Goal: Task Accomplishment & Management: Manage account settings

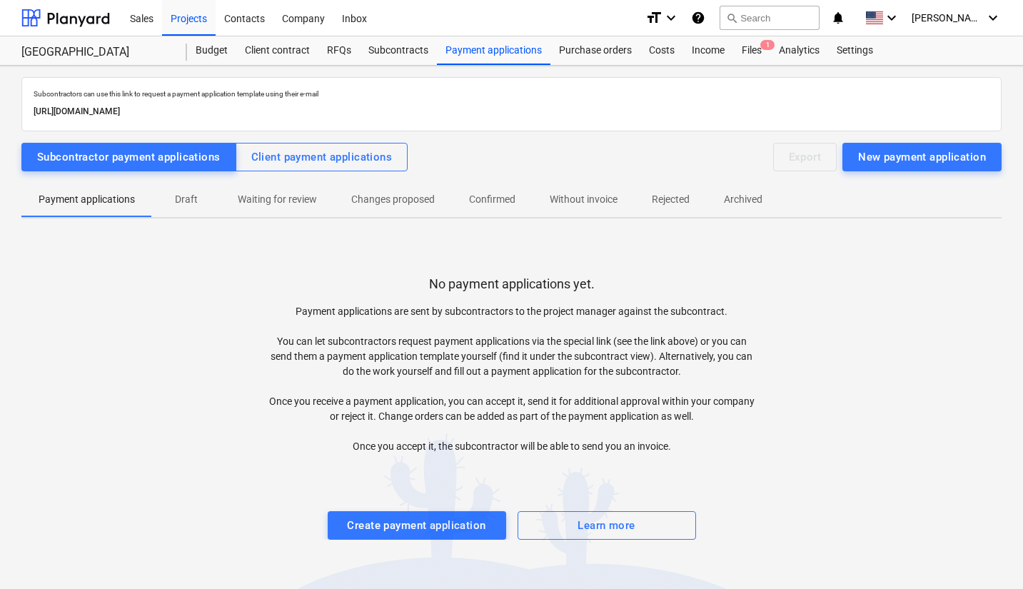
click at [56, 96] on p "Subcontractors can use this link to request a payment application template usin…" at bounding box center [512, 93] width 956 height 9
drag, startPoint x: 56, startPoint y: 96, endPoint x: 429, endPoint y: 113, distance: 373.2
click at [433, 111] on div "Subcontractors can use this link to request a payment application template usin…" at bounding box center [512, 104] width 962 height 36
click at [412, 116] on p "[URL][DOMAIN_NAME]" at bounding box center [512, 111] width 956 height 15
click at [51, 94] on p "Subcontractors can use this link to request a payment application template usin…" at bounding box center [512, 93] width 956 height 9
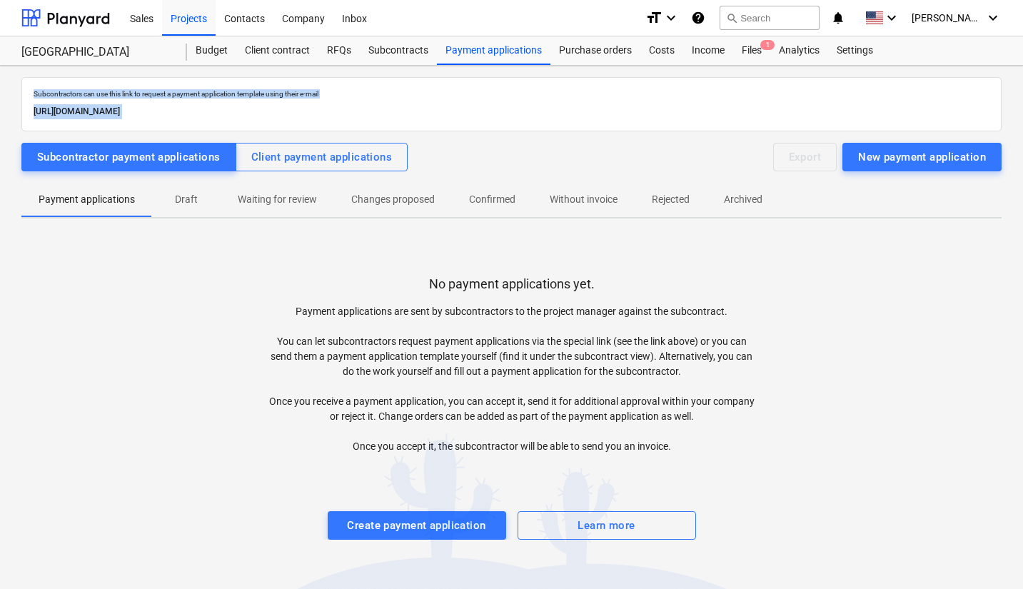
drag, startPoint x: 51, startPoint y: 94, endPoint x: 360, endPoint y: 118, distance: 310.2
click at [418, 114] on div "Subcontractors can use this link to request a payment application template usin…" at bounding box center [512, 104] width 962 height 36
click at [53, 94] on p "Subcontractors can use this link to request a payment application template usin…" at bounding box center [512, 93] width 956 height 9
drag, startPoint x: 53, startPoint y: 94, endPoint x: 440, endPoint y: 108, distance: 387.4
click at [440, 108] on div "Subcontractors can use this link to request a payment application template usin…" at bounding box center [512, 104] width 962 height 36
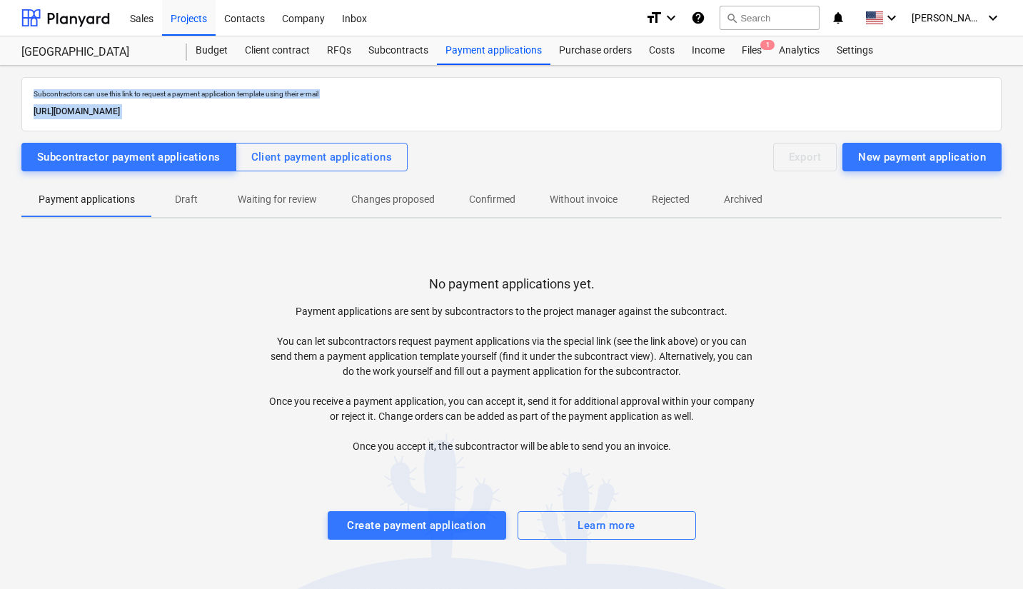
click at [412, 112] on p "[URL][DOMAIN_NAME]" at bounding box center [512, 111] width 956 height 15
click at [49, 93] on p "Subcontractors can use this link to request a payment application template usin…" at bounding box center [512, 93] width 956 height 9
drag, startPoint x: 306, startPoint y: 93, endPoint x: 460, endPoint y: 111, distance: 154.7
click at [460, 111] on div "Subcontractors can use this link to request a payment application template usin…" at bounding box center [512, 104] width 962 height 36
click at [425, 119] on div "[URL][DOMAIN_NAME]" at bounding box center [512, 111] width 962 height 21
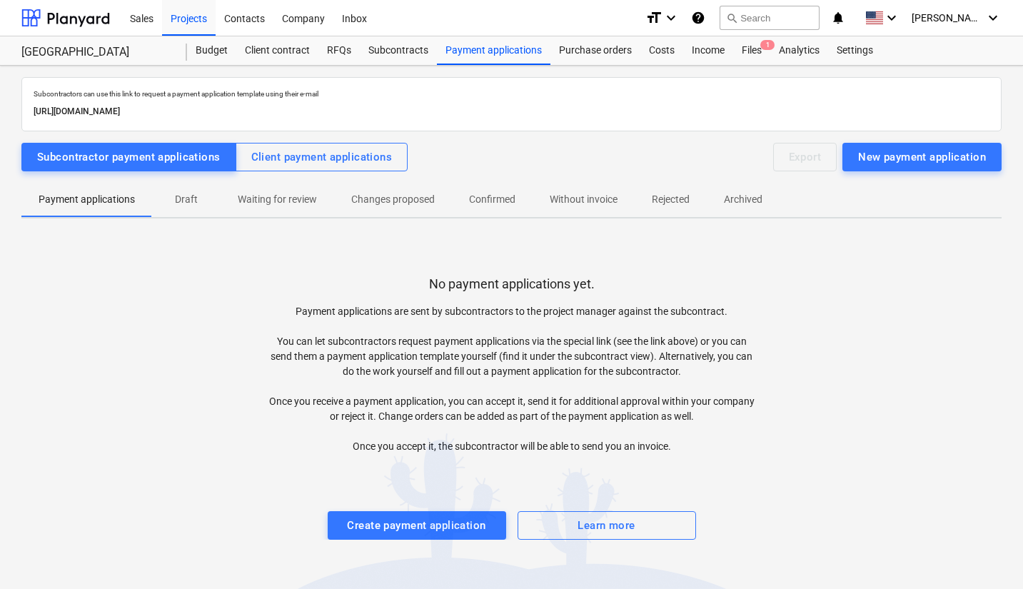
click at [208, 54] on div "Budget" at bounding box center [211, 50] width 49 height 29
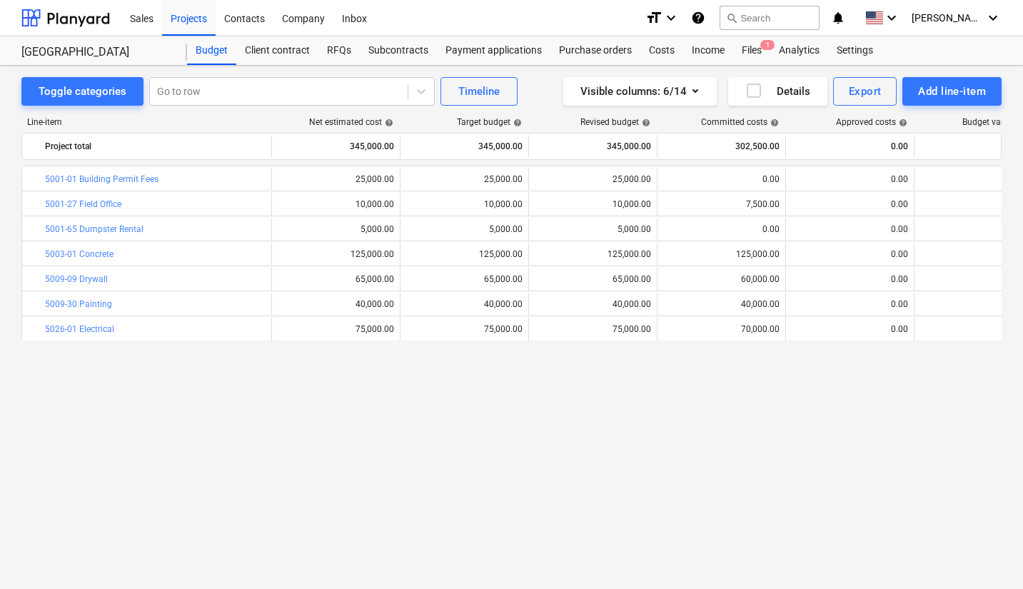
click at [401, 52] on div "Subcontracts" at bounding box center [398, 50] width 77 height 29
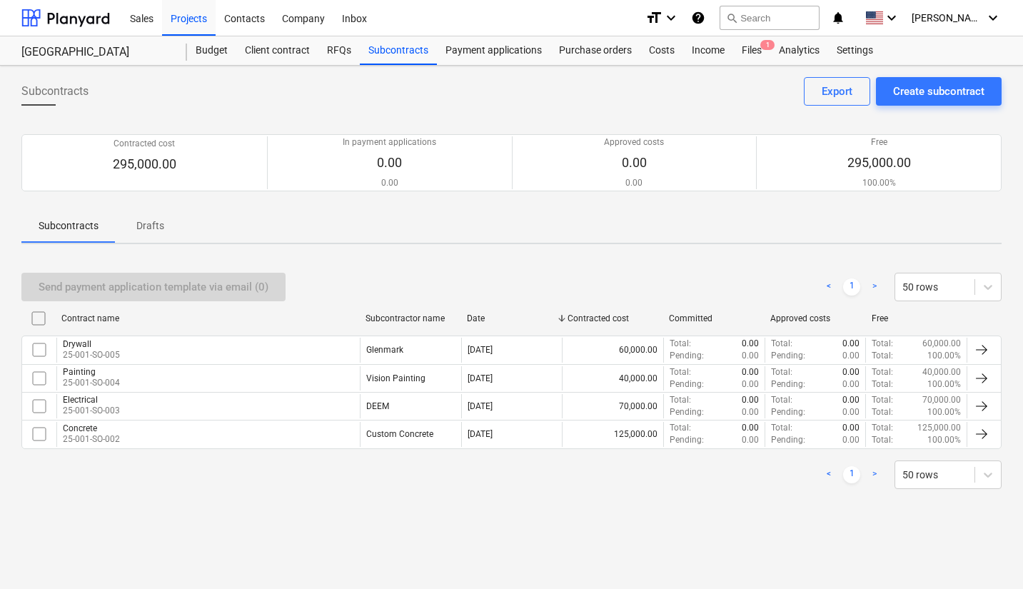
click at [211, 352] on div "Drywall 25-001-SO-005" at bounding box center [208, 350] width 304 height 24
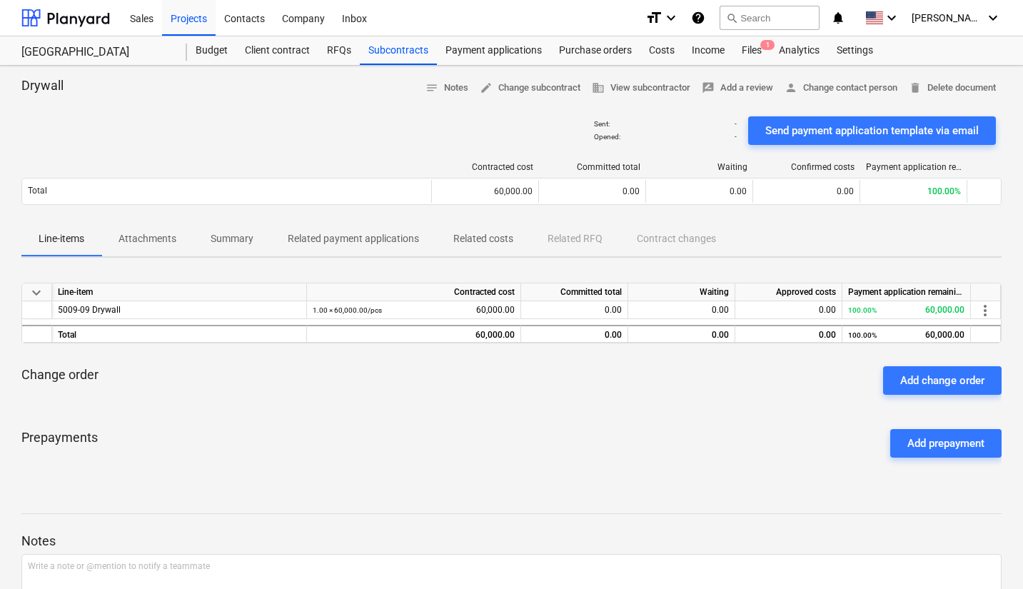
click at [209, 52] on div "Budget" at bounding box center [211, 50] width 49 height 29
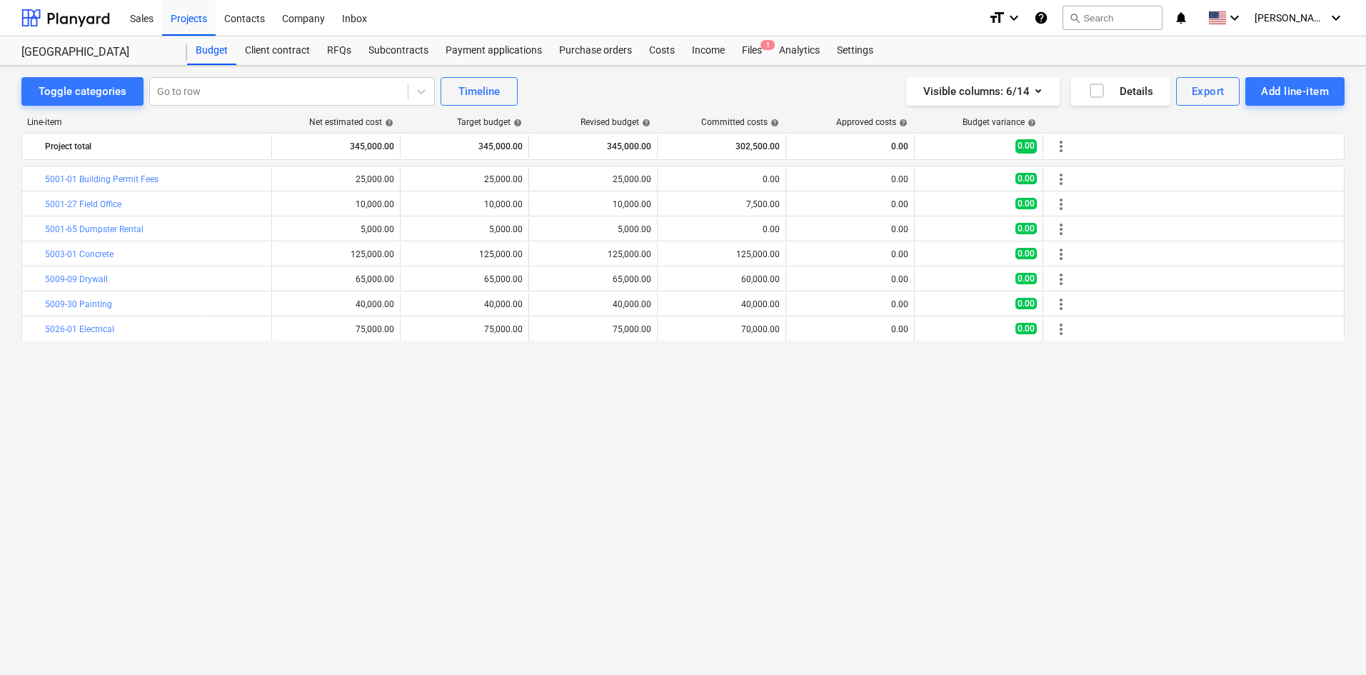
click at [655, 53] on div "Costs" at bounding box center [662, 50] width 43 height 29
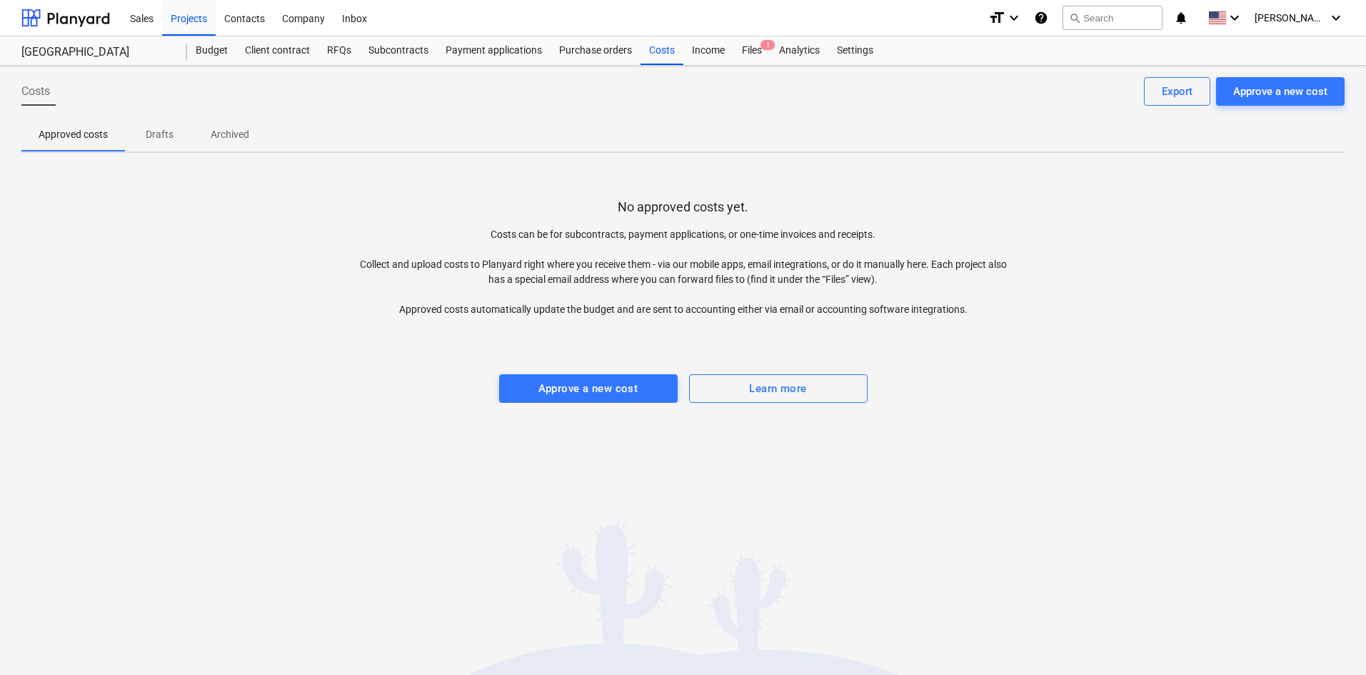
click at [612, 383] on div "Approve a new cost" at bounding box center [588, 388] width 100 height 19
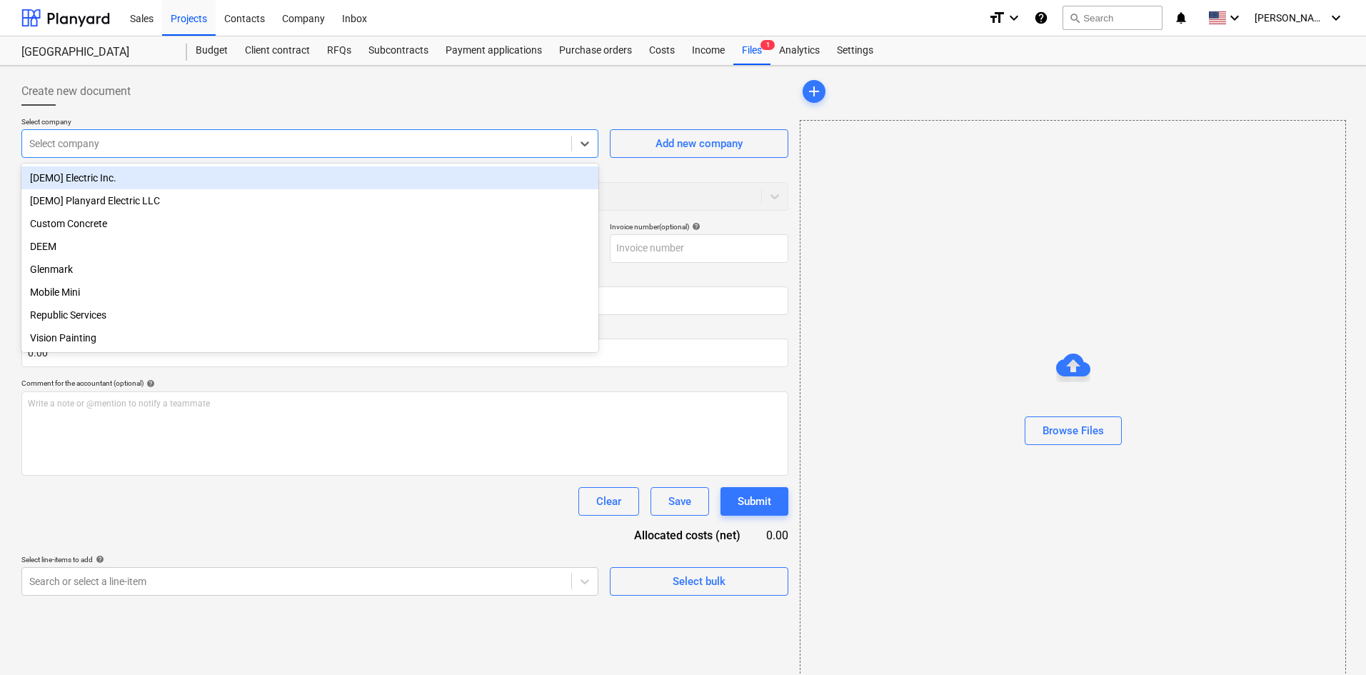
click at [117, 139] on div at bounding box center [296, 143] width 535 height 14
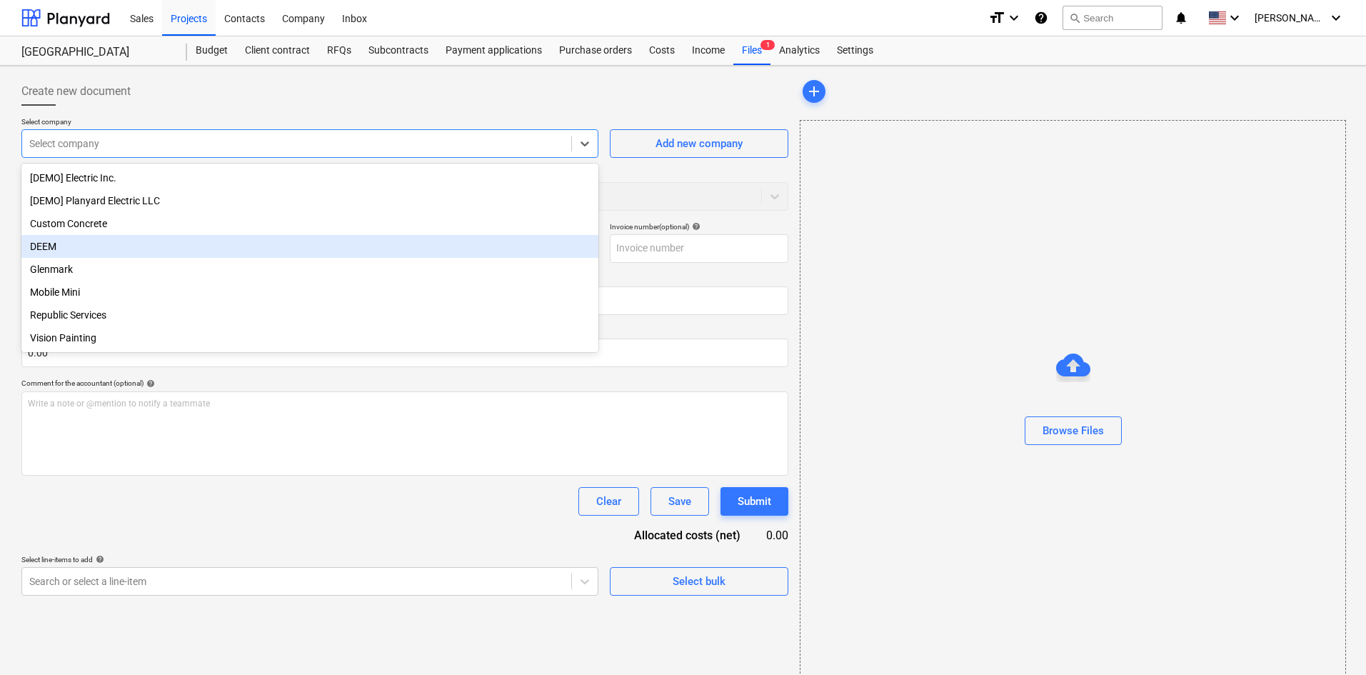
click at [49, 254] on div "DEEM" at bounding box center [309, 246] width 577 height 23
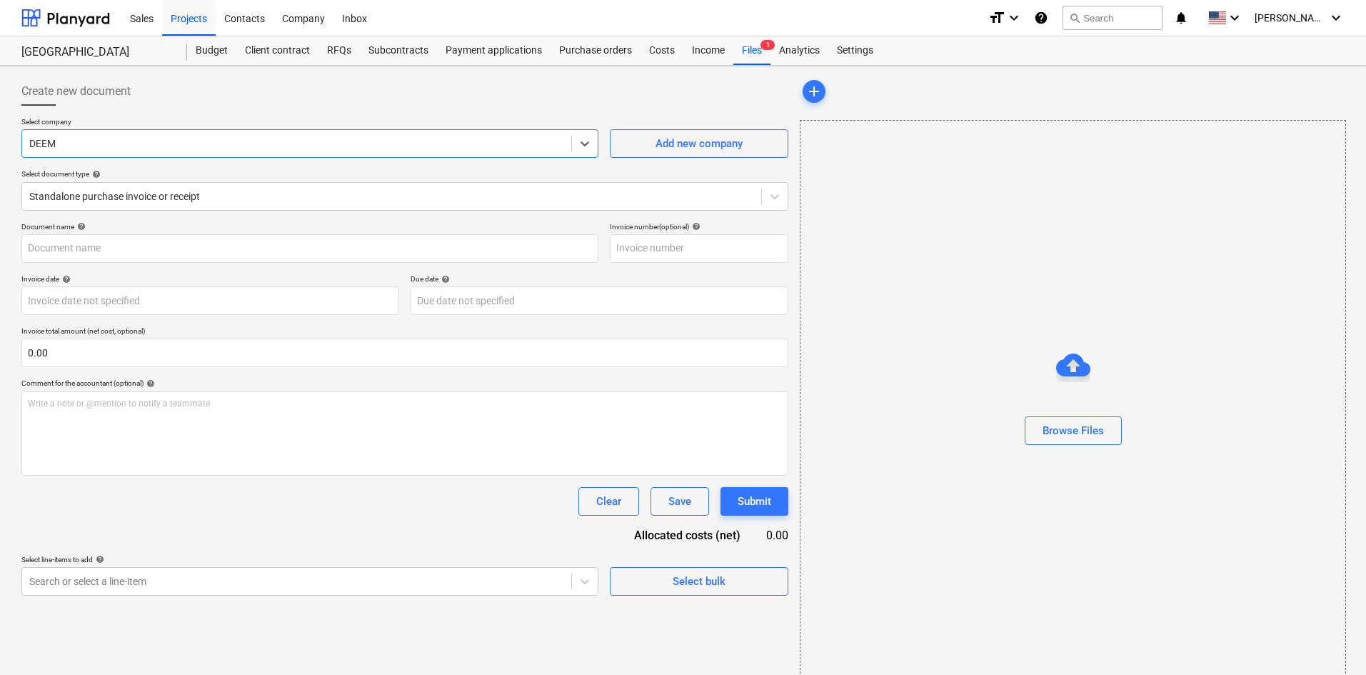
click at [214, 201] on div at bounding box center [391, 196] width 725 height 14
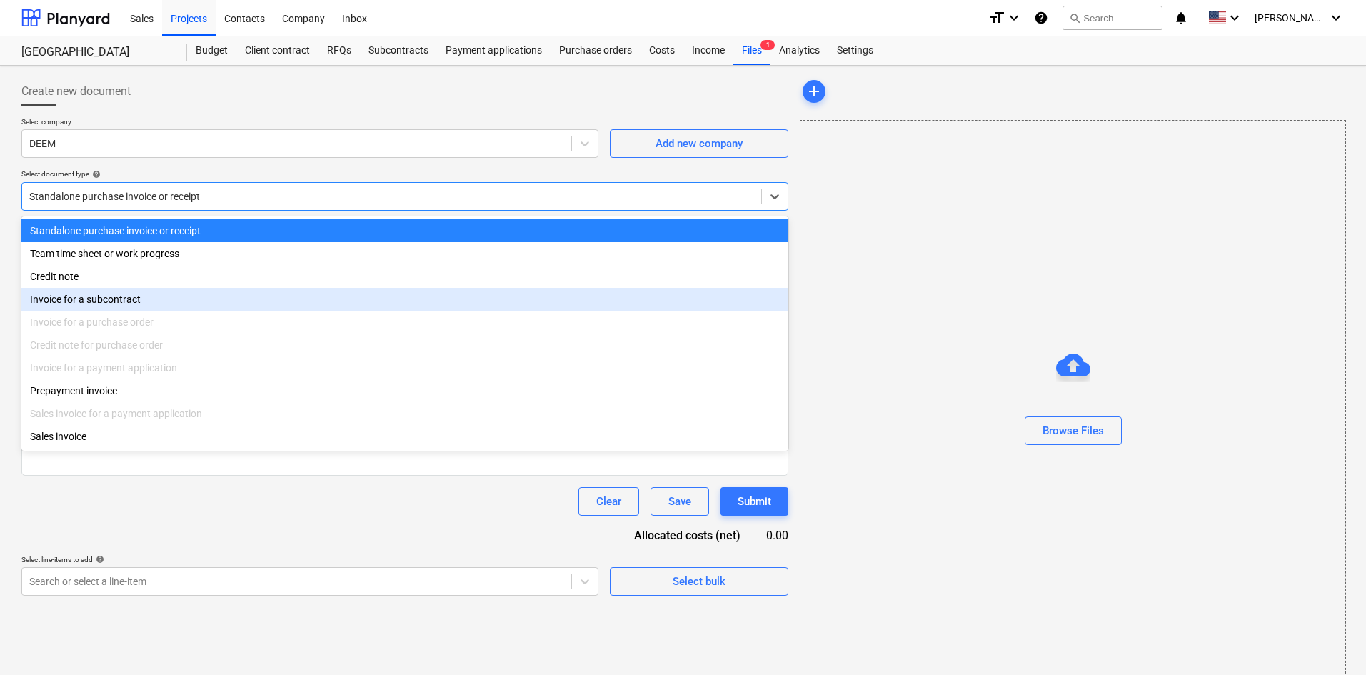
click at [67, 304] on div "Invoice for a subcontract" at bounding box center [404, 299] width 767 height 23
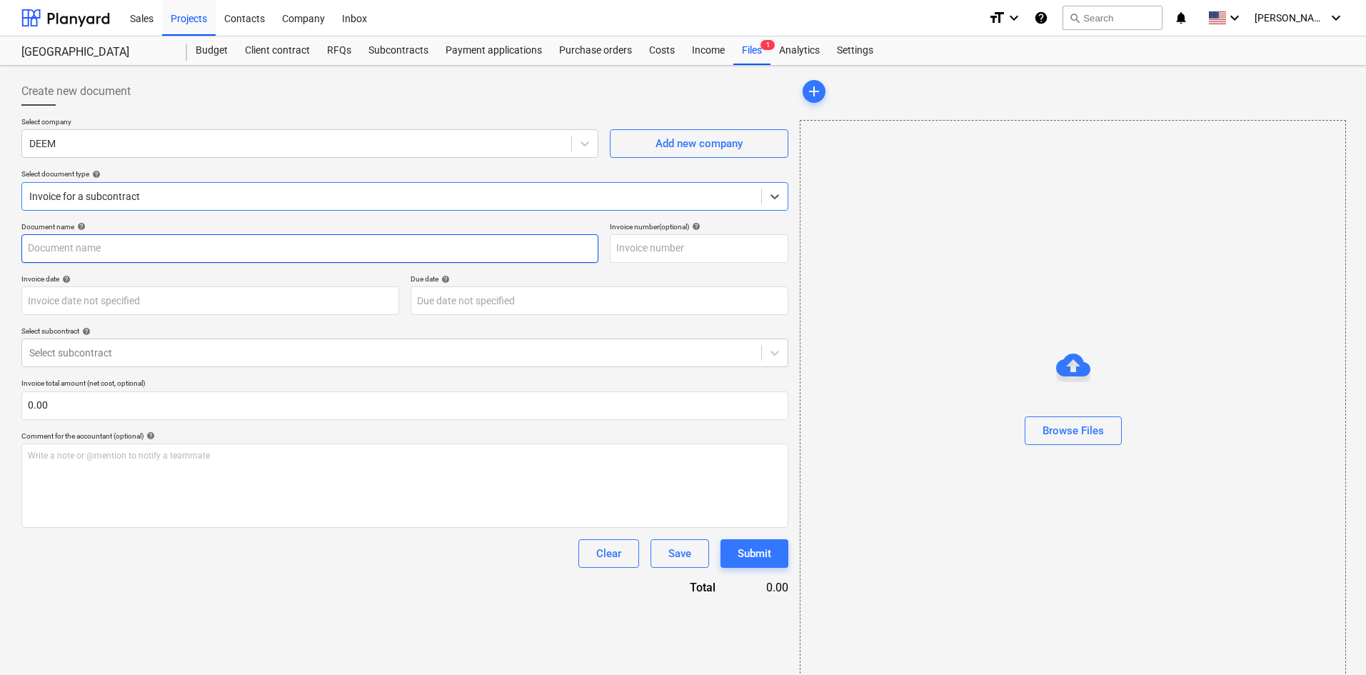
click at [111, 254] on input "text" at bounding box center [309, 248] width 577 height 29
type input "Pay App 1"
click at [89, 296] on body "Sales Projects Contacts Company Inbox format_size keyboard_arrow_down help sear…" at bounding box center [683, 344] width 1366 height 688
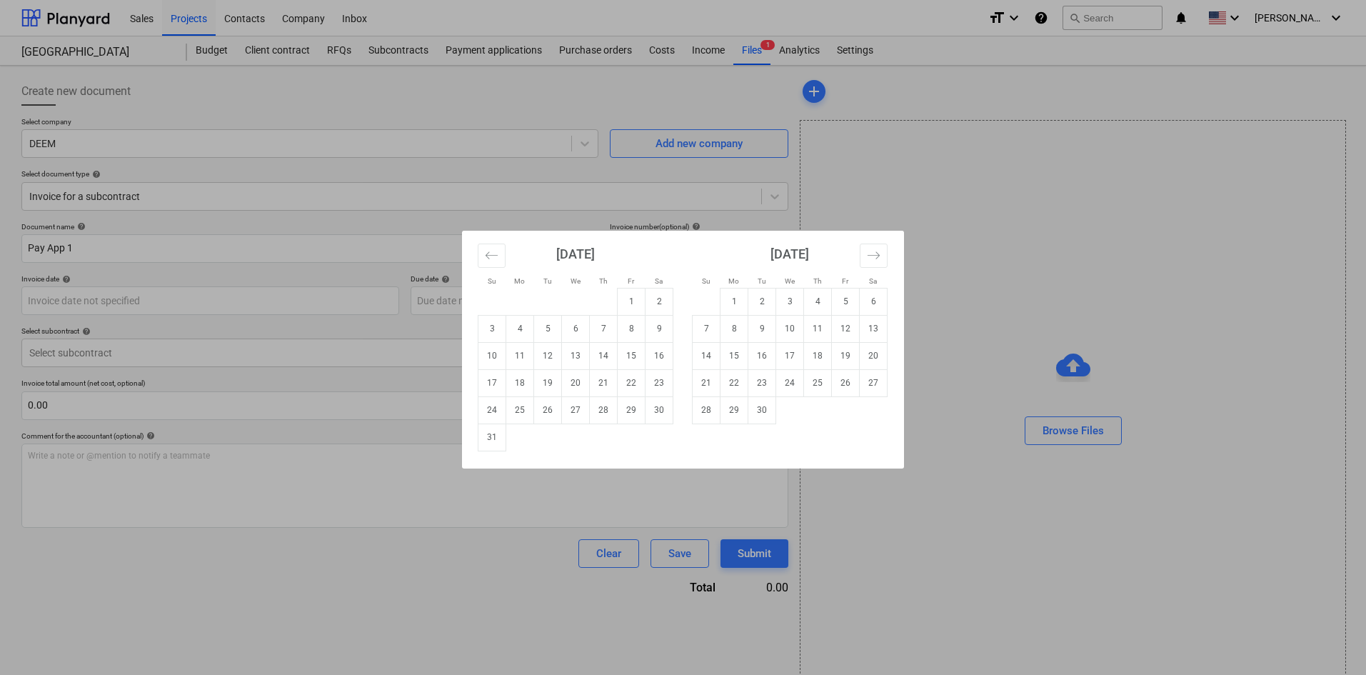
click at [523, 376] on td "18" at bounding box center [520, 382] width 28 height 27
type input "[DATE]"
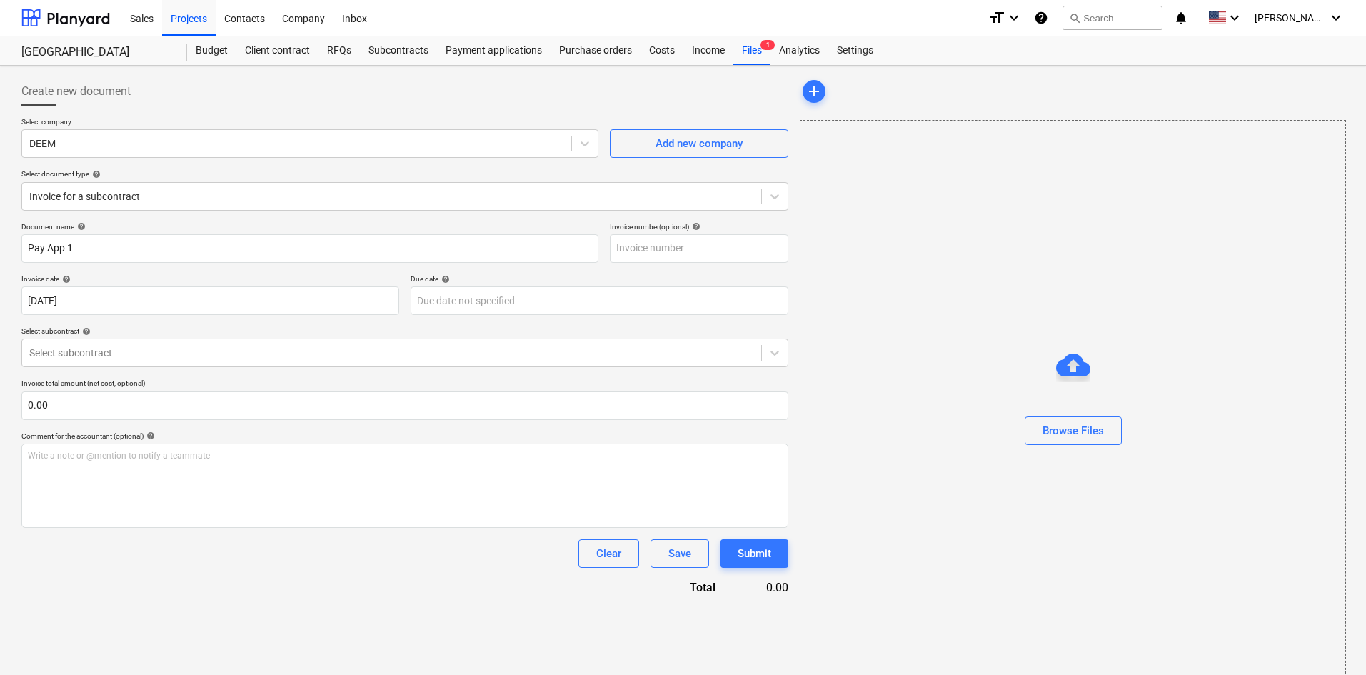
click at [76, 351] on div at bounding box center [391, 353] width 725 height 14
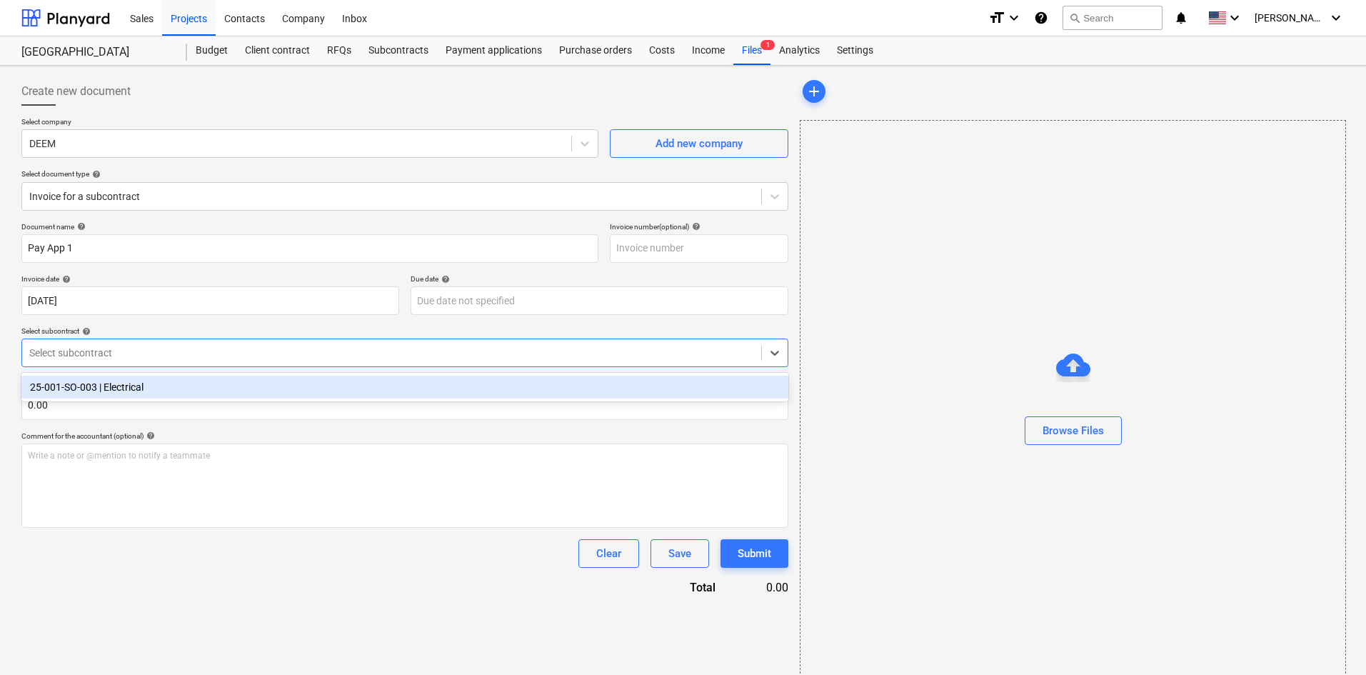
click at [126, 389] on div "25-001-SO-003 | Electrical" at bounding box center [404, 387] width 767 height 23
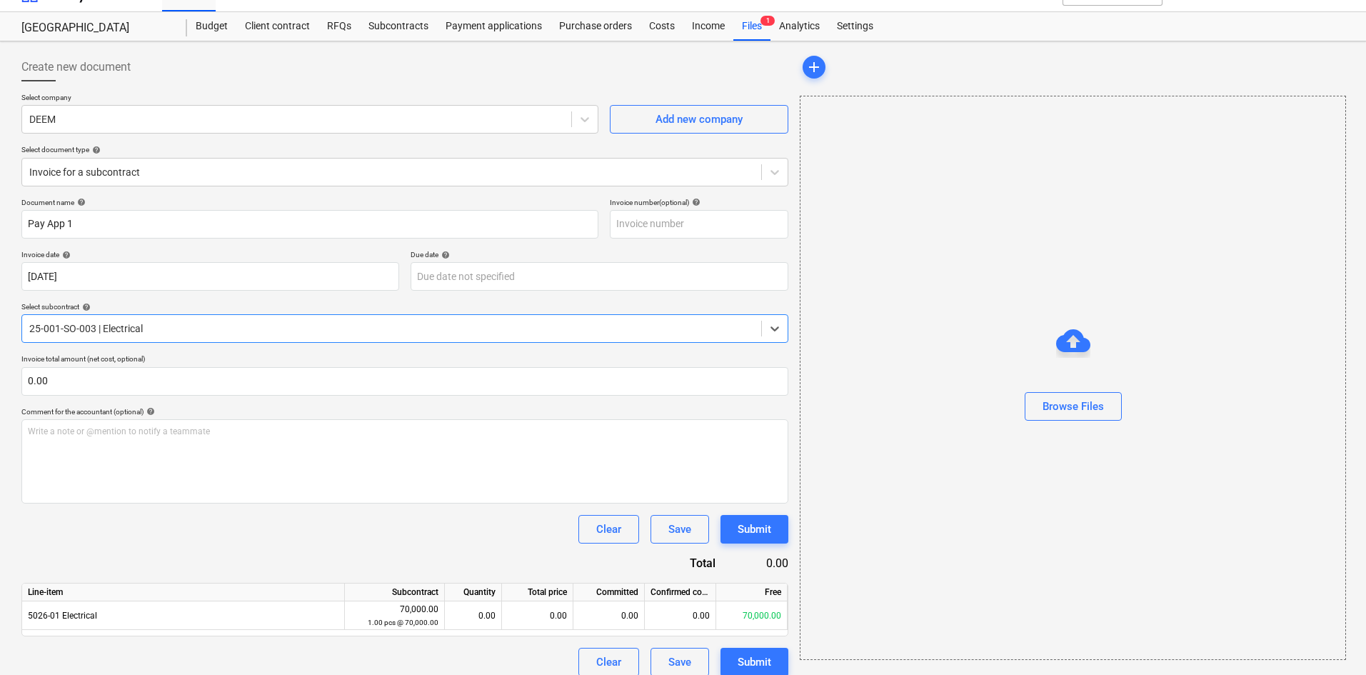
scroll to position [37, 0]
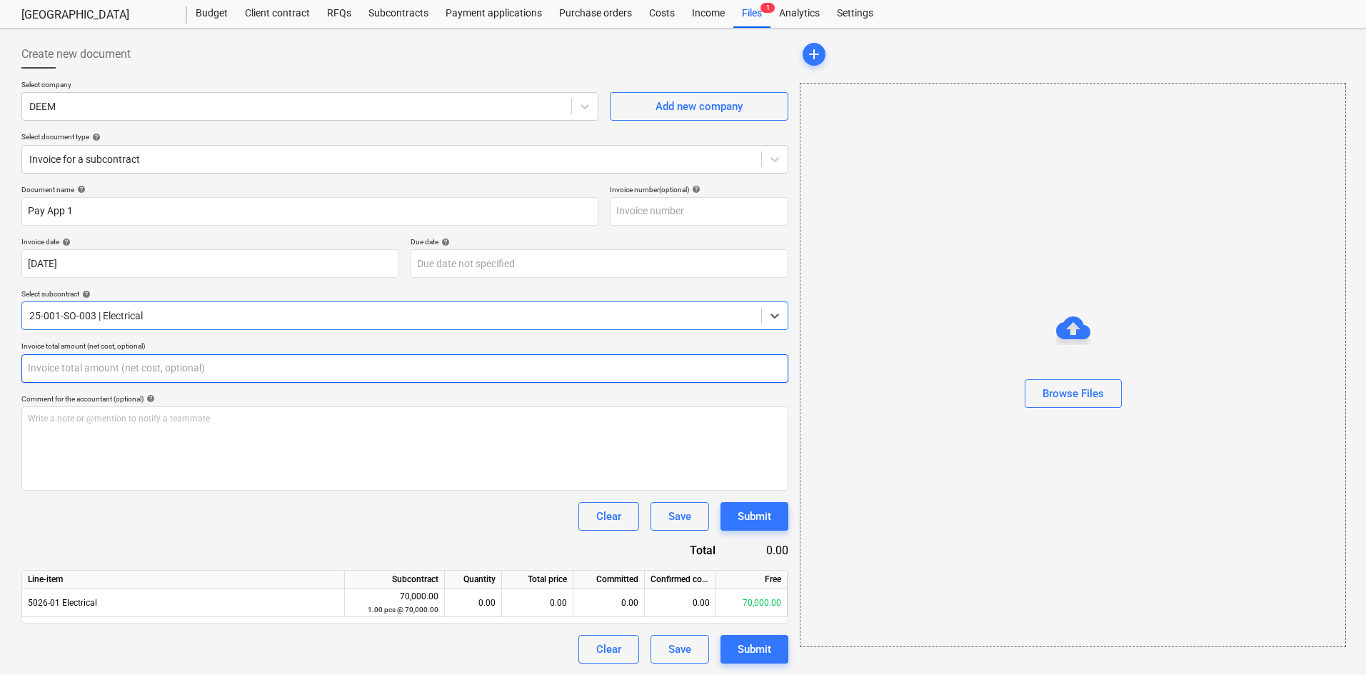
click at [8, 372] on div "Create new document Select company DEEM Add new company Select document type he…" at bounding box center [683, 352] width 1366 height 646
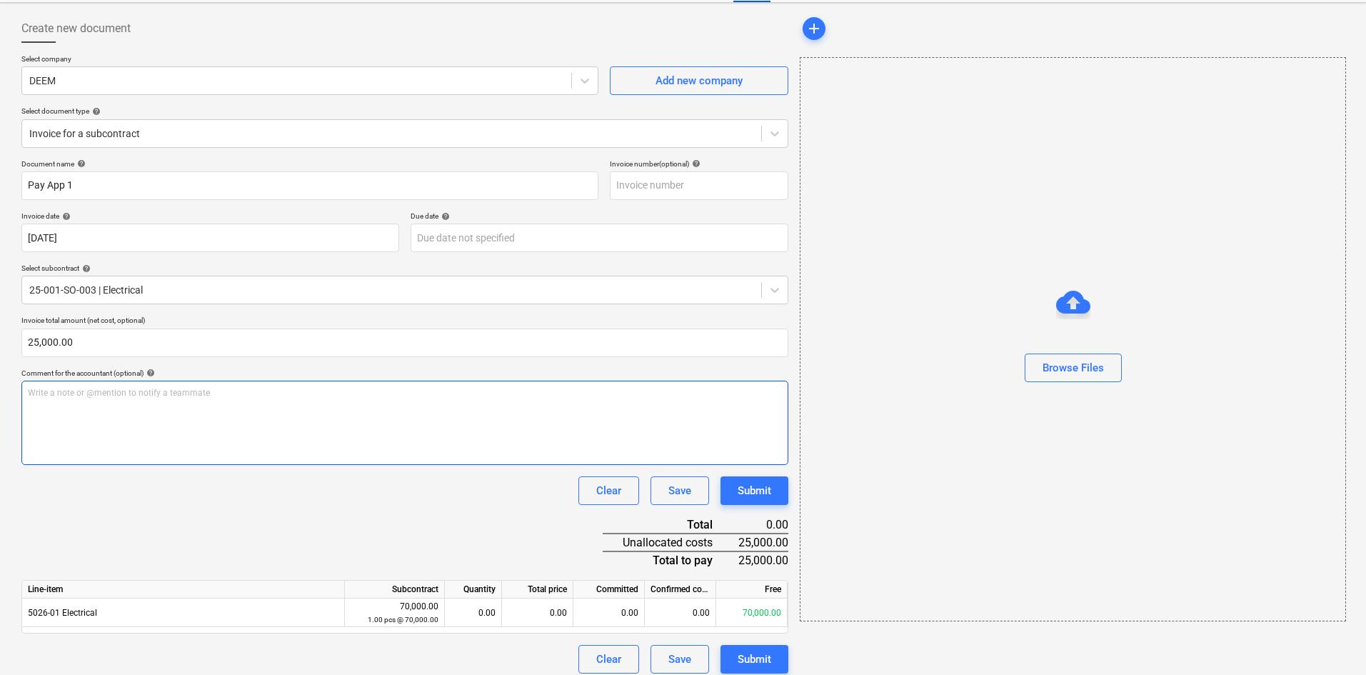
scroll to position [73, 0]
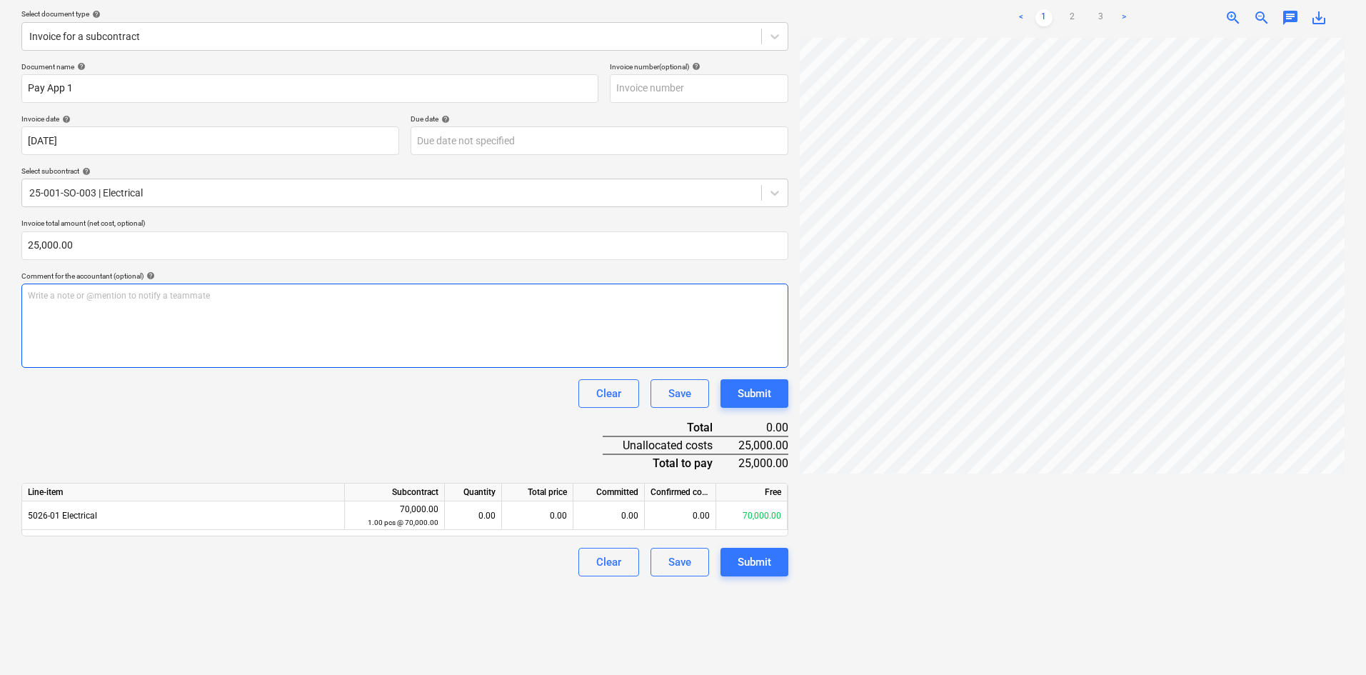
scroll to position [157, 0]
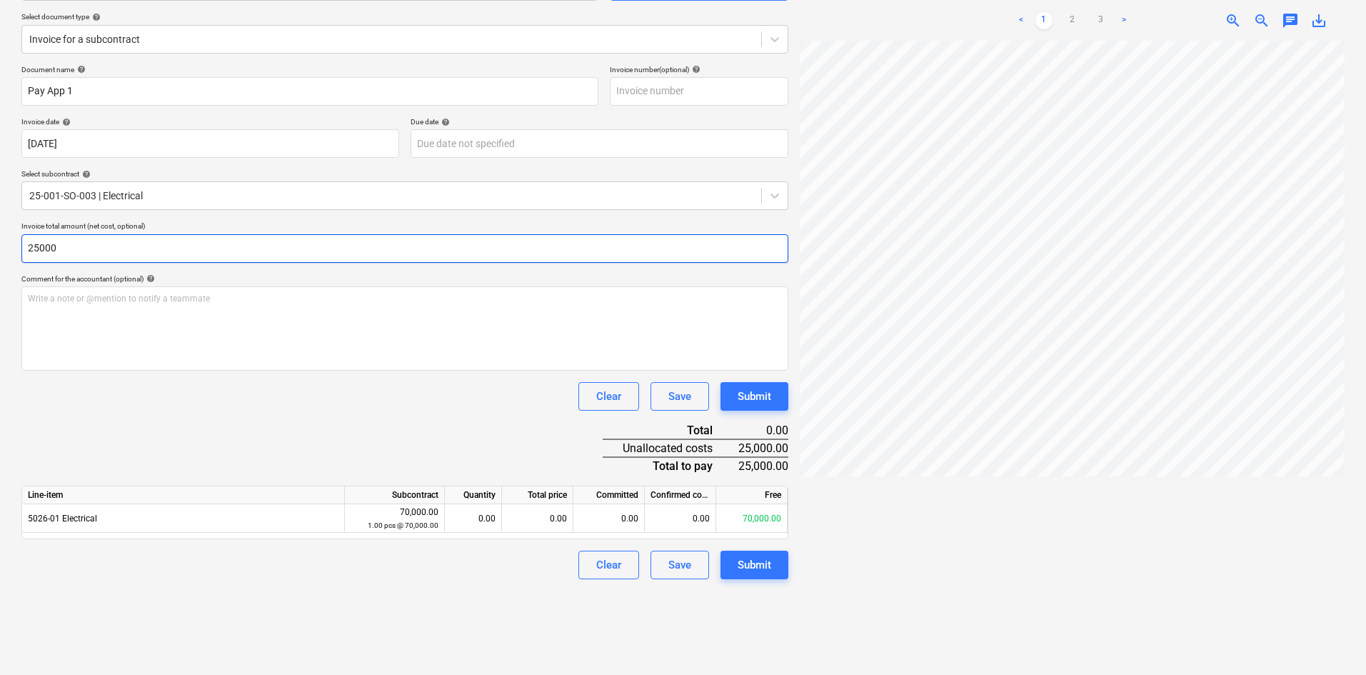
click at [86, 251] on input "25000" at bounding box center [404, 248] width 767 height 29
type input "25,000.00"
click at [679, 394] on div "Save" at bounding box center [679, 396] width 23 height 19
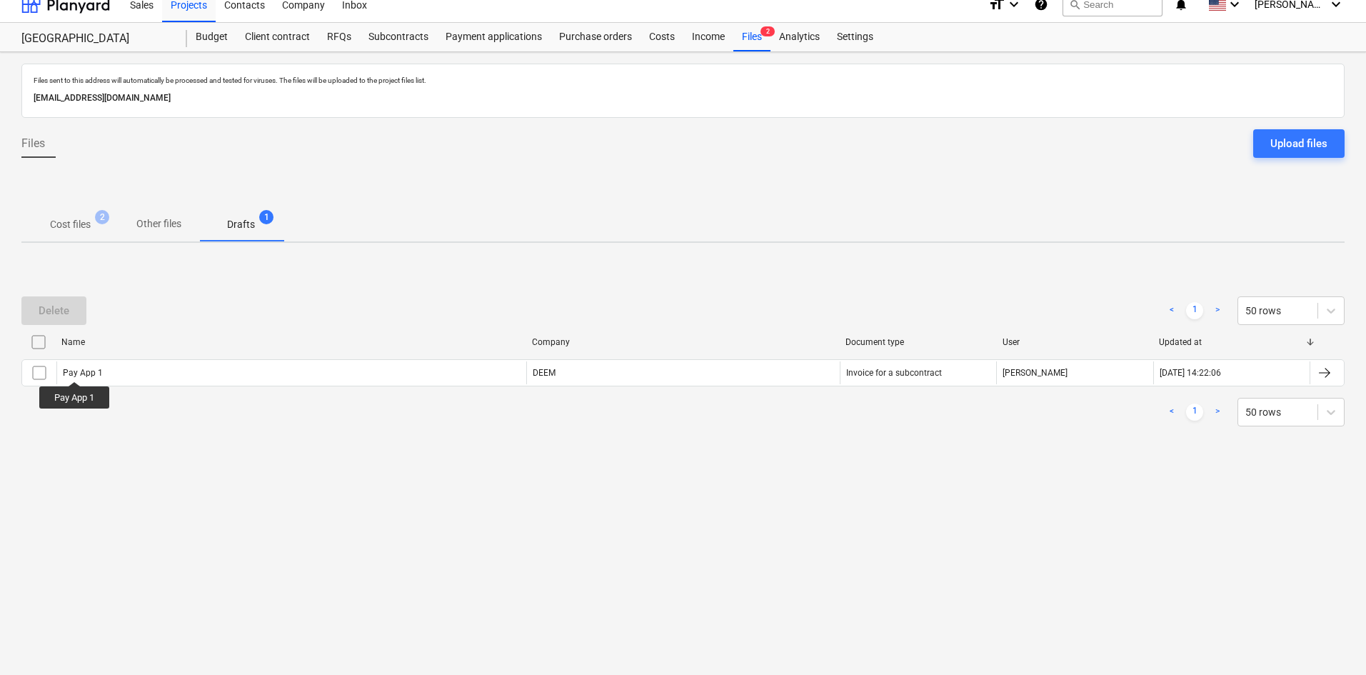
click at [75, 369] on div "Pay App 1" at bounding box center [83, 373] width 40 height 10
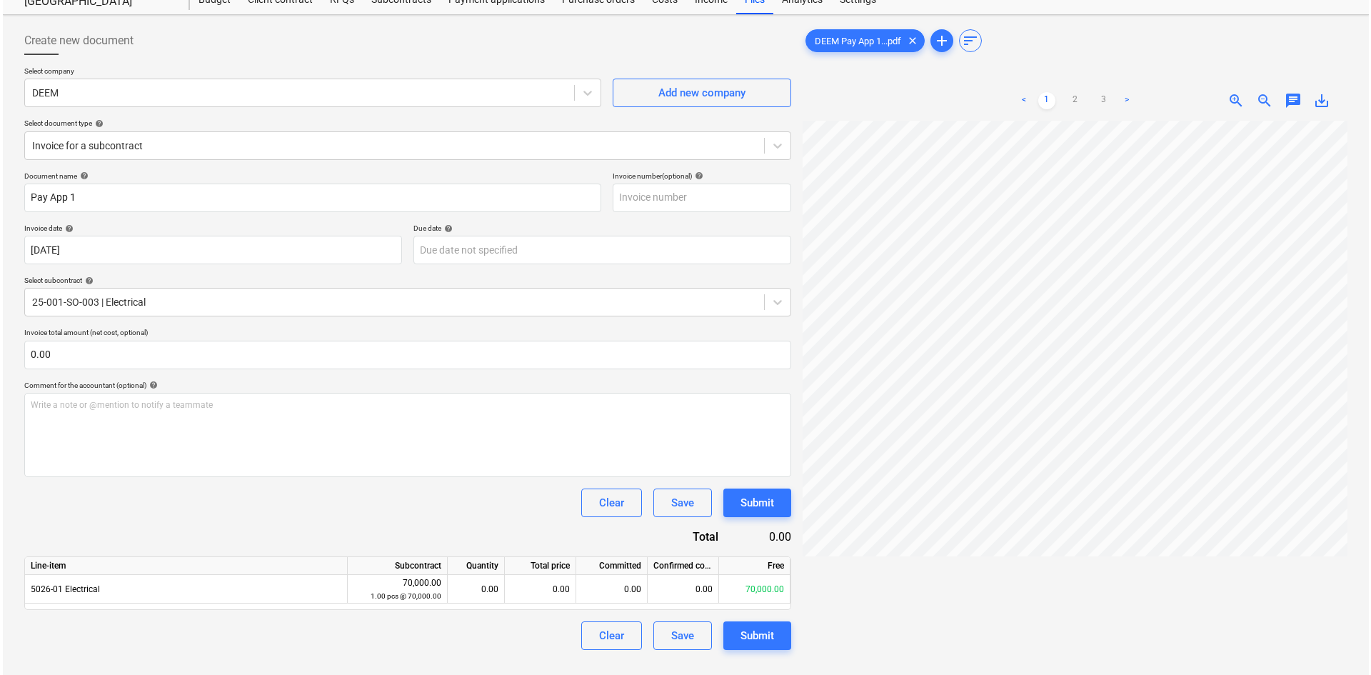
scroll to position [143, 0]
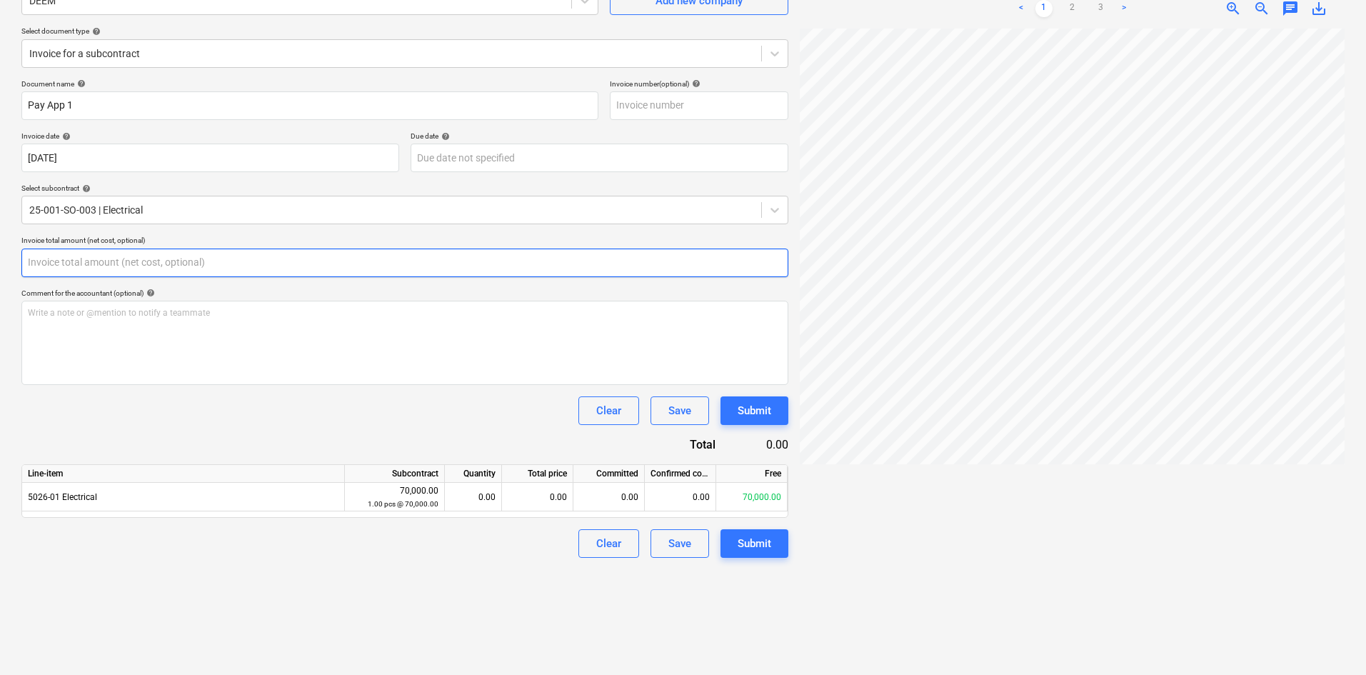
click at [71, 263] on input "text" at bounding box center [404, 263] width 767 height 29
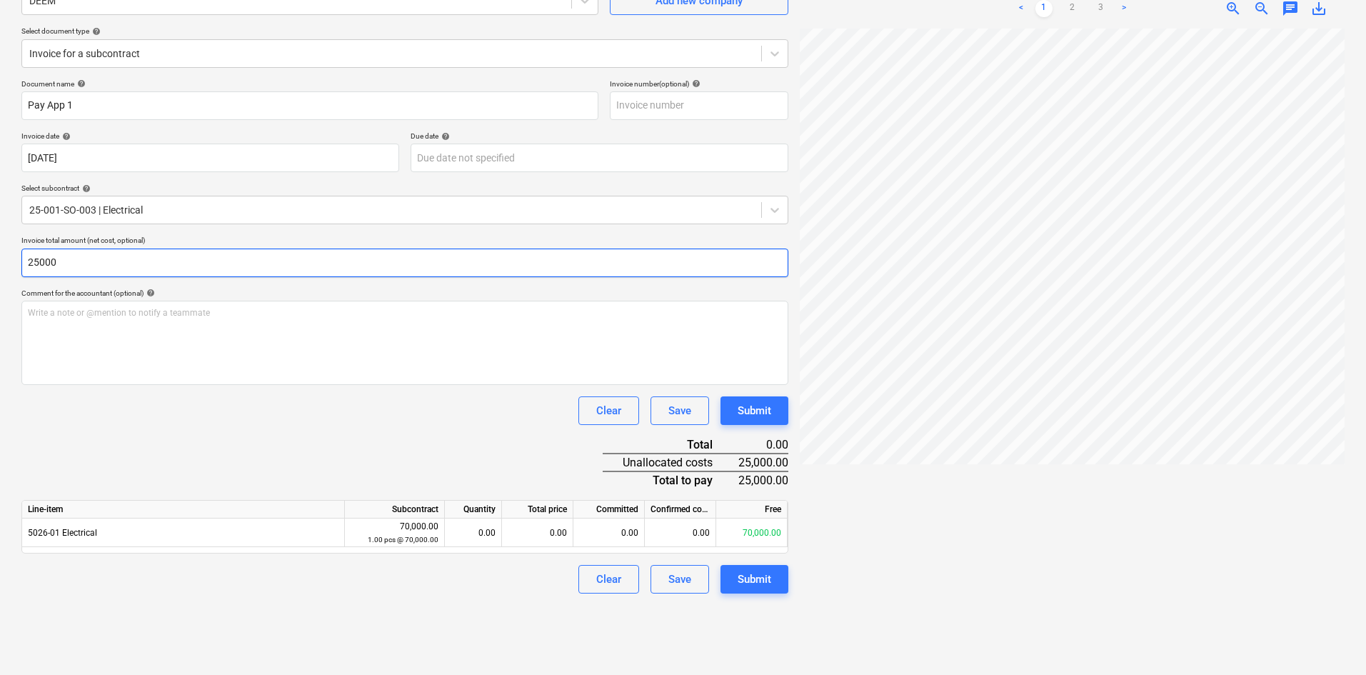
click at [189, 268] on input "25000" at bounding box center [404, 263] width 767 height 29
type input "25,000.00"
click at [248, 435] on div "Document name help Pay App 1 Invoice number (optional) help Invoice date help […" at bounding box center [404, 336] width 767 height 514
click at [528, 532] on div "0.00" at bounding box center [537, 532] width 71 height 29
type input "25000"
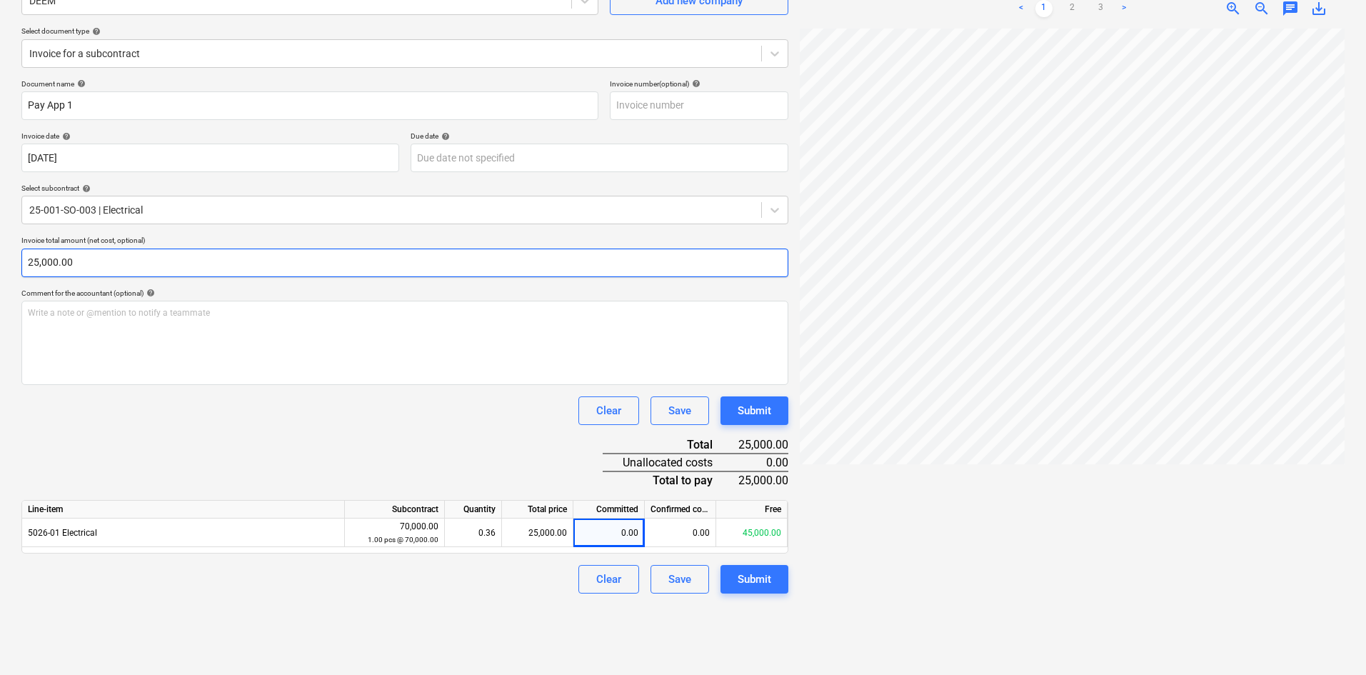
type input "25000"
drag, startPoint x: 92, startPoint y: 273, endPoint x: -25, endPoint y: 269, distance: 117.2
click at [0, 269] on html "Sales Projects Contacts Company Inbox format_size keyboard_arrow_down help sear…" at bounding box center [683, 201] width 1366 height 688
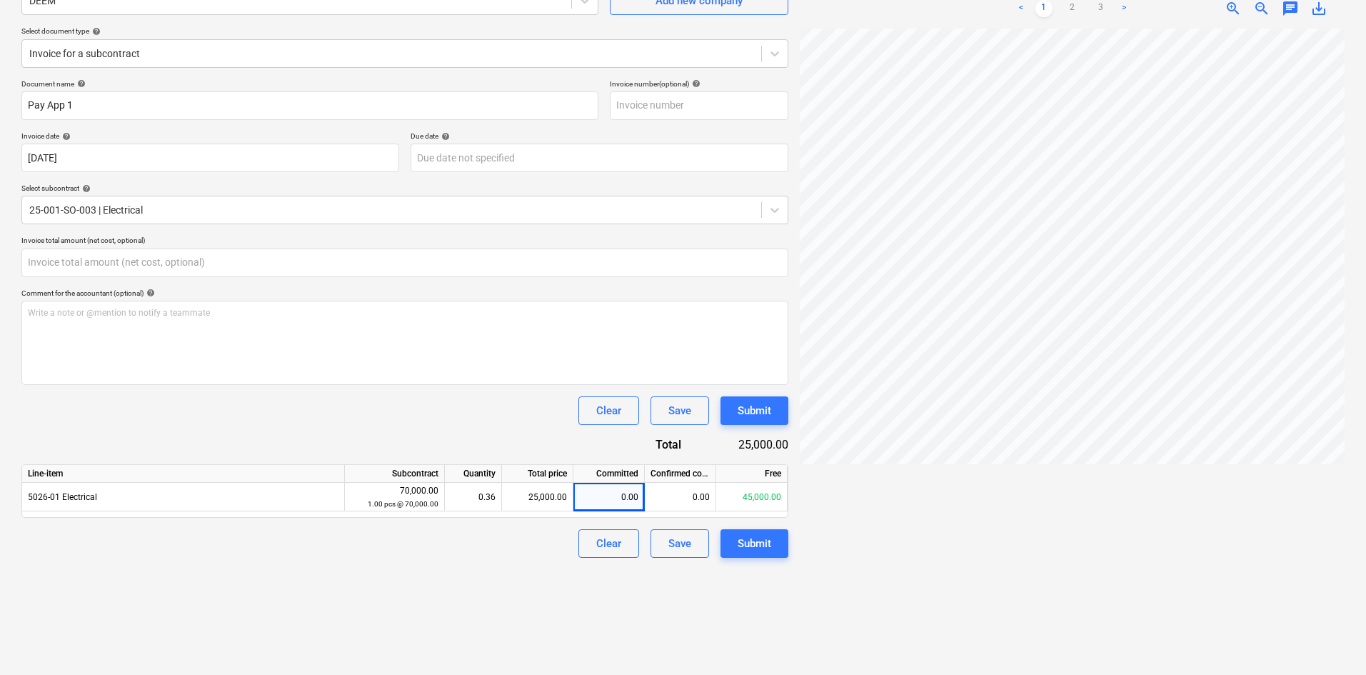
type input "0.00"
click at [688, 496] on div "0.00" at bounding box center [680, 497] width 71 height 29
click at [539, 494] on div "25,000.00" at bounding box center [537, 497] width 71 height 29
click at [475, 553] on div "Clear Save Submit" at bounding box center [404, 543] width 767 height 29
click at [779, 551] on button "Submit" at bounding box center [755, 543] width 68 height 29
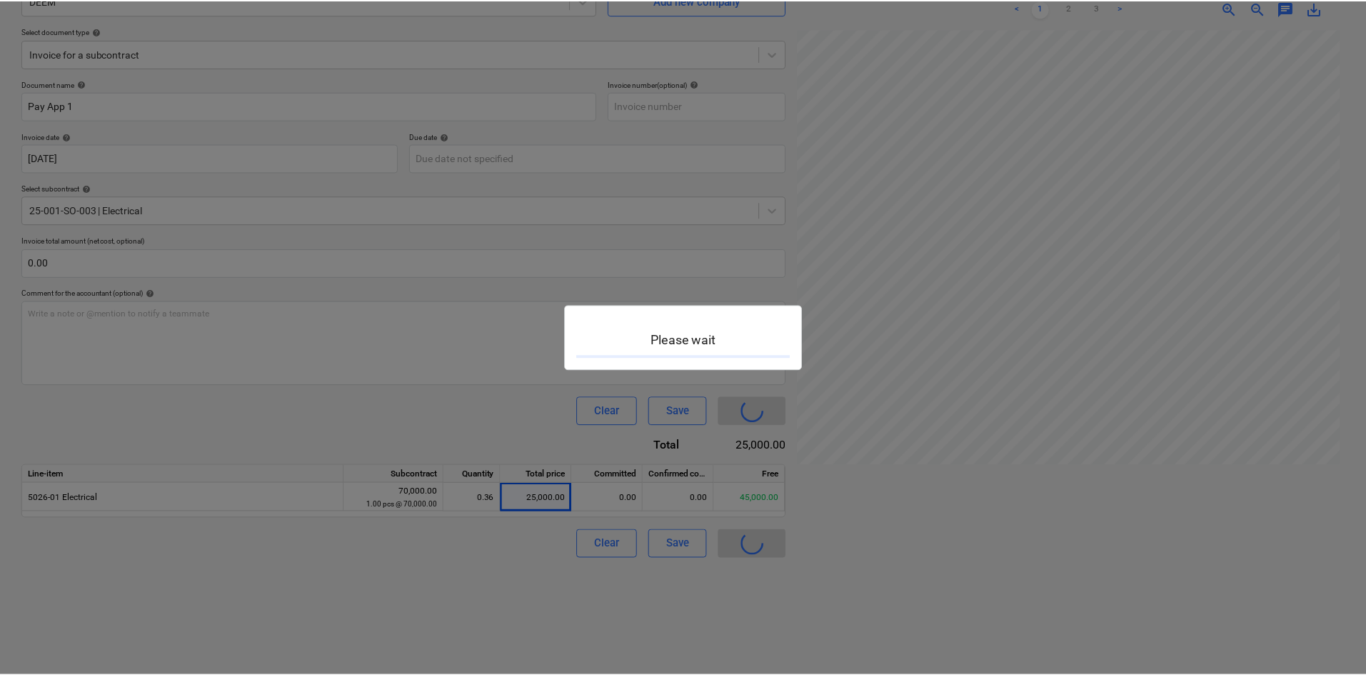
scroll to position [14, 0]
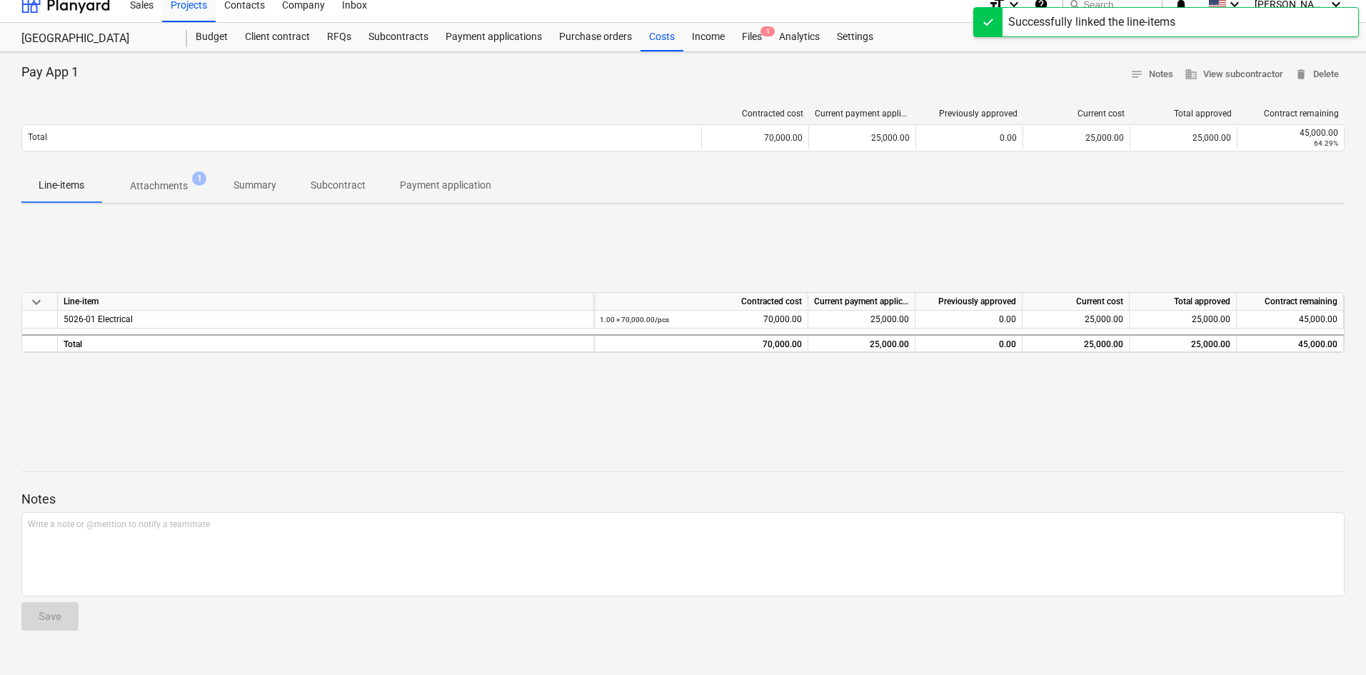
click at [206, 34] on div "Budget" at bounding box center [211, 37] width 49 height 29
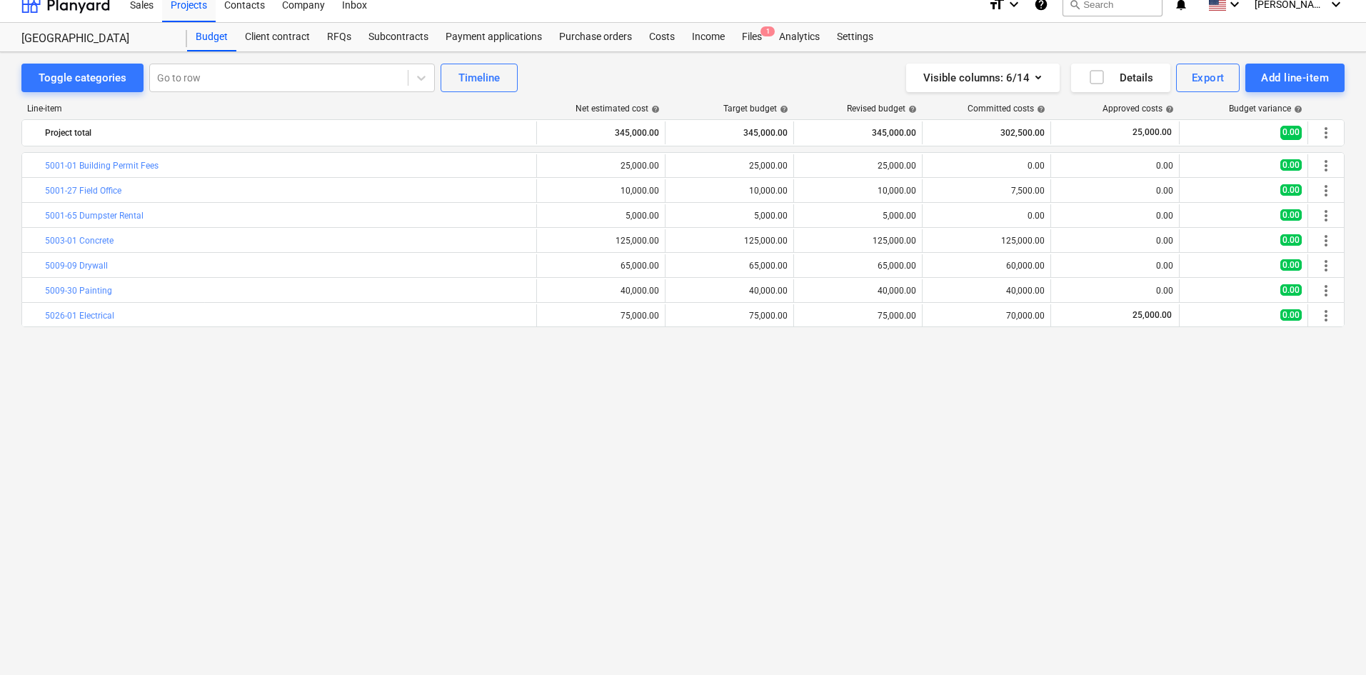
click at [470, 36] on div "Payment applications" at bounding box center [494, 37] width 114 height 29
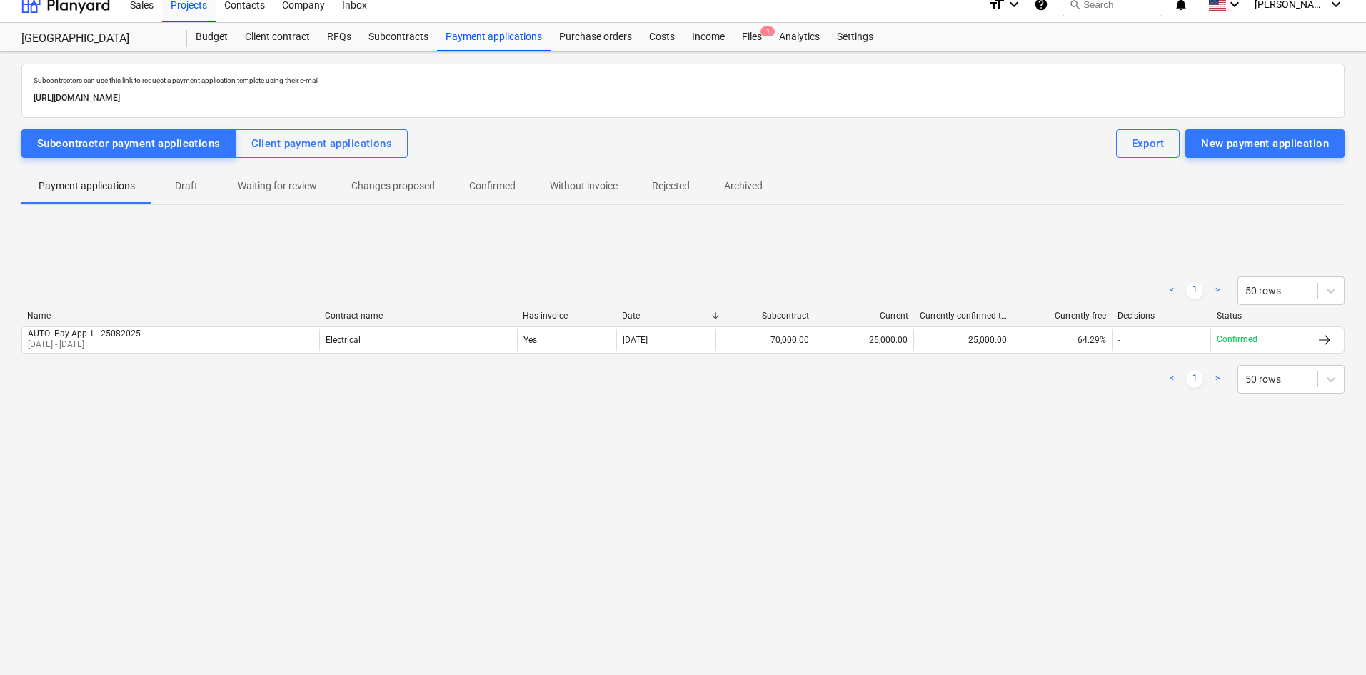
click at [1327, 343] on div at bounding box center [1324, 339] width 17 height 17
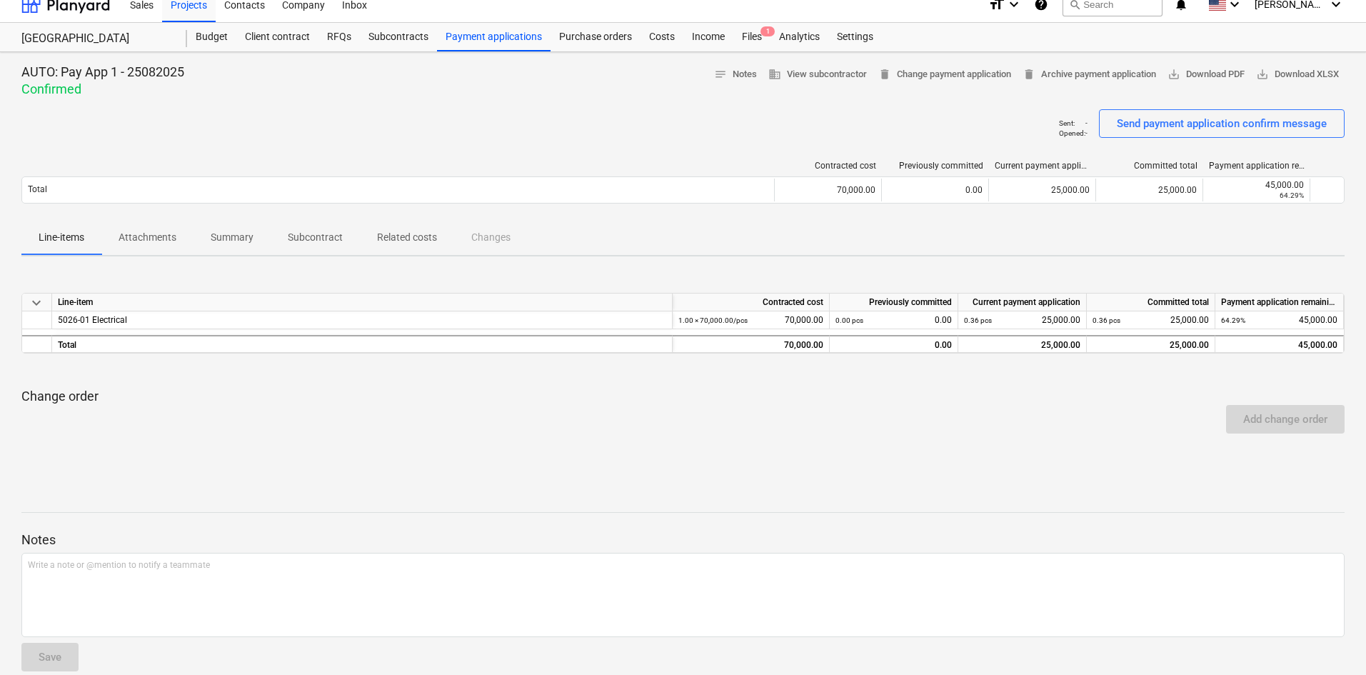
click at [1067, 73] on span "delete Archive payment application" at bounding box center [1090, 74] width 134 height 16
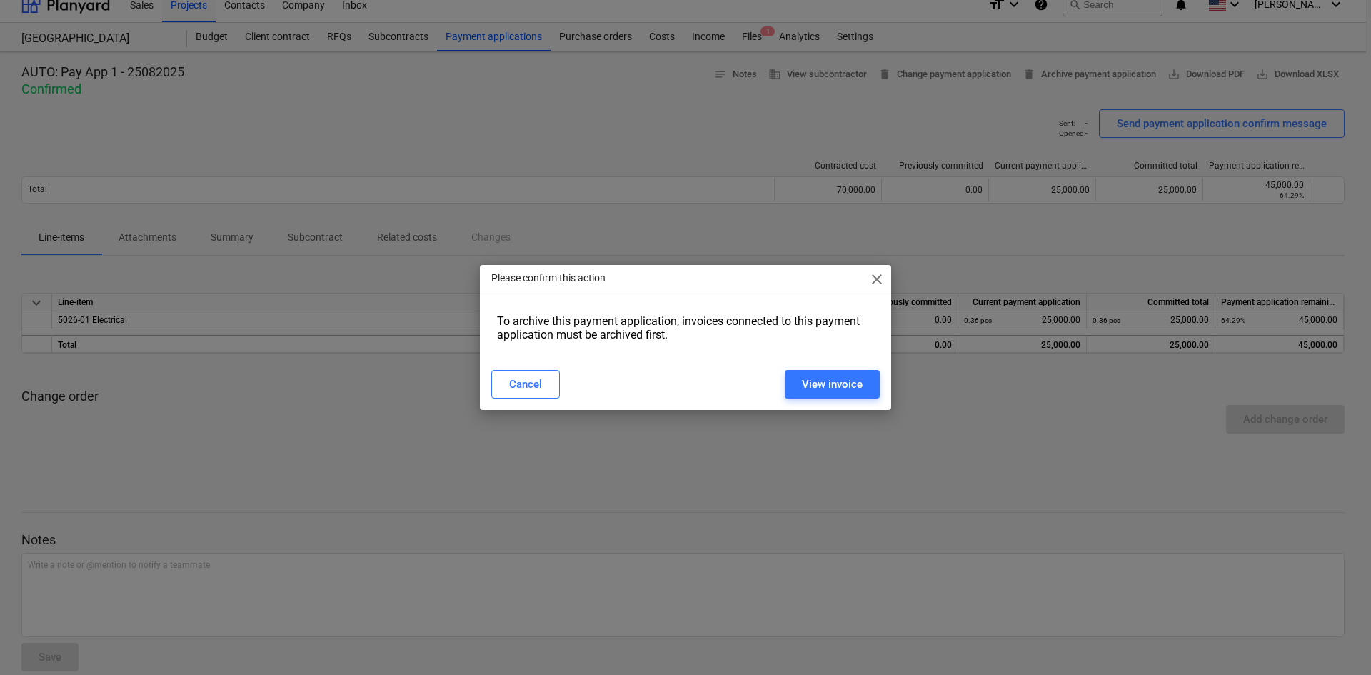
click at [820, 382] on div "View invoice" at bounding box center [832, 384] width 61 height 19
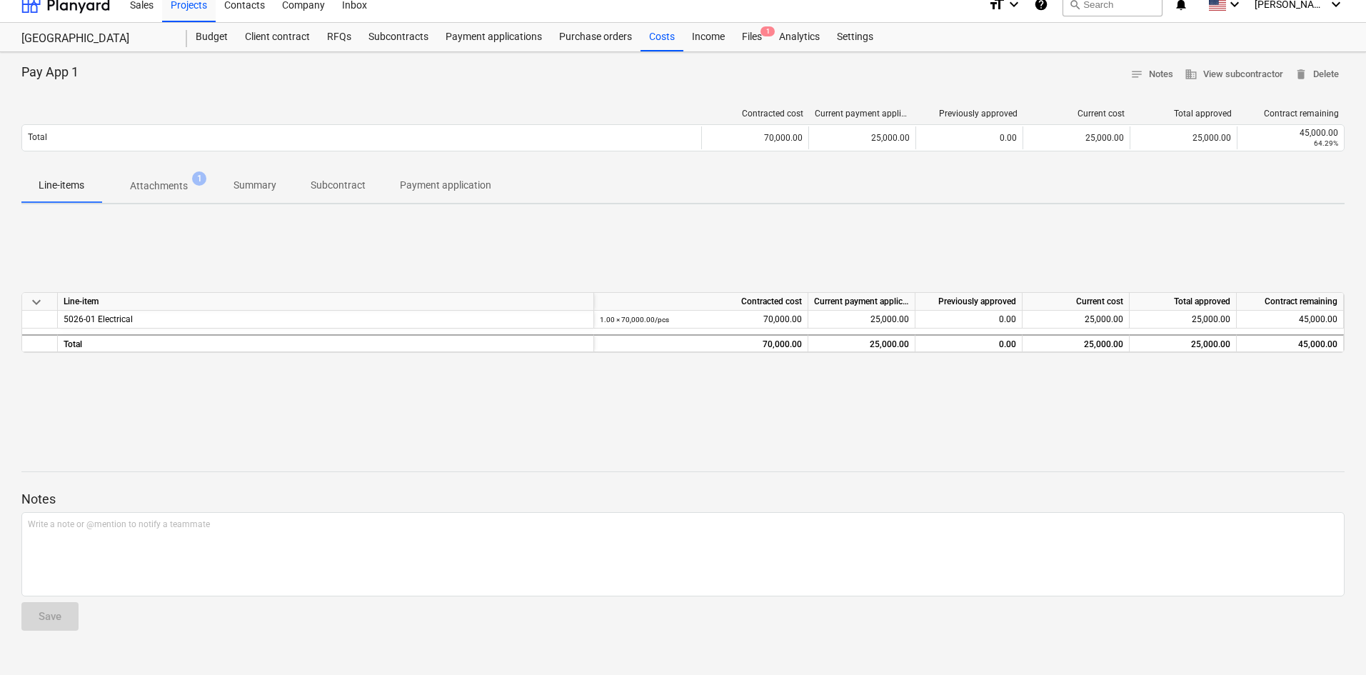
drag, startPoint x: 398, startPoint y: 34, endPoint x: 456, endPoint y: 34, distance: 57.9
click at [398, 34] on div "Subcontracts" at bounding box center [398, 37] width 77 height 29
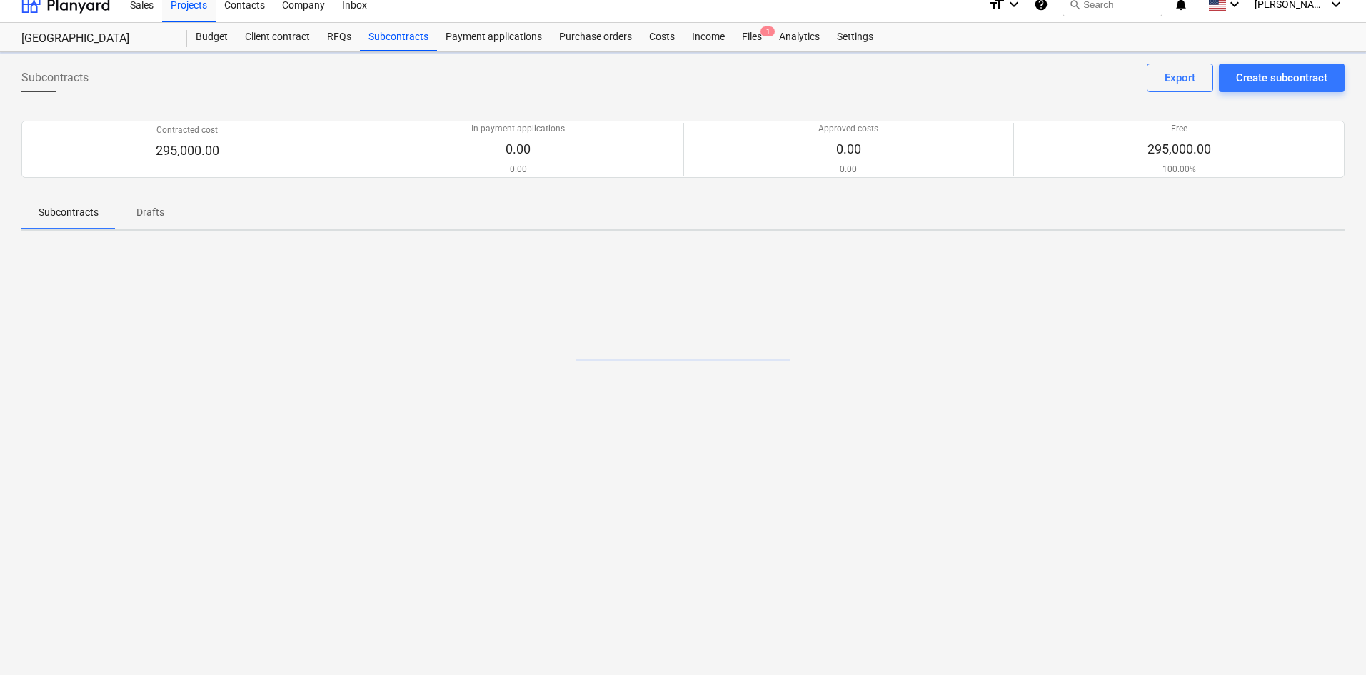
click at [456, 34] on div "Payment applications" at bounding box center [494, 37] width 114 height 29
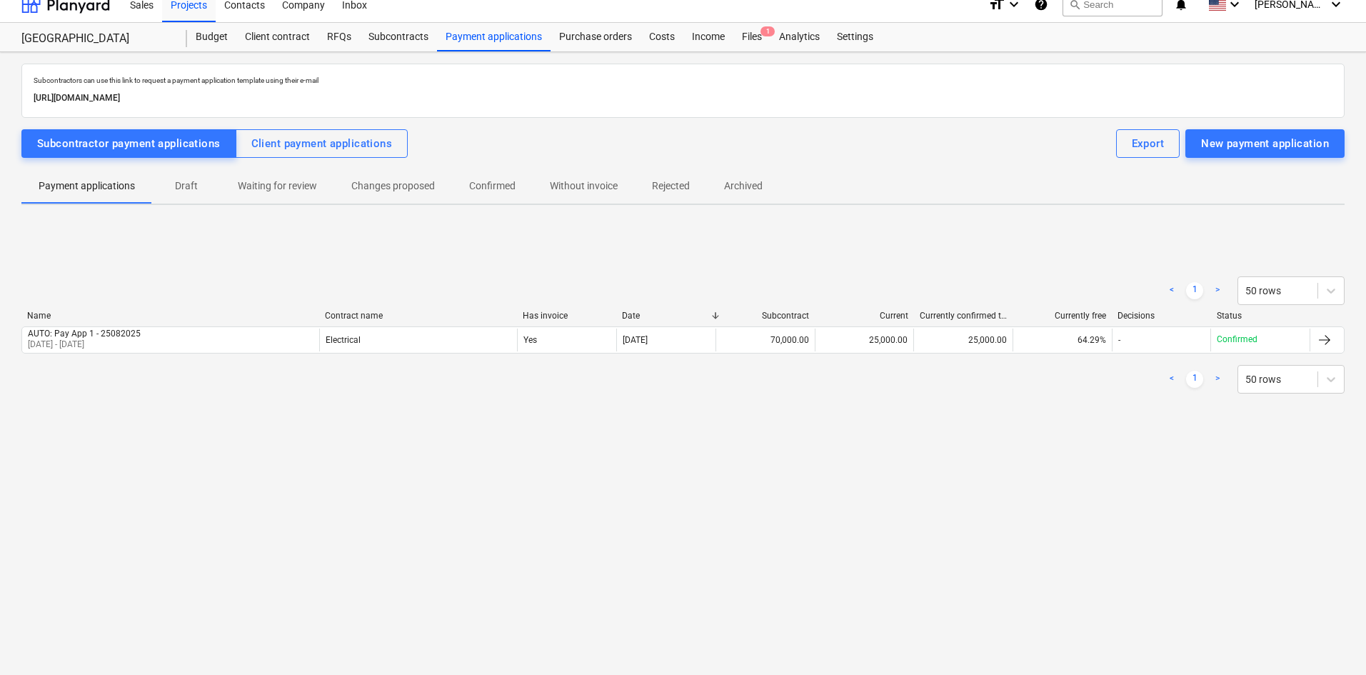
click at [1260, 140] on div "New payment application" at bounding box center [1265, 143] width 128 height 19
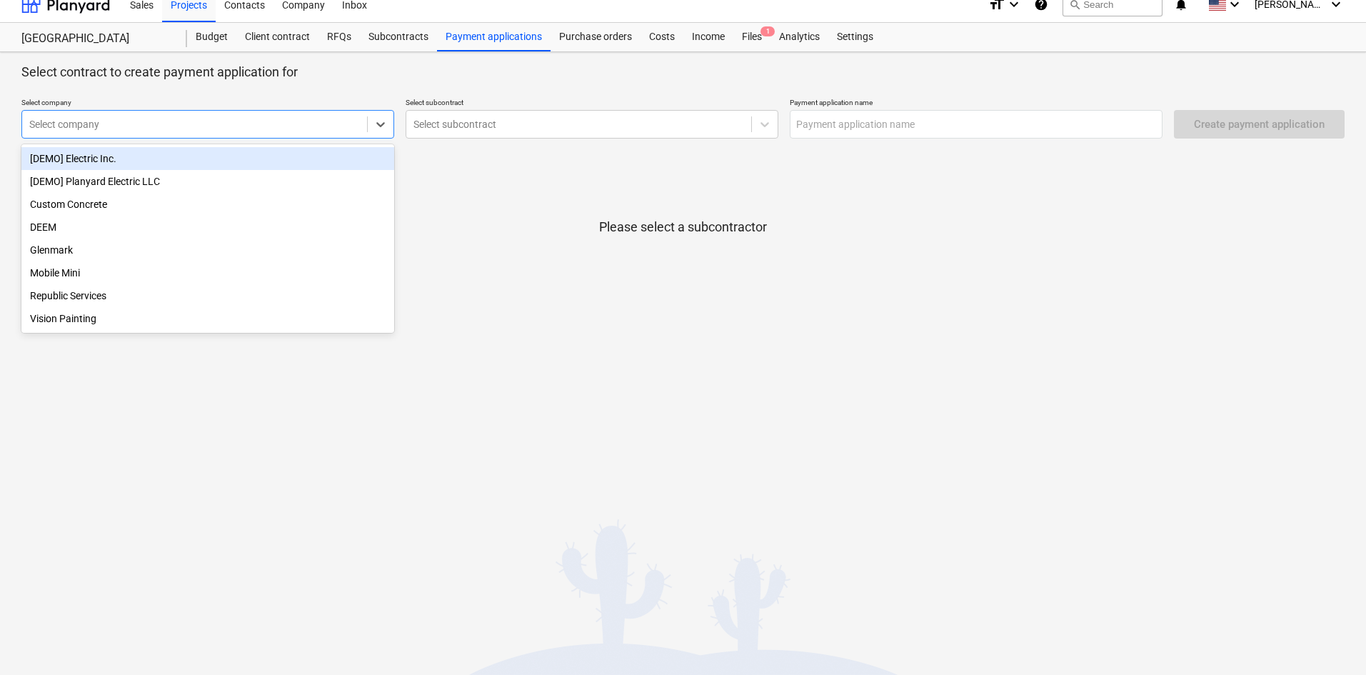
click at [176, 128] on div at bounding box center [194, 124] width 331 height 14
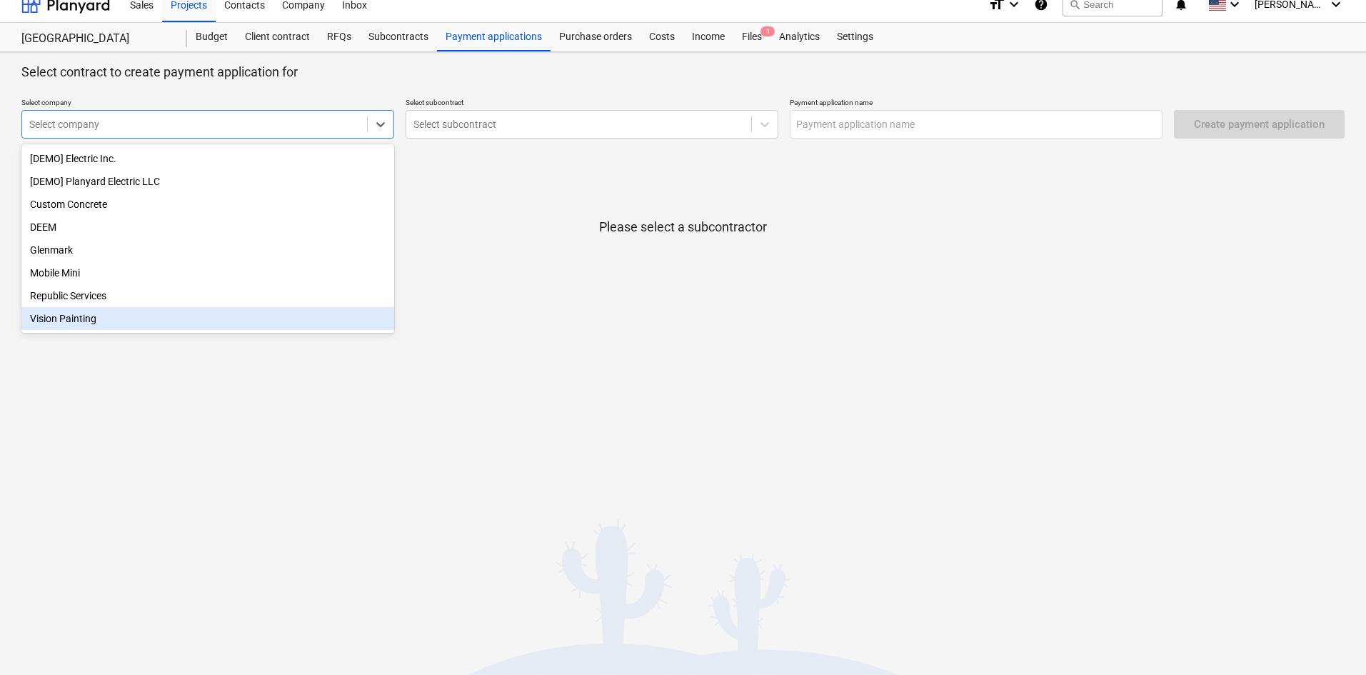
click at [66, 320] on div "Vision Painting" at bounding box center [207, 318] width 373 height 23
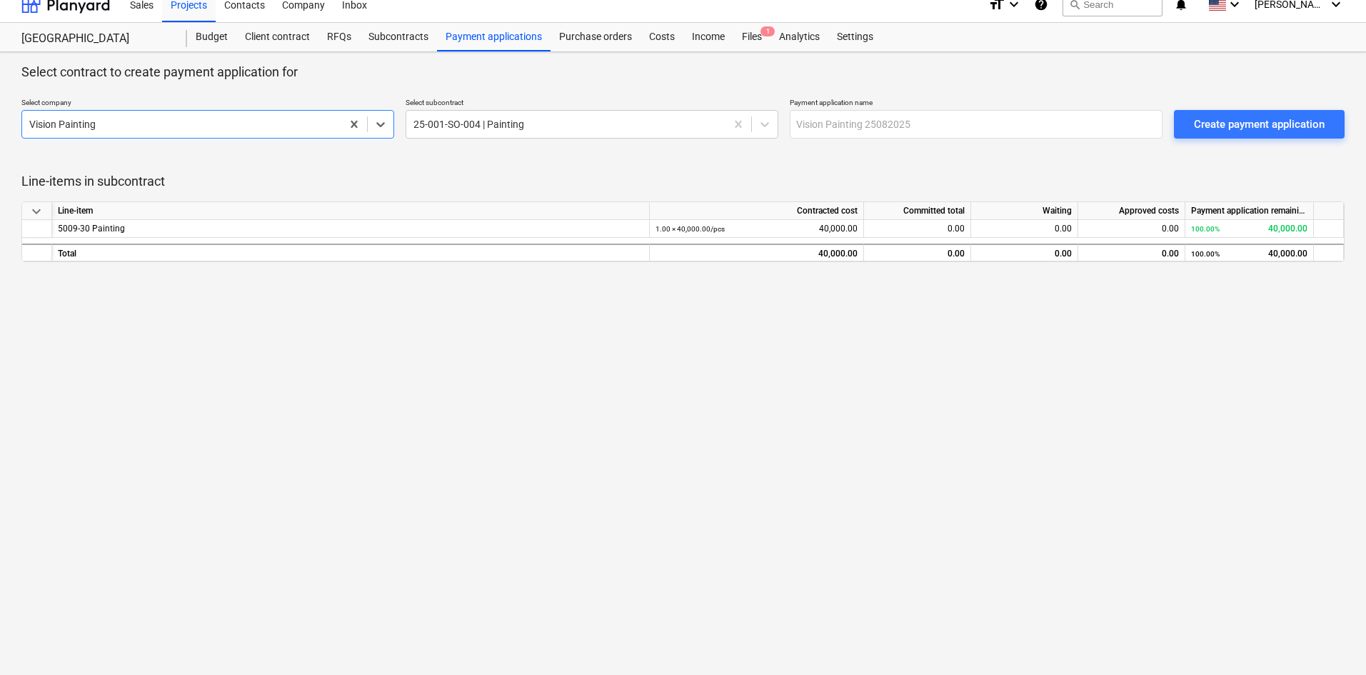
click at [930, 231] on div "0.00" at bounding box center [917, 229] width 107 height 18
click at [1138, 229] on div "0.00" at bounding box center [1131, 229] width 107 height 18
click at [1148, 231] on div "0.00" at bounding box center [1131, 229] width 107 height 18
click at [1269, 126] on div "Create payment application" at bounding box center [1259, 124] width 131 height 19
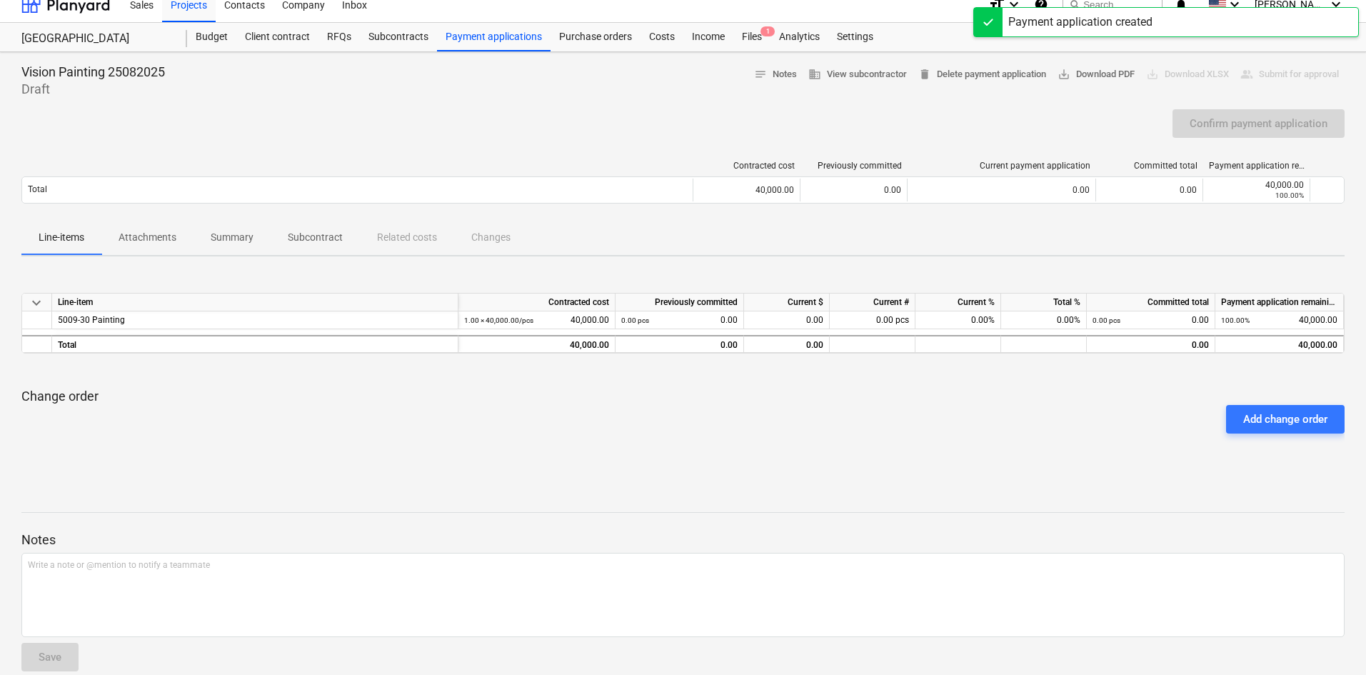
click at [803, 322] on div "0.00" at bounding box center [787, 320] width 86 height 18
type input "15000"
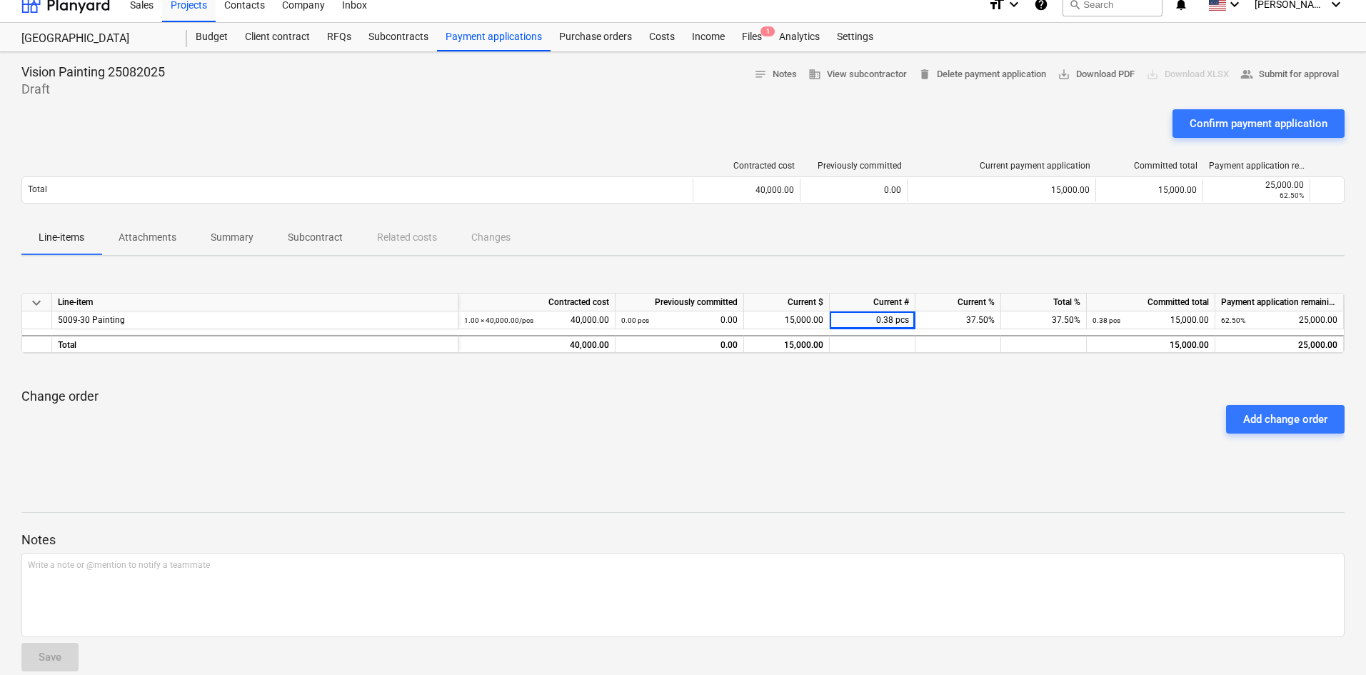
click at [1248, 122] on div "Confirm payment application" at bounding box center [1259, 123] width 138 height 19
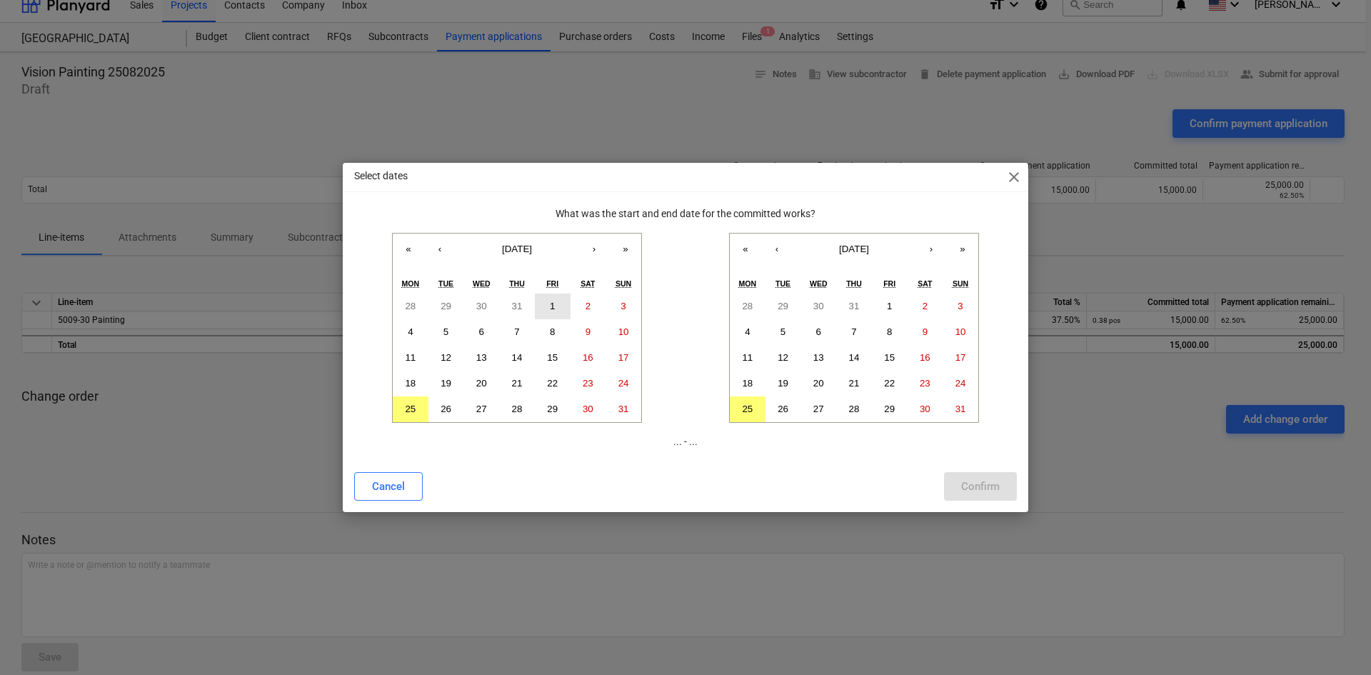
click at [561, 305] on button "1" at bounding box center [553, 307] width 36 height 26
click at [965, 406] on abbr "31" at bounding box center [961, 409] width 11 height 11
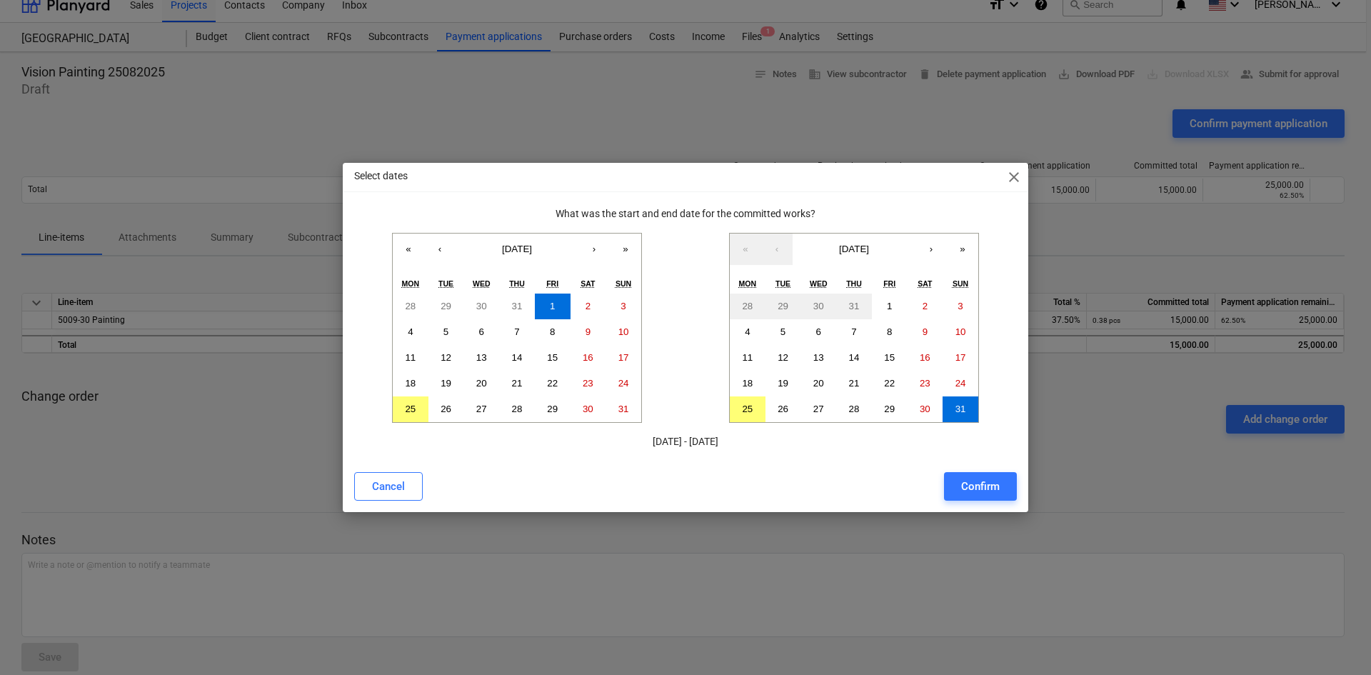
click at [970, 478] on div "Confirm" at bounding box center [980, 486] width 39 height 19
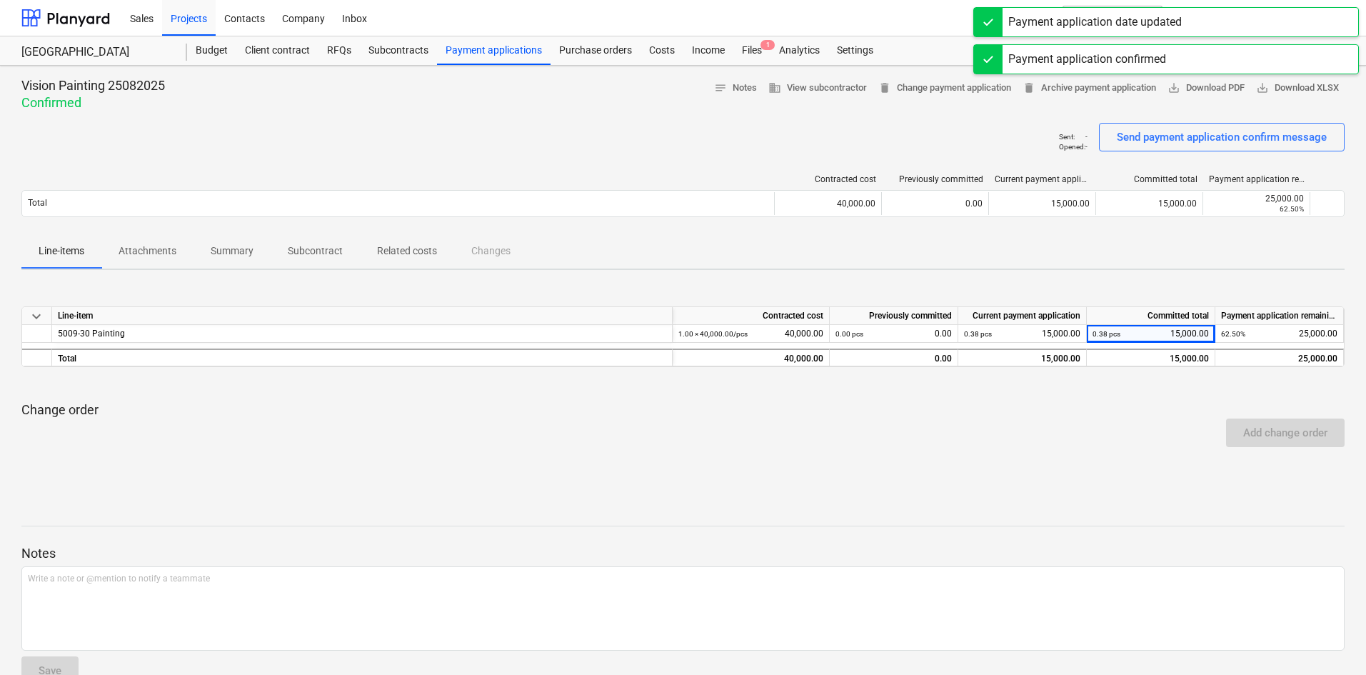
click at [224, 49] on div "Budget" at bounding box center [211, 50] width 49 height 29
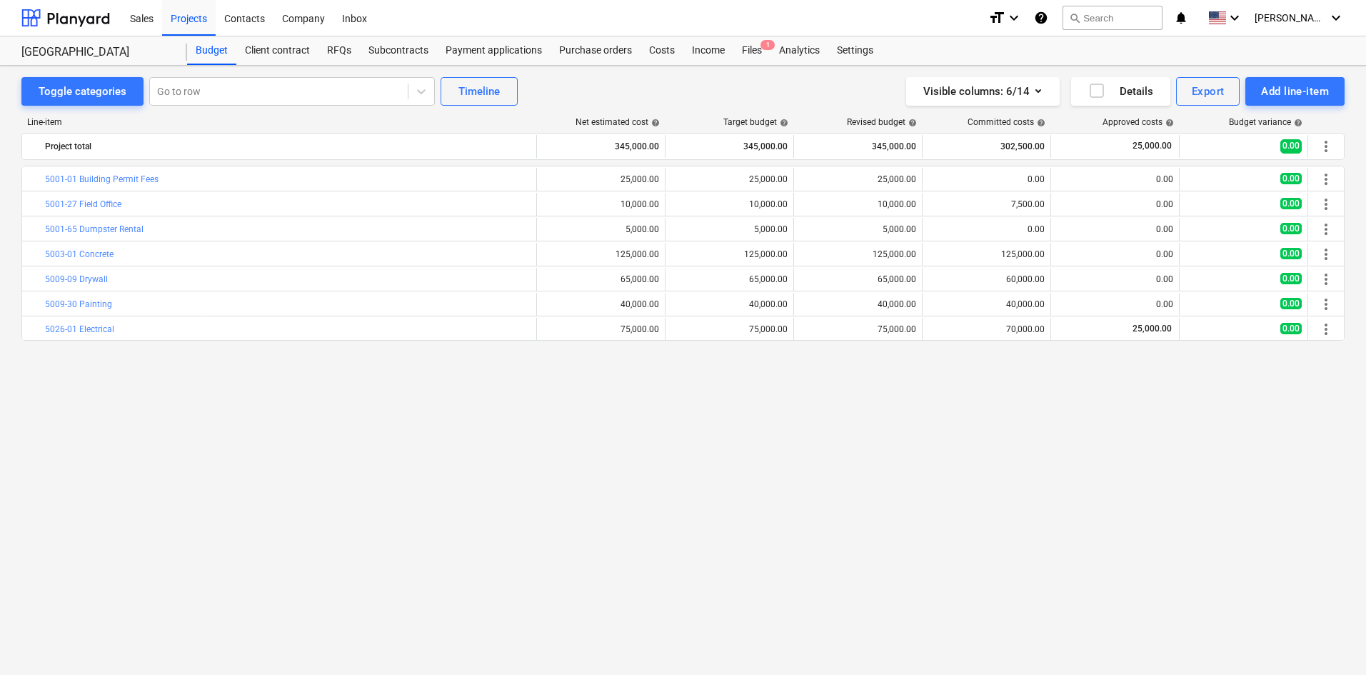
click at [498, 49] on div "Payment applications" at bounding box center [494, 50] width 114 height 29
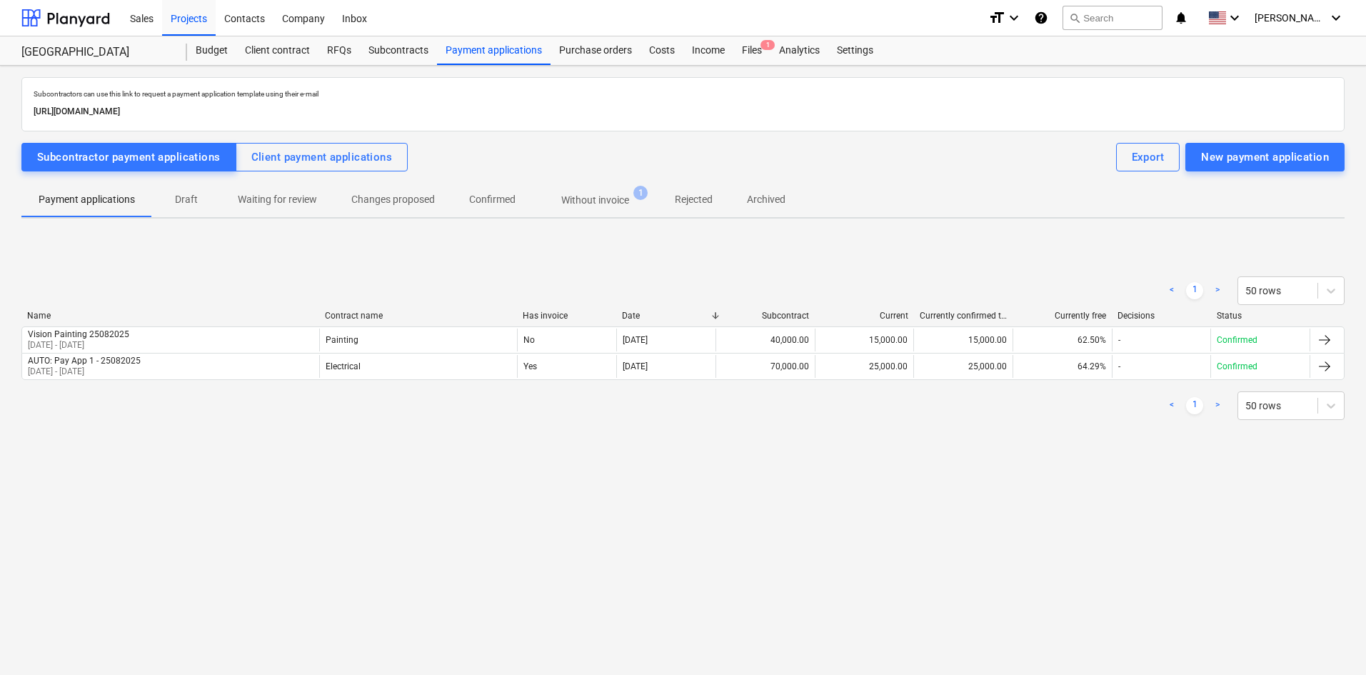
click at [157, 332] on div "Vision Painting 25082025 [DATE] - [DATE]" at bounding box center [170, 340] width 297 height 23
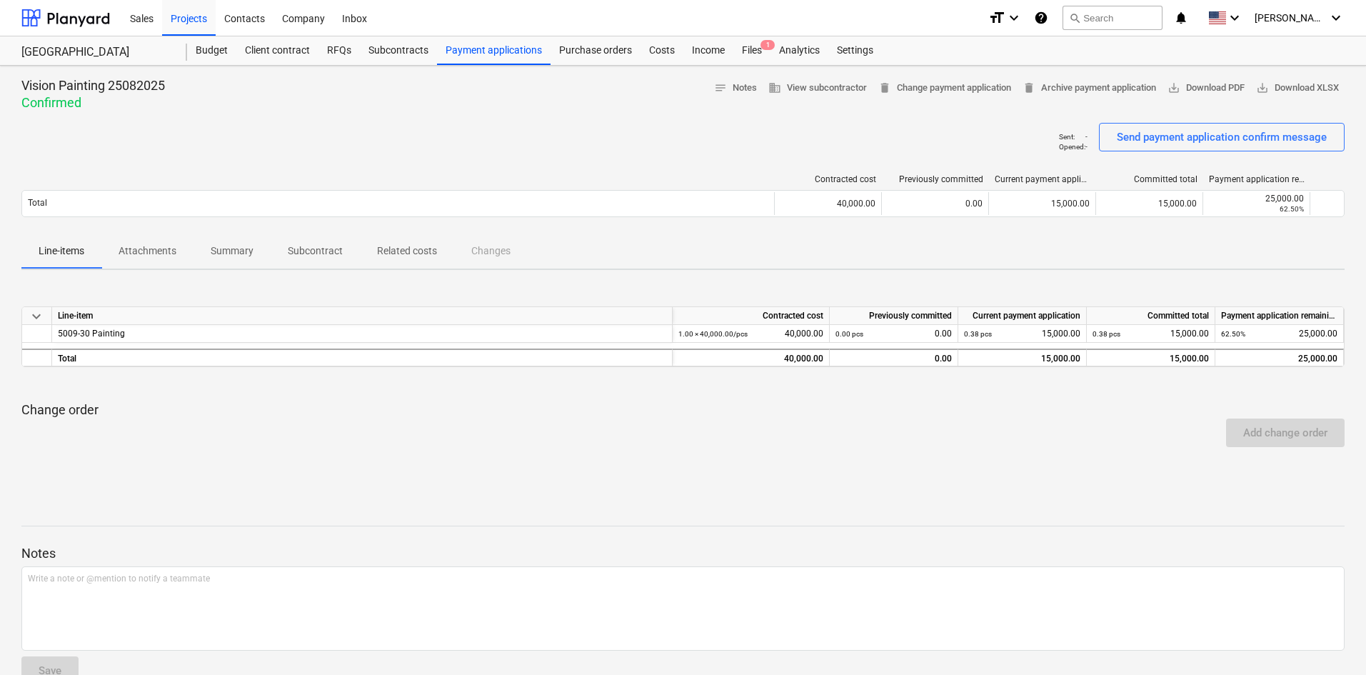
click at [40, 409] on p "Change order" at bounding box center [682, 409] width 1323 height 17
drag, startPoint x: 40, startPoint y: 409, endPoint x: 386, endPoint y: 408, distance: 346.4
click at [244, 408] on p "Change order" at bounding box center [682, 409] width 1323 height 17
click at [475, 409] on p "Change order" at bounding box center [682, 409] width 1323 height 17
click at [843, 396] on div "keyboard_arrow_down Line-item Contracted cost Previously committed Current paym…" at bounding box center [682, 388] width 1323 height 164
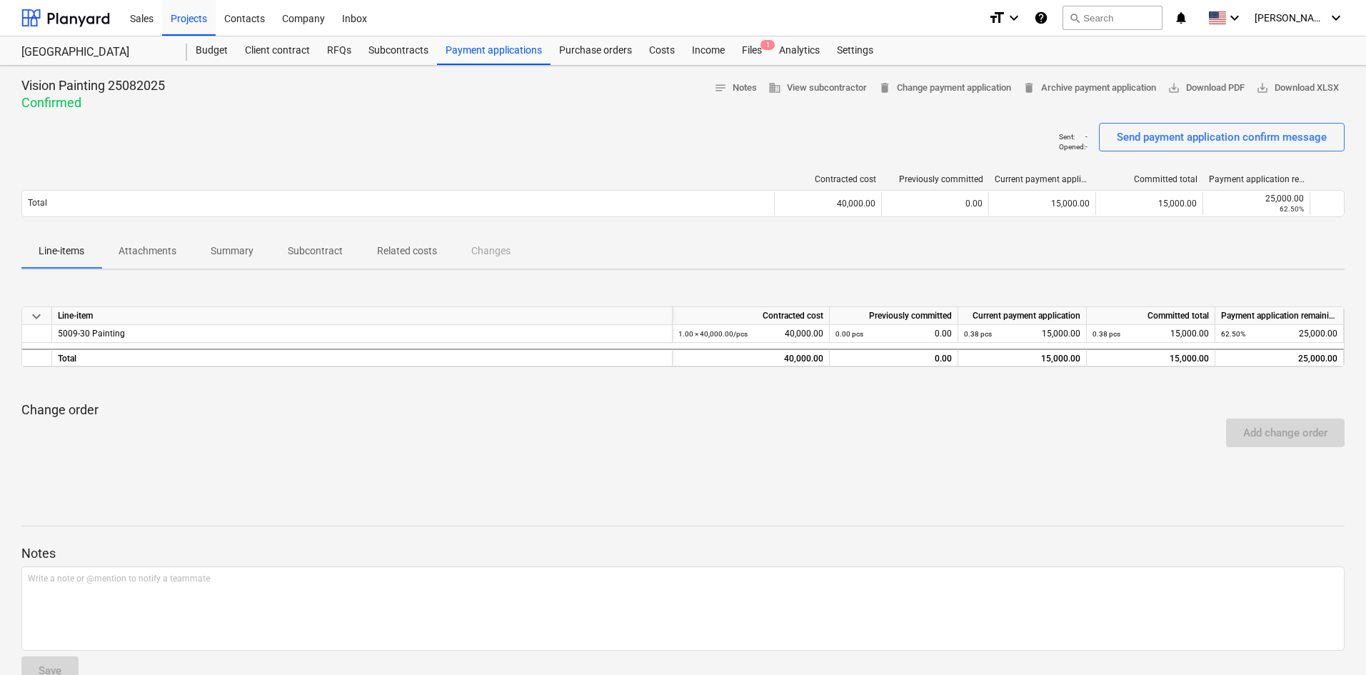
click at [214, 56] on div "Budget" at bounding box center [211, 50] width 49 height 29
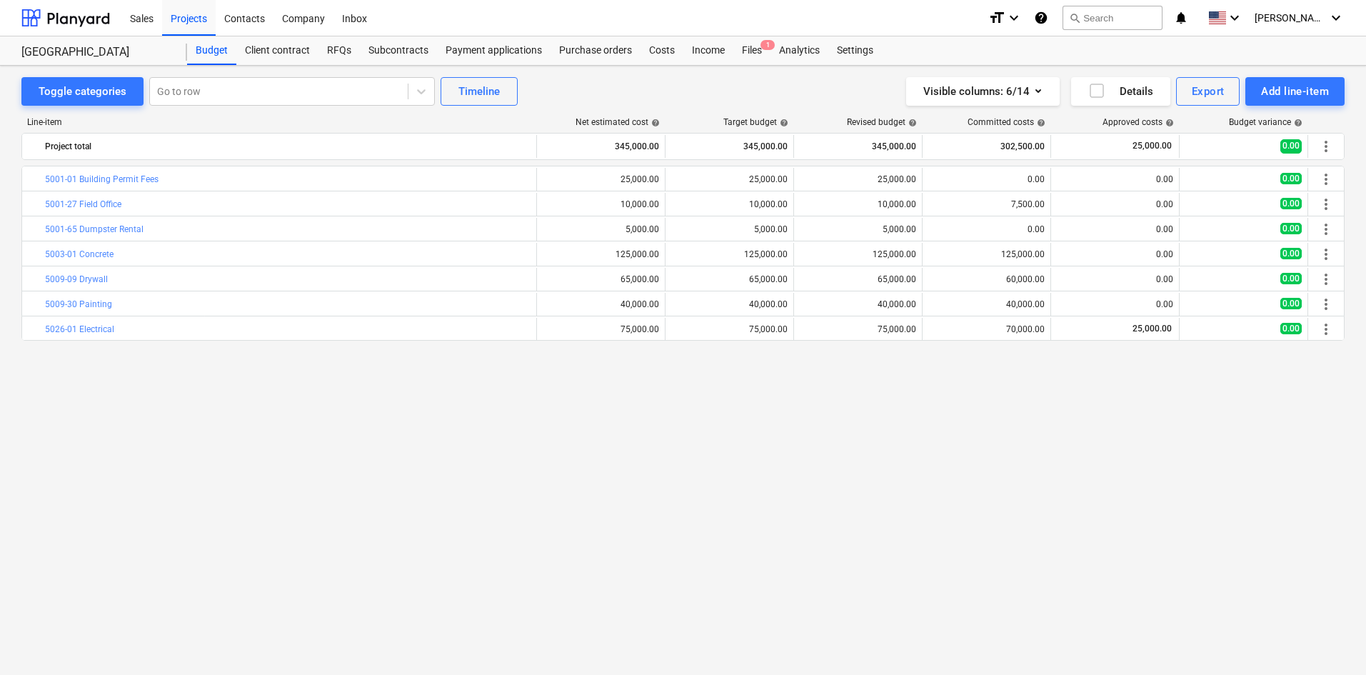
click at [1036, 89] on icon "button" at bounding box center [1038, 90] width 17 height 17
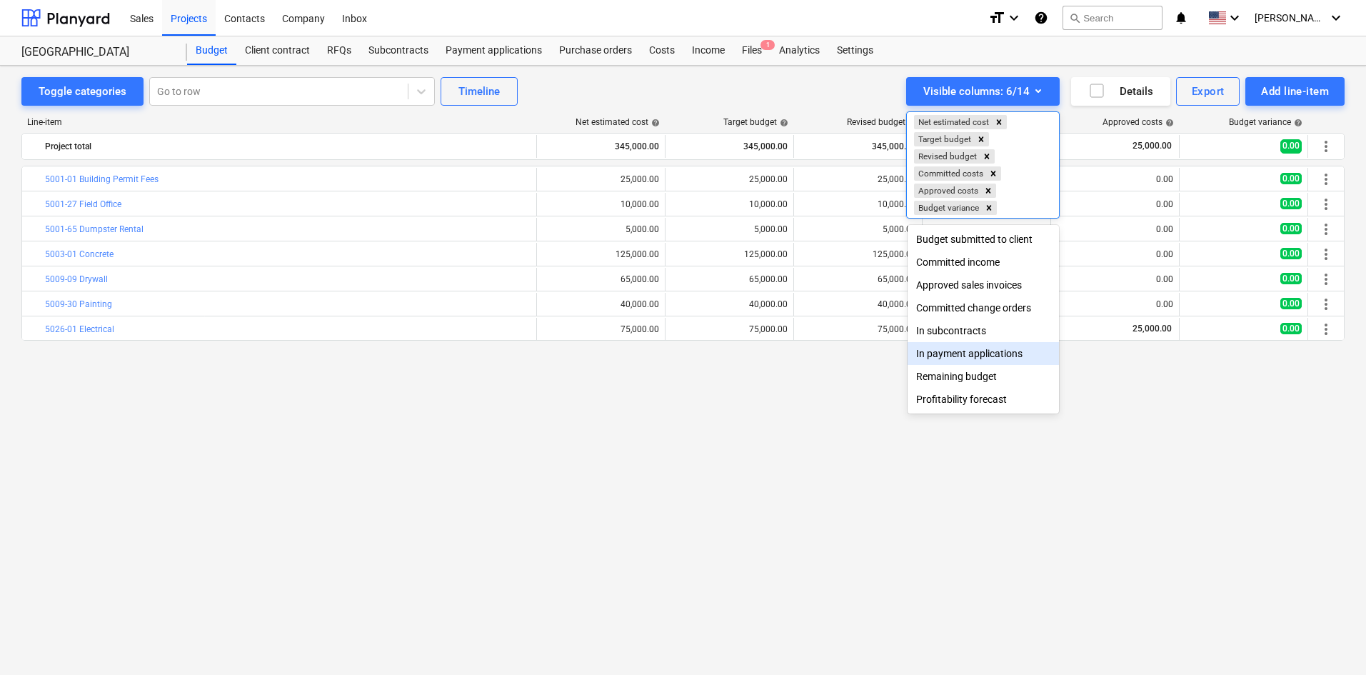
click at [984, 360] on div "In payment applications" at bounding box center [983, 353] width 151 height 23
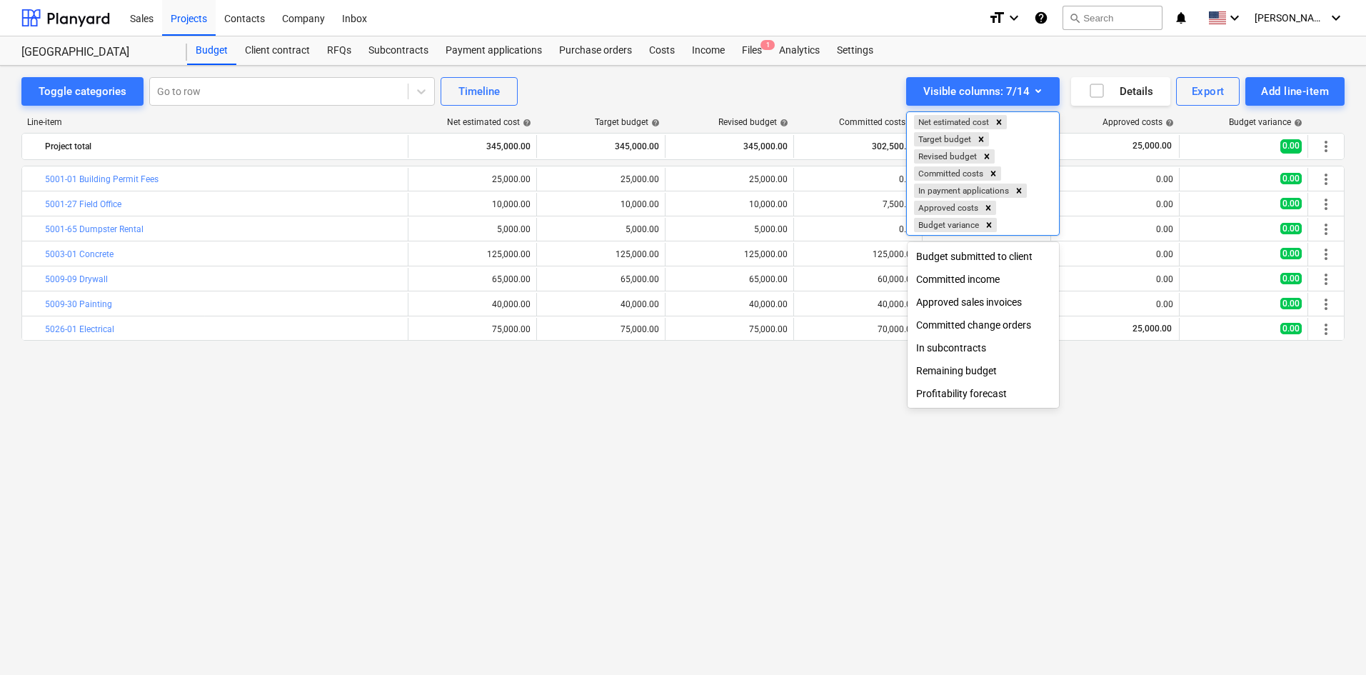
click at [1120, 414] on div at bounding box center [683, 337] width 1366 height 675
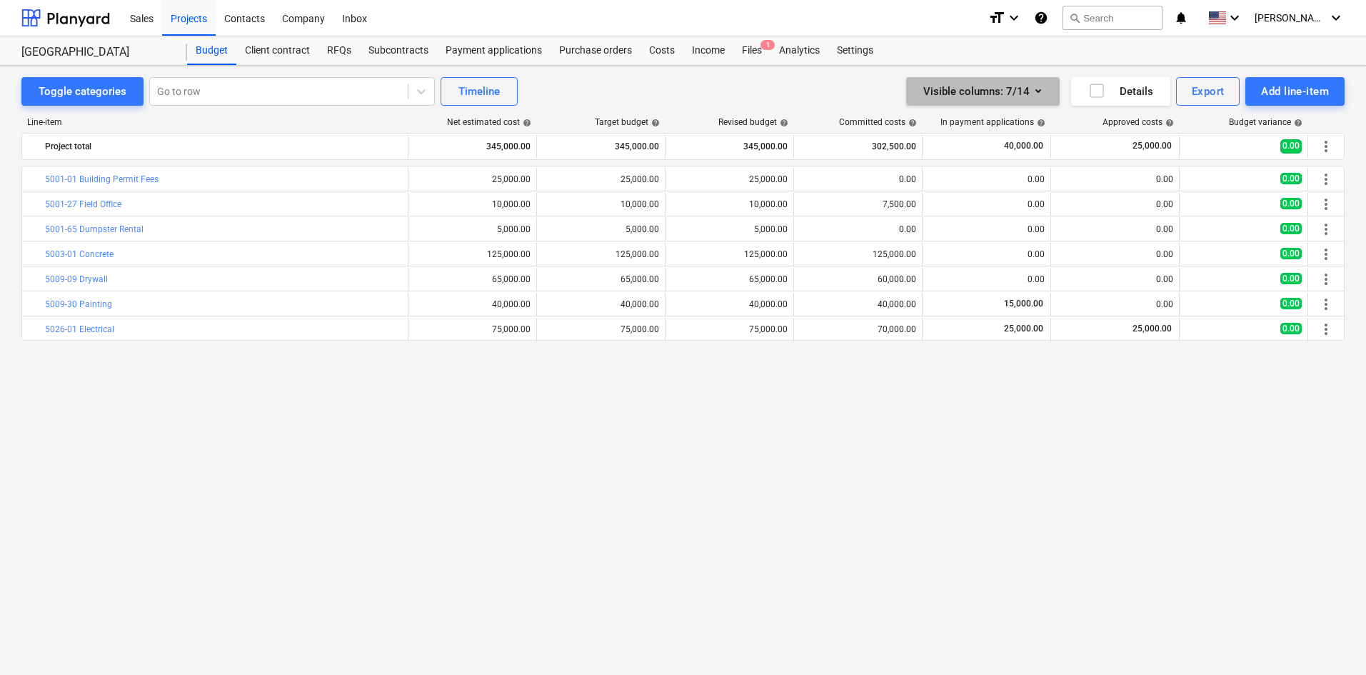
click at [1036, 88] on icon "button" at bounding box center [1038, 90] width 17 height 17
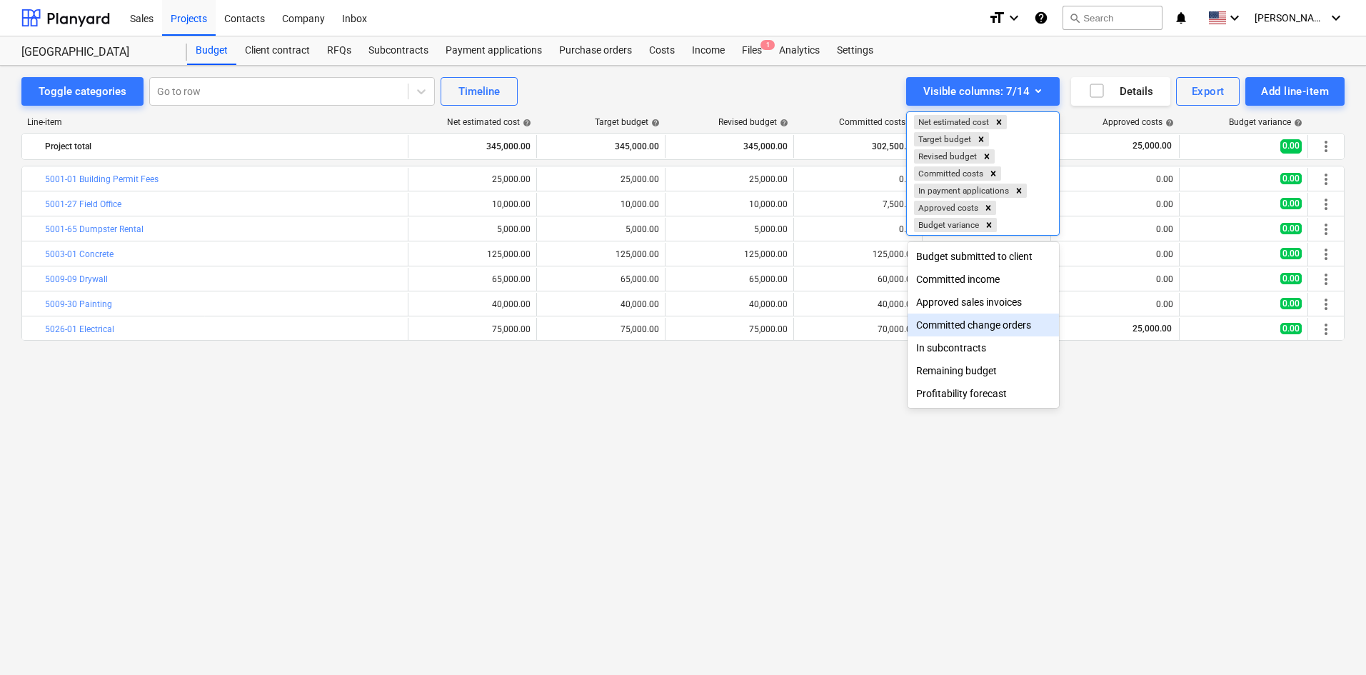
click at [957, 331] on div "Committed change orders" at bounding box center [983, 325] width 151 height 23
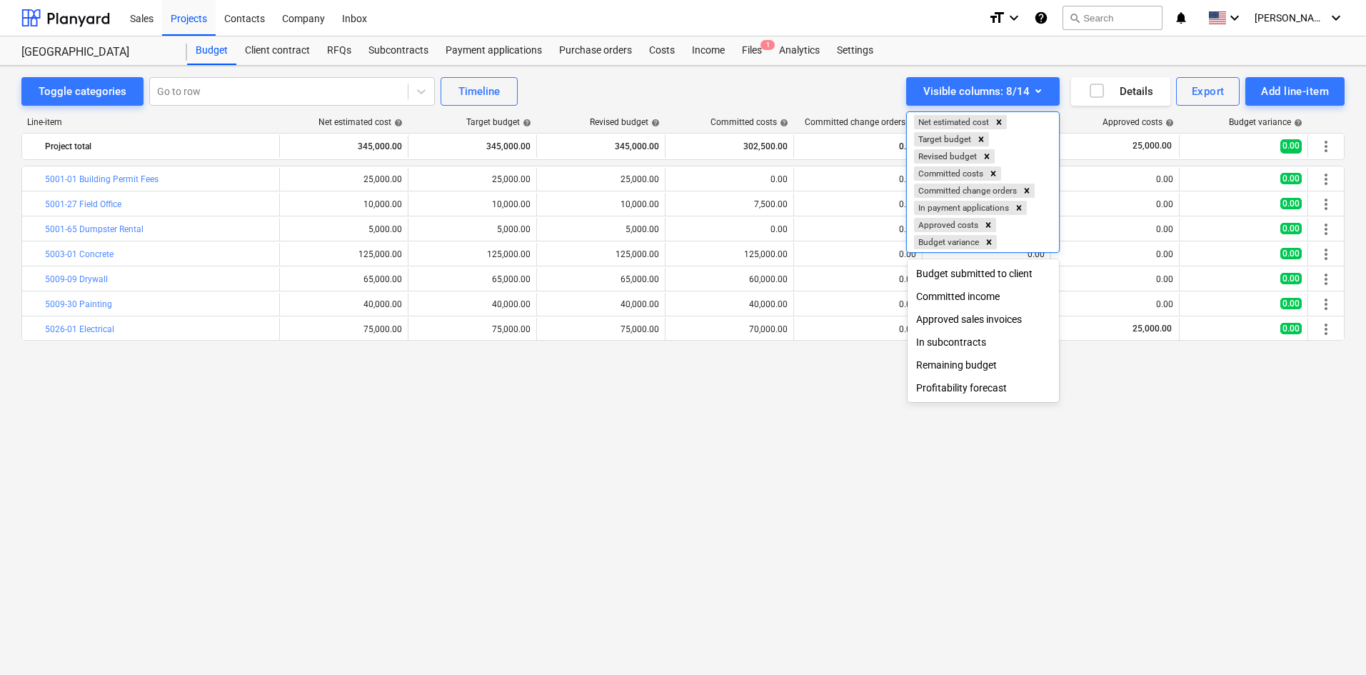
click at [811, 386] on div at bounding box center [683, 337] width 1366 height 675
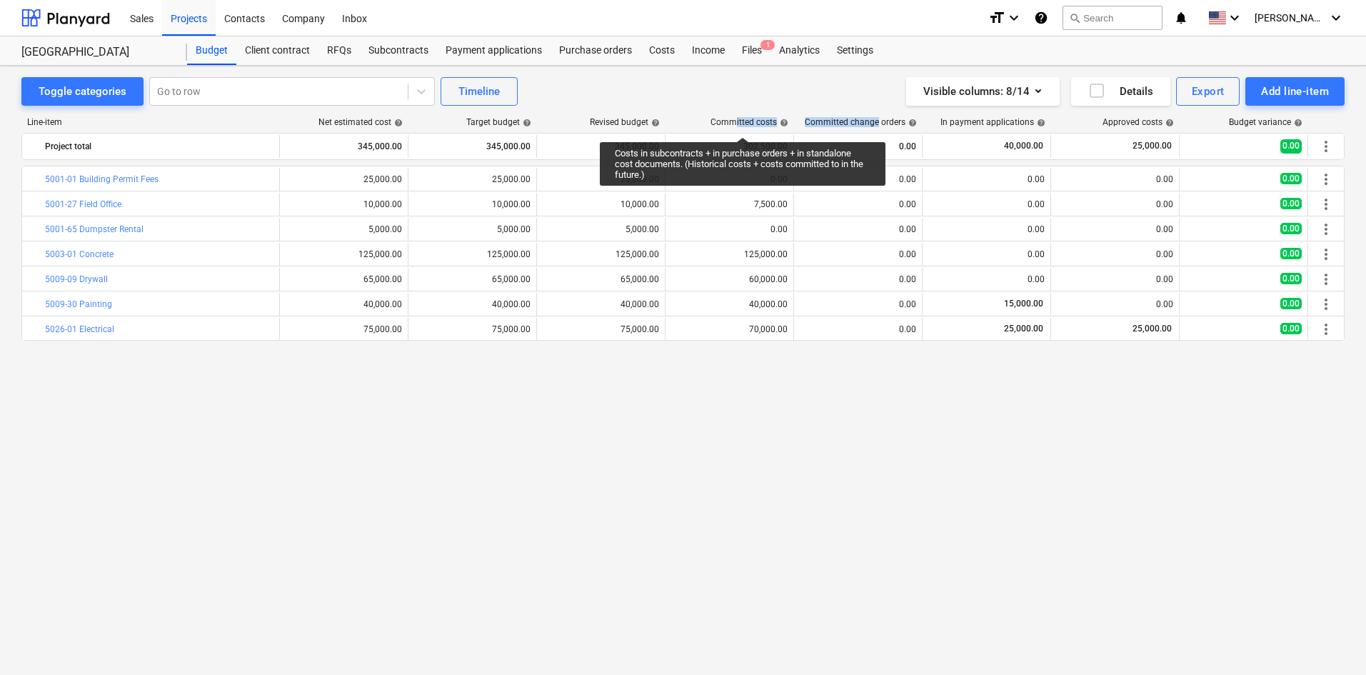
drag, startPoint x: 880, startPoint y: 123, endPoint x: 750, endPoint y: 124, distance: 130.0
click at [736, 124] on div "Line-item Net estimated cost help Target budget help Revised budget help Commit…" at bounding box center [682, 125] width 1323 height 16
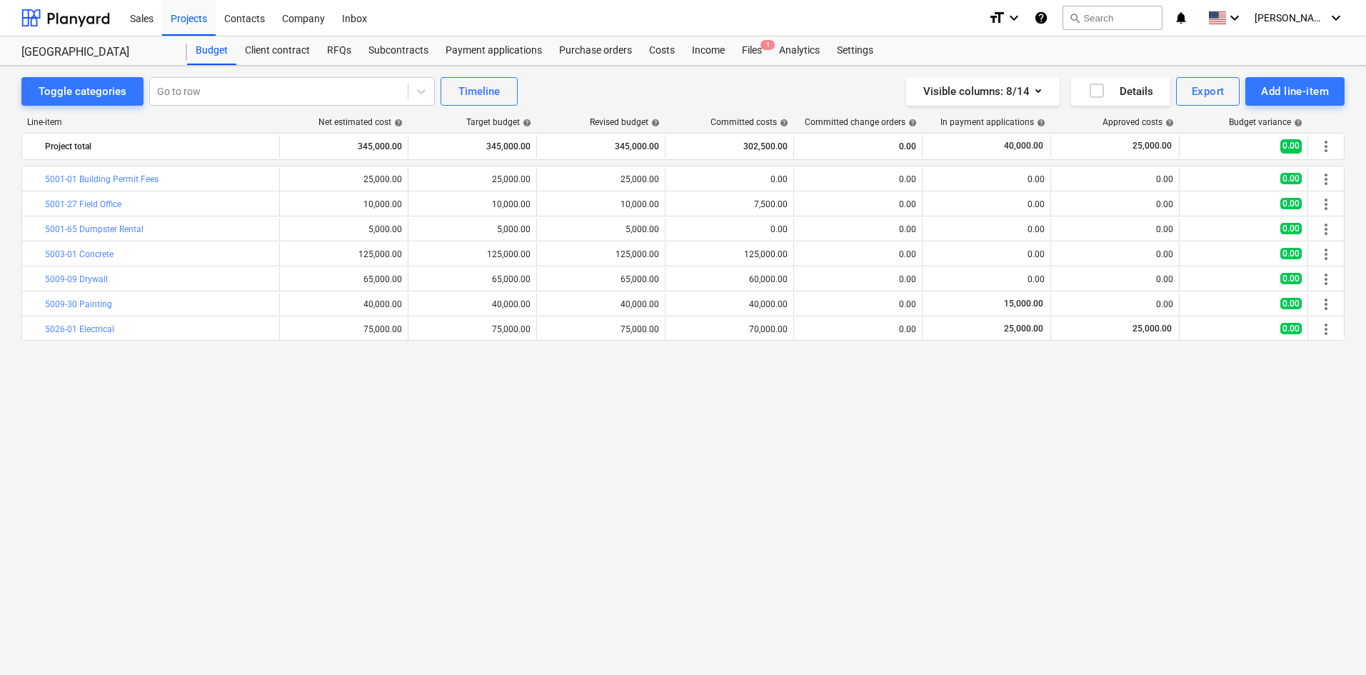
click at [907, 393] on div "bar_chart 5001-01 Building Permit Fees edit 25,000.00 edit 25,000.00 edit 25,00…" at bounding box center [682, 391] width 1323 height 450
click at [1040, 91] on icon "button" at bounding box center [1038, 90] width 17 height 17
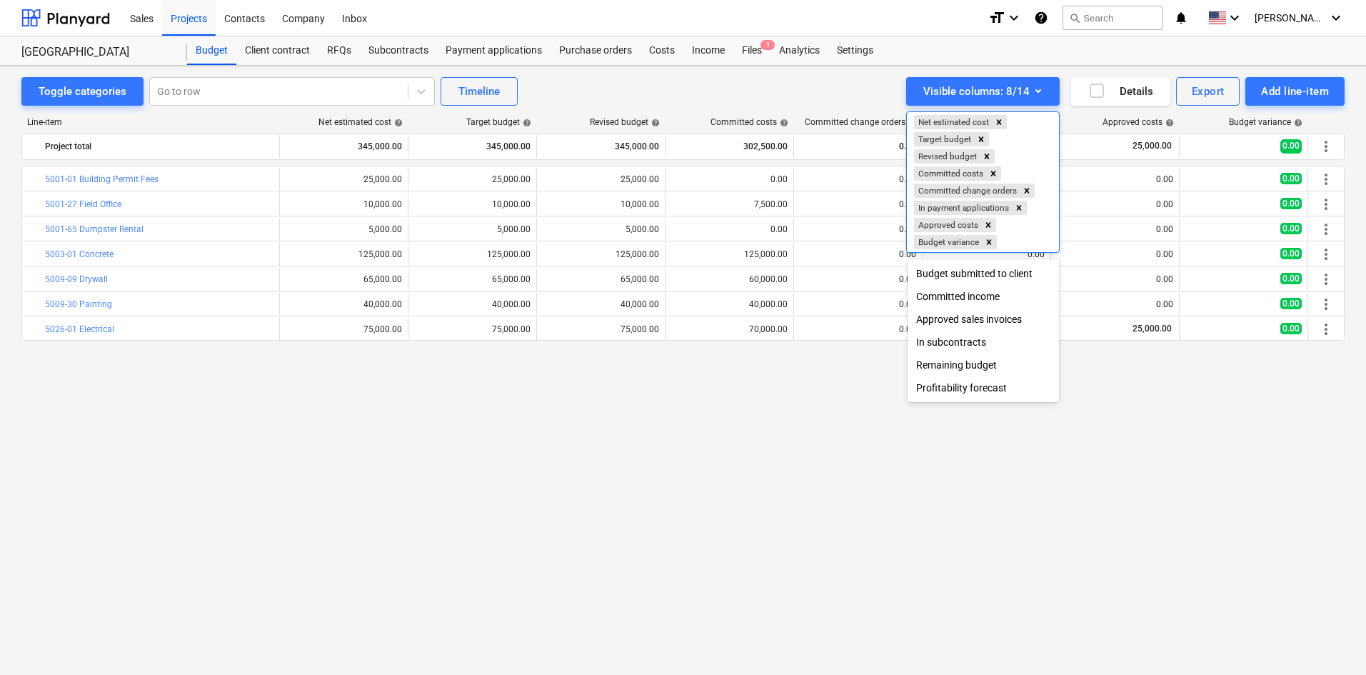
drag, startPoint x: 957, startPoint y: 191, endPoint x: 961, endPoint y: 151, distance: 40.2
click at [961, 151] on div "Net estimated cost Target budget Revised budget Committed costs Committed chang…" at bounding box center [983, 182] width 152 height 140
click at [758, 394] on div at bounding box center [683, 337] width 1366 height 675
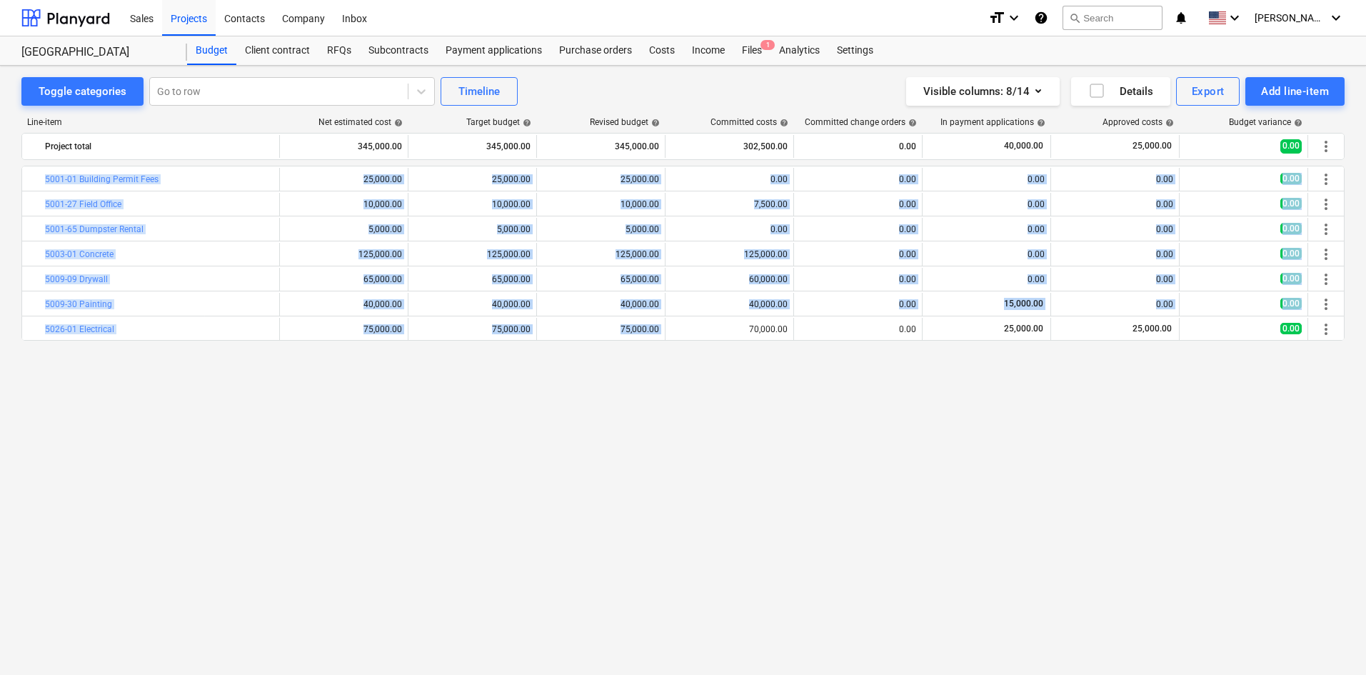
click at [736, 331] on div "70,000.00" at bounding box center [729, 329] width 116 height 10
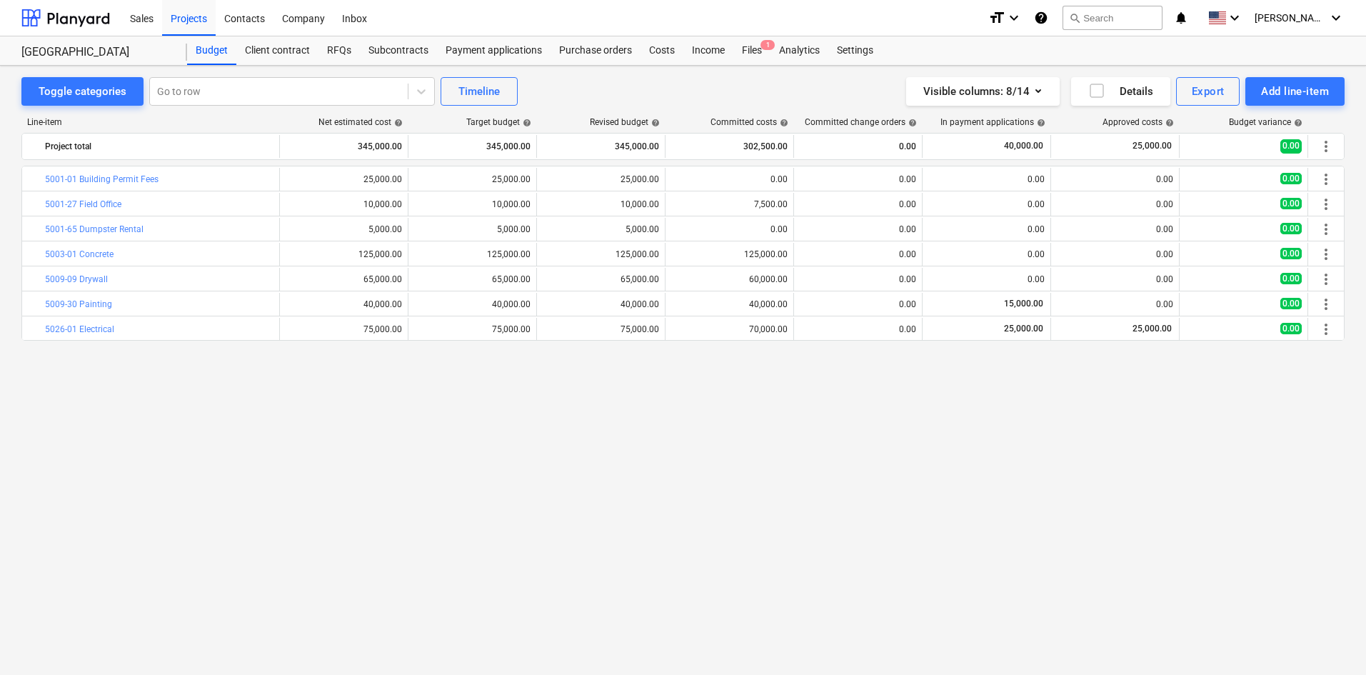
click at [776, 378] on div "bar_chart 5001-01 Building Permit Fees edit 25,000.00 edit 25,000.00 edit 25,00…" at bounding box center [682, 391] width 1323 height 450
click at [1037, 92] on icon "button" at bounding box center [1039, 91] width 6 height 4
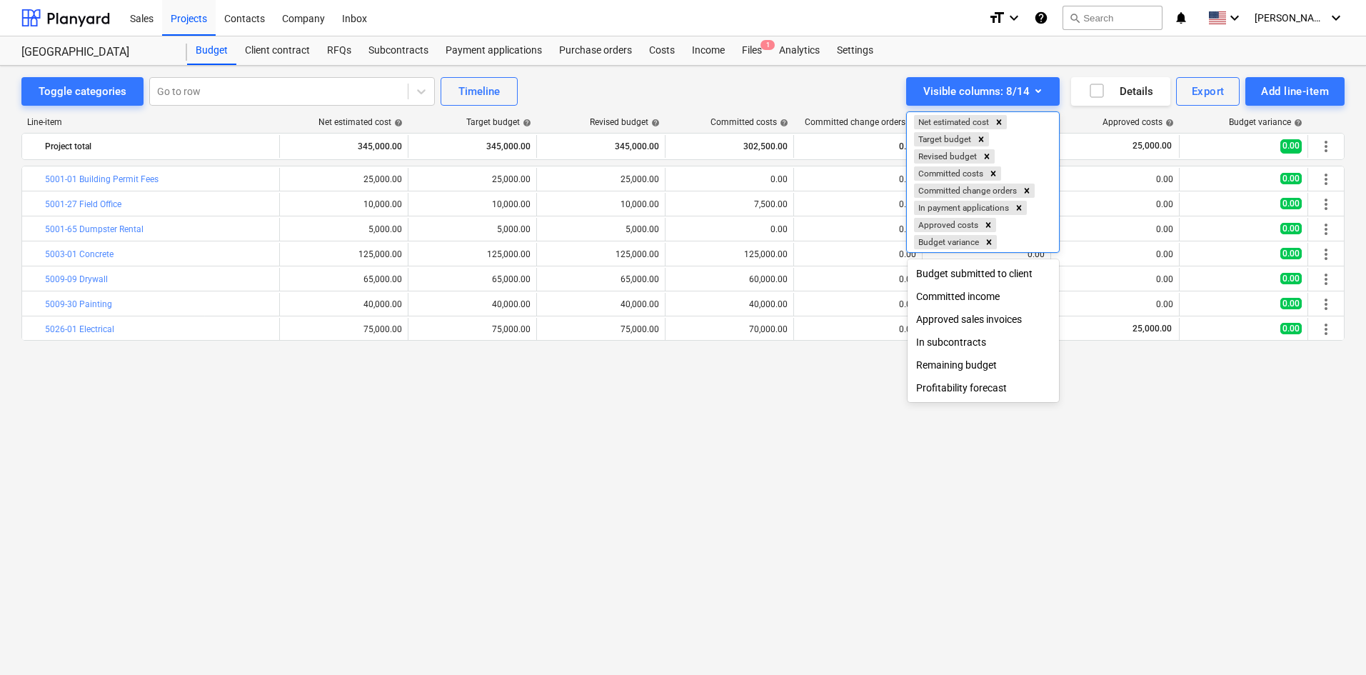
click at [1026, 186] on icon "Remove Committed change orders" at bounding box center [1027, 191] width 10 height 10
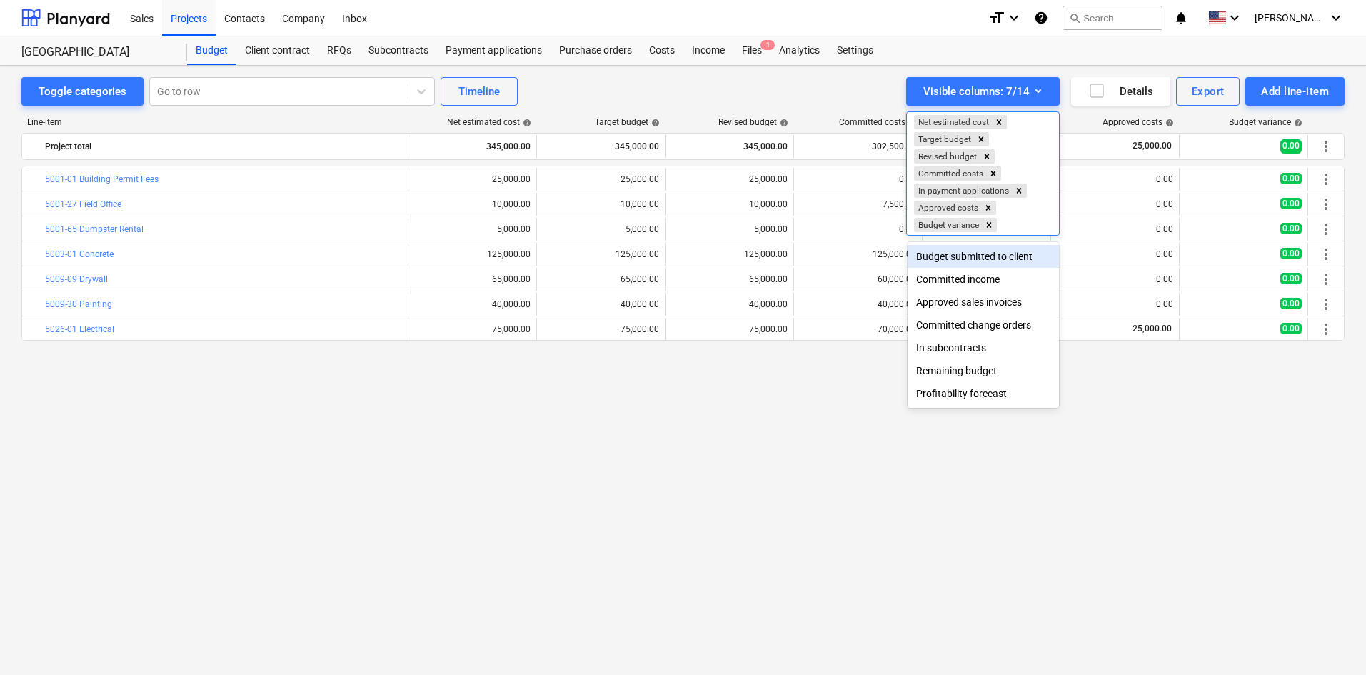
click at [1021, 191] on icon "Remove In payment applications" at bounding box center [1019, 190] width 5 height 5
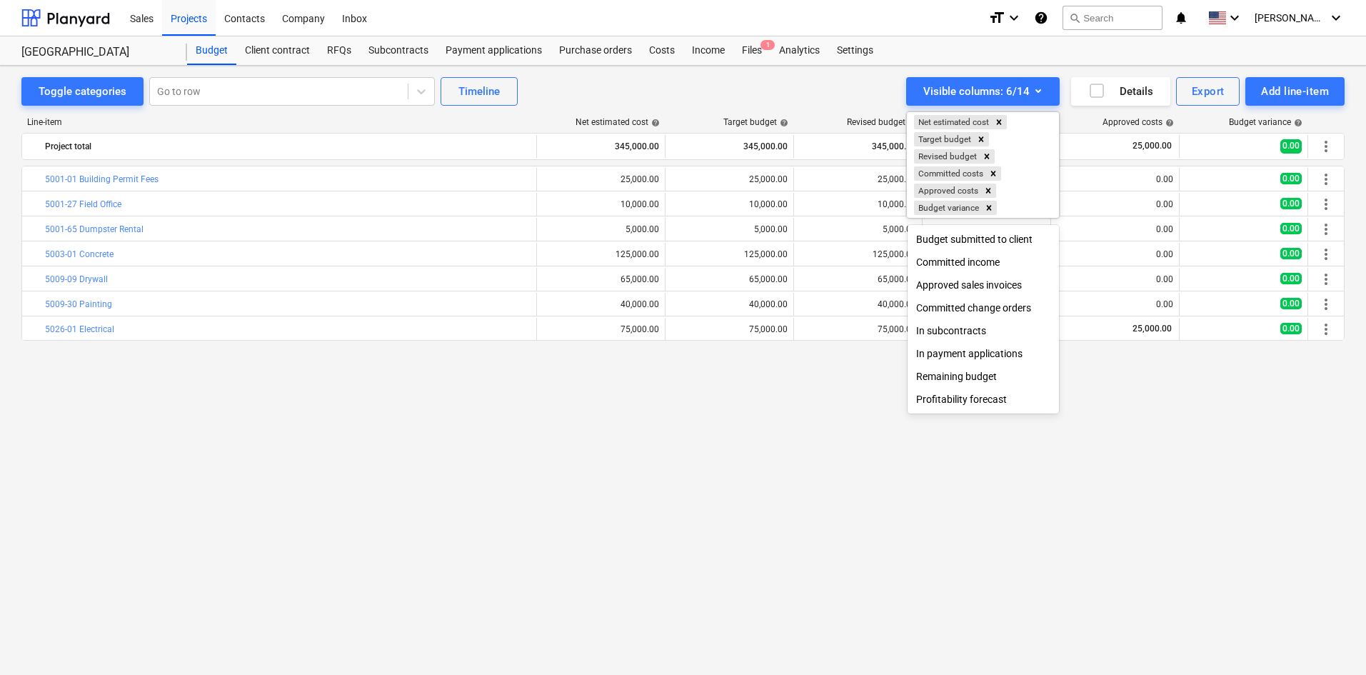
click at [796, 419] on div at bounding box center [683, 337] width 1366 height 675
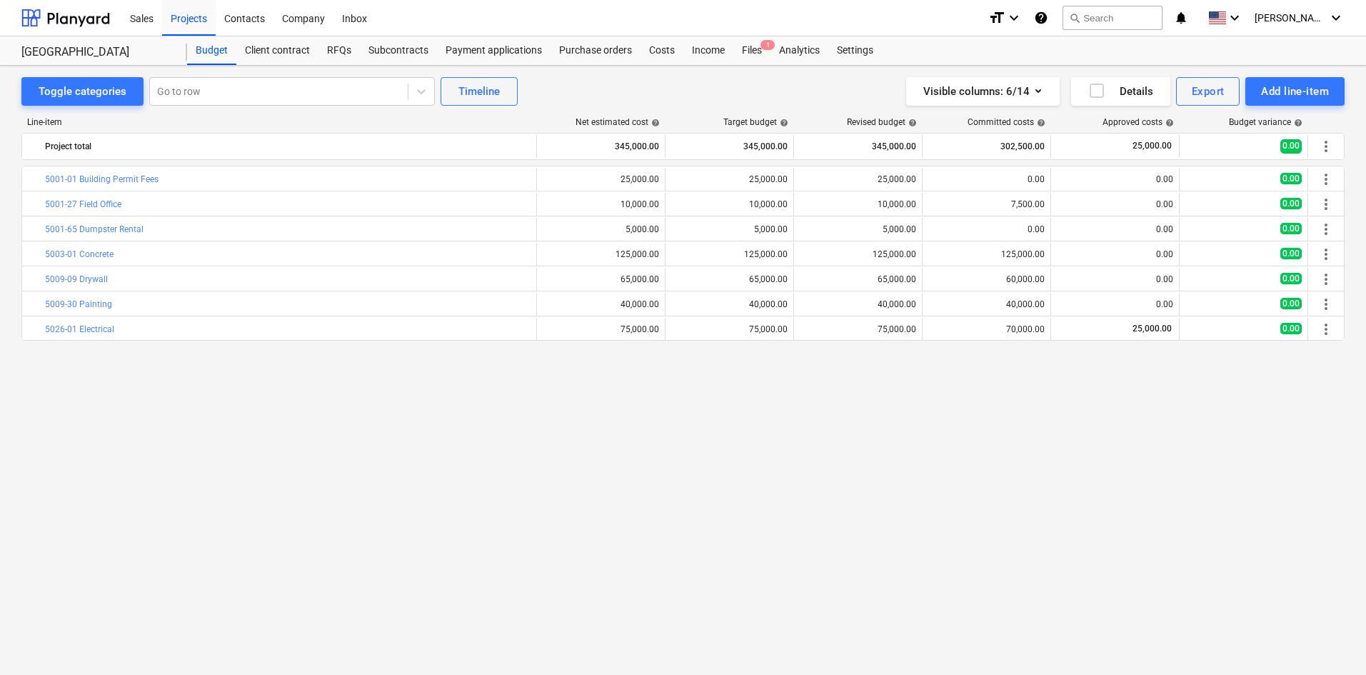
click at [1042, 92] on icon "button" at bounding box center [1038, 90] width 17 height 17
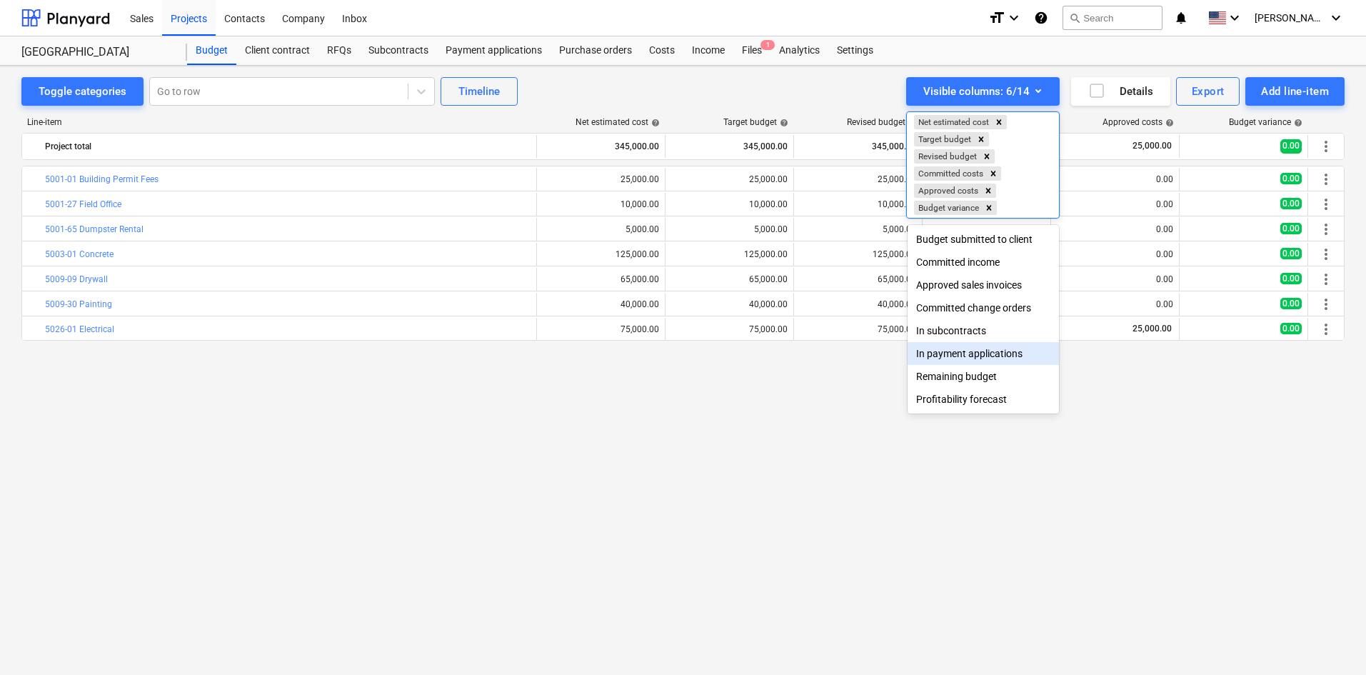
click at [958, 358] on div "In payment applications" at bounding box center [983, 353] width 151 height 23
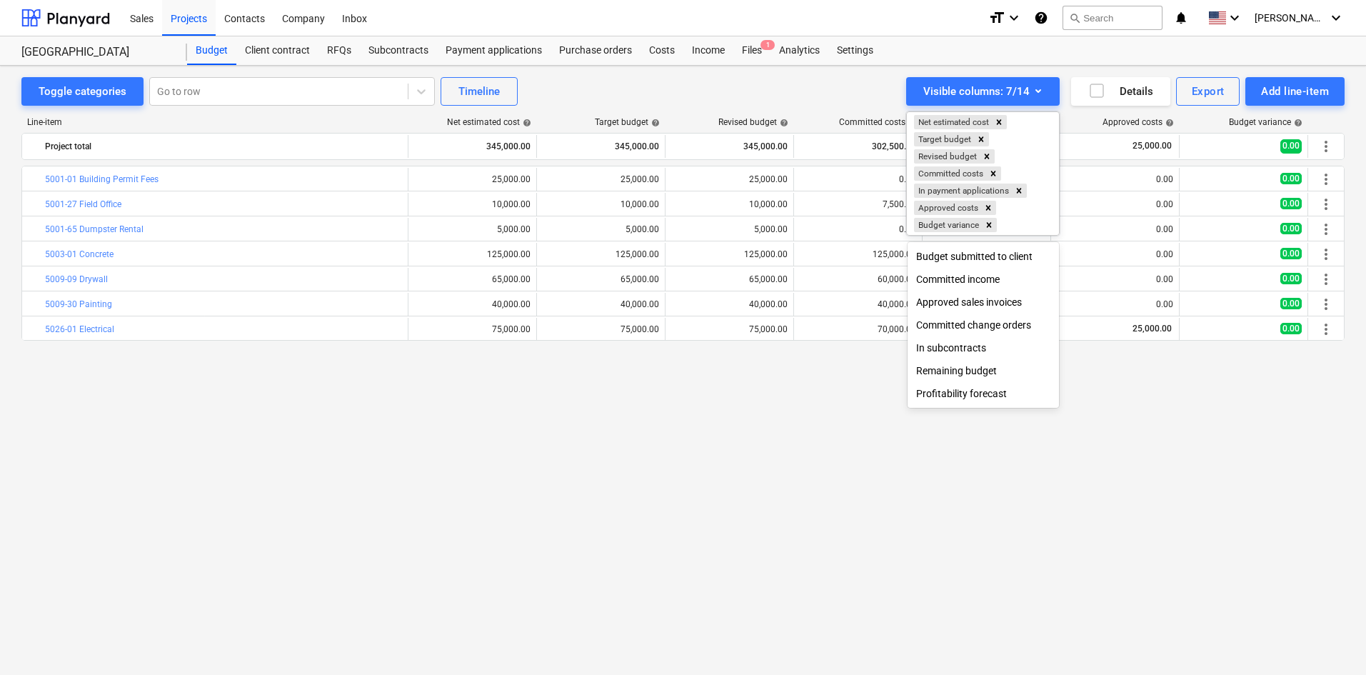
click at [795, 375] on div at bounding box center [683, 337] width 1366 height 675
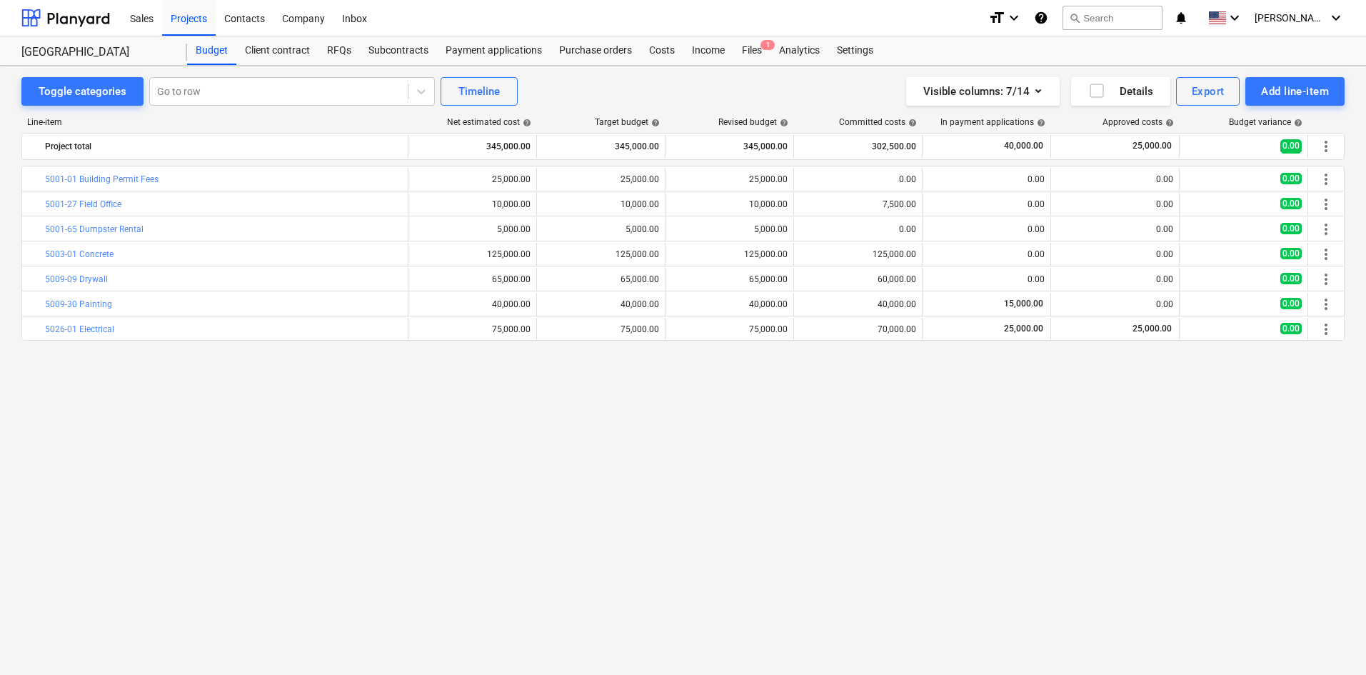
click at [1041, 91] on icon "button" at bounding box center [1038, 90] width 17 height 17
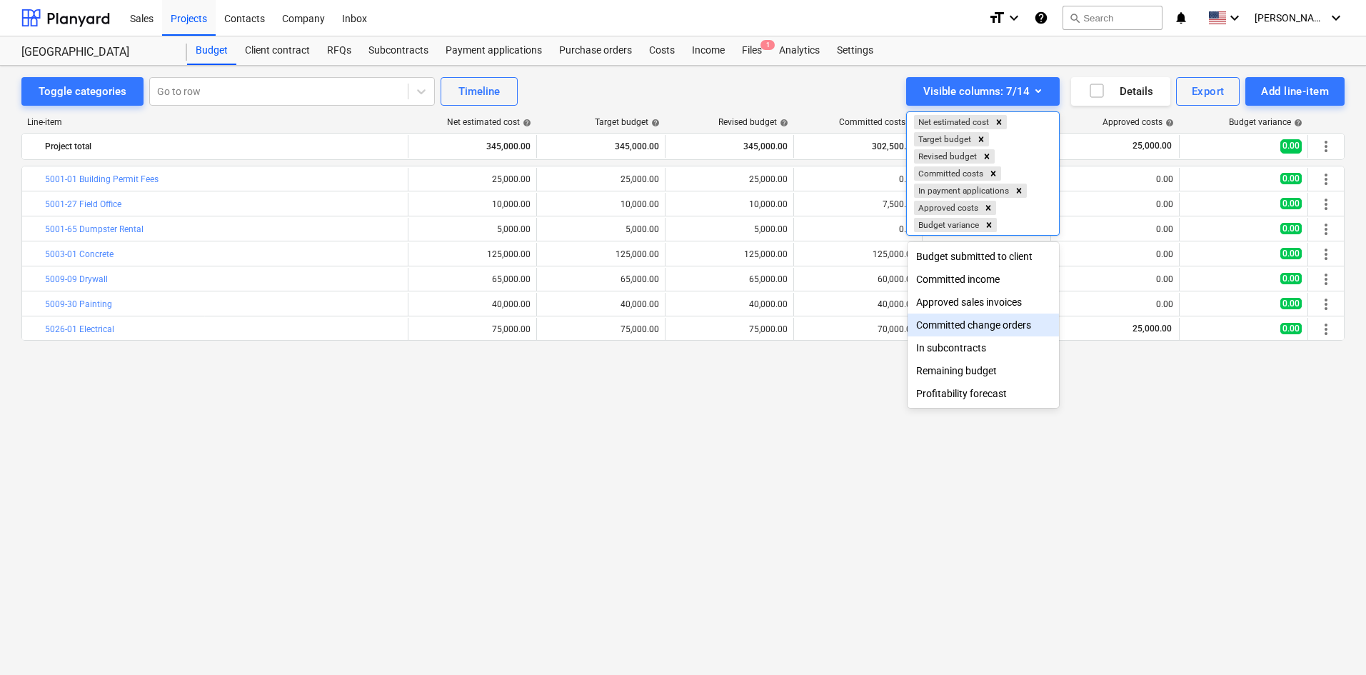
click at [961, 328] on div "Committed change orders" at bounding box center [983, 325] width 151 height 23
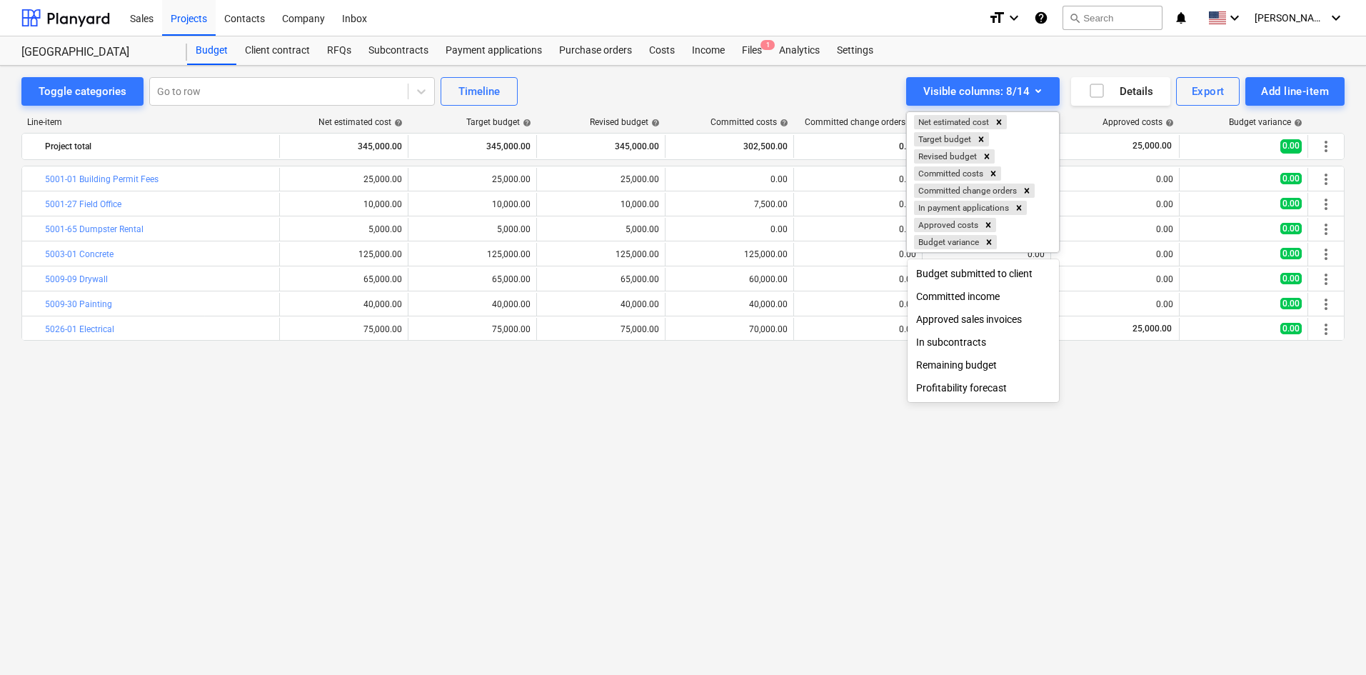
click at [841, 416] on div at bounding box center [683, 337] width 1366 height 675
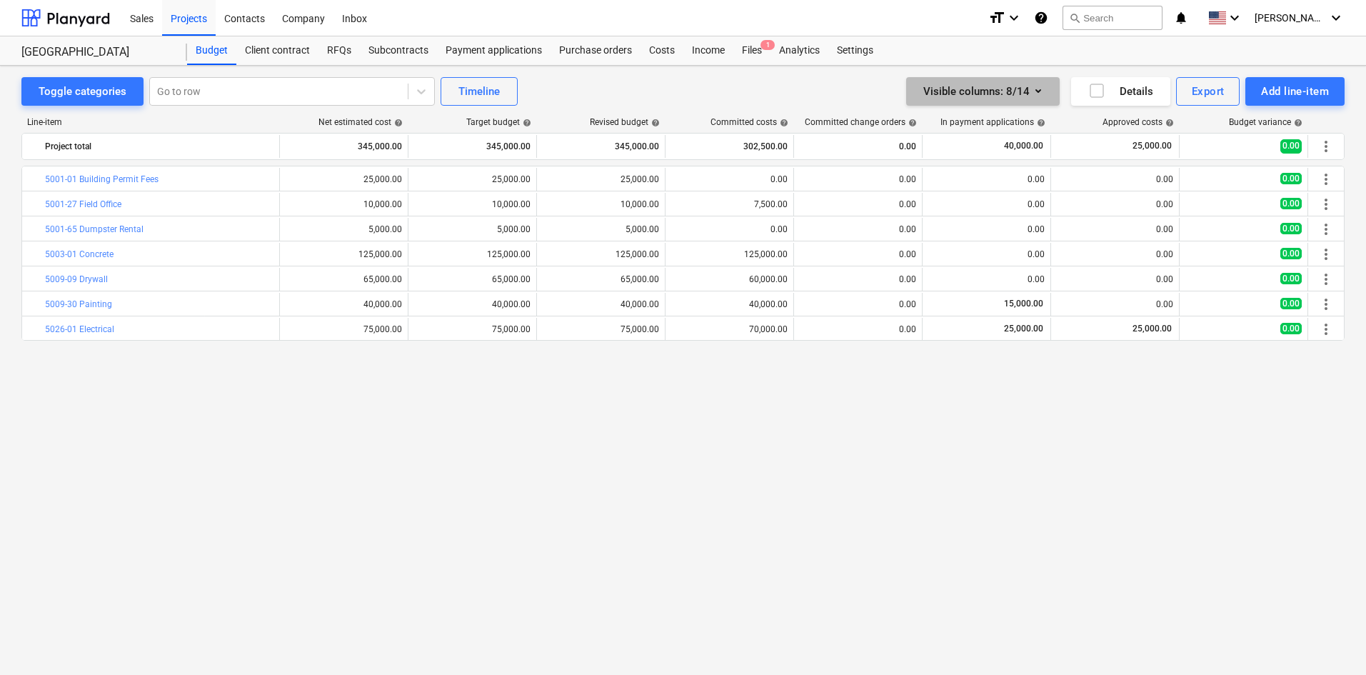
click at [1037, 91] on icon "button" at bounding box center [1039, 91] width 6 height 4
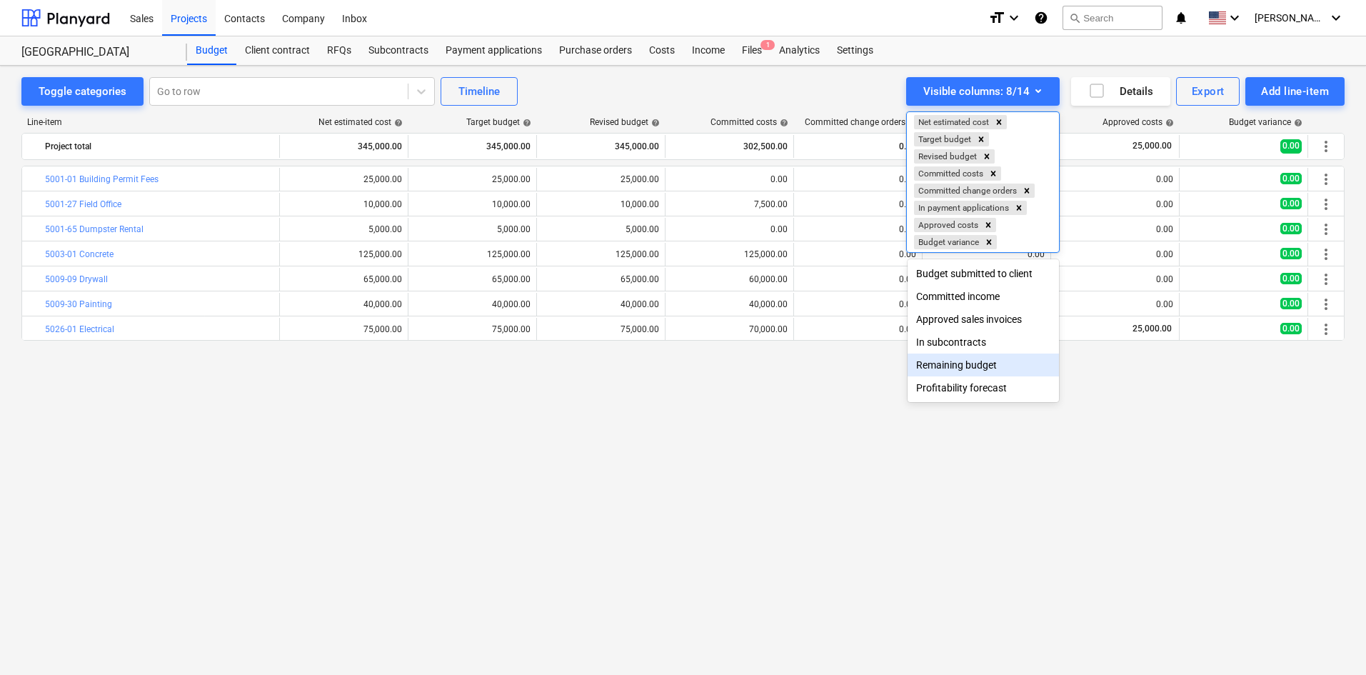
click at [958, 368] on div "Remaining budget" at bounding box center [983, 365] width 151 height 23
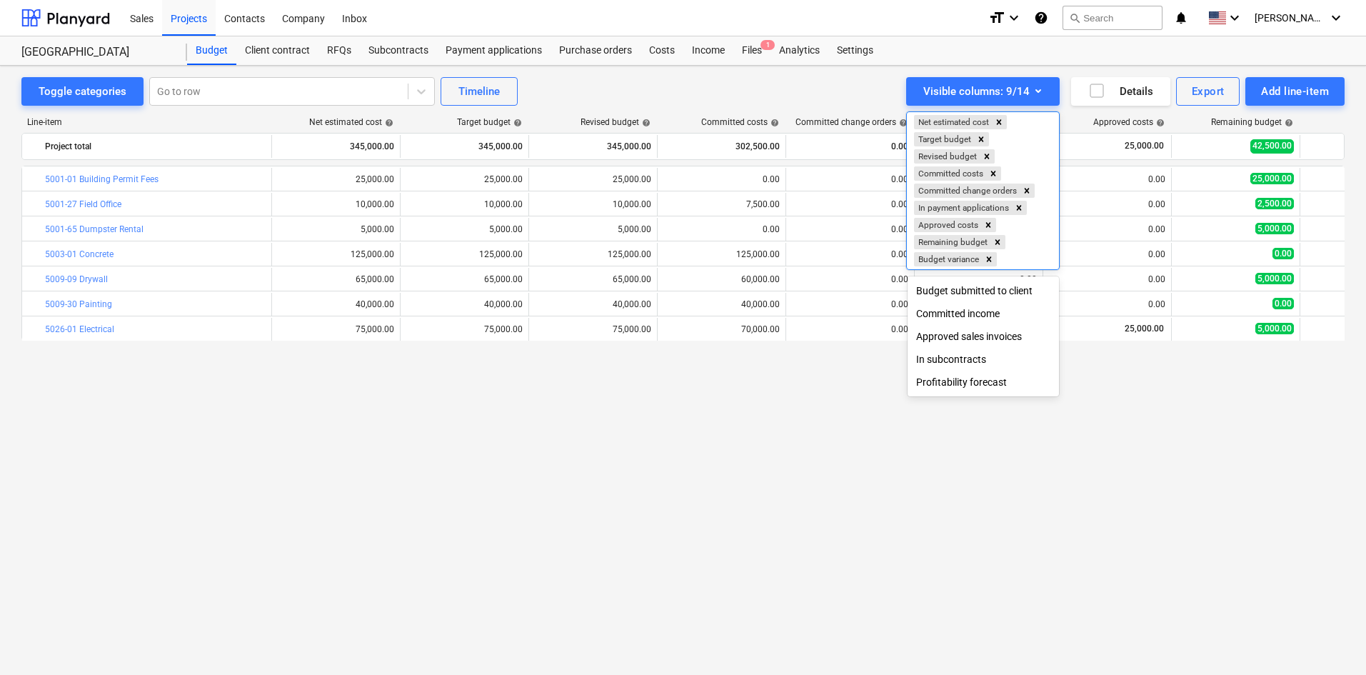
click at [1183, 387] on div at bounding box center [683, 337] width 1366 height 675
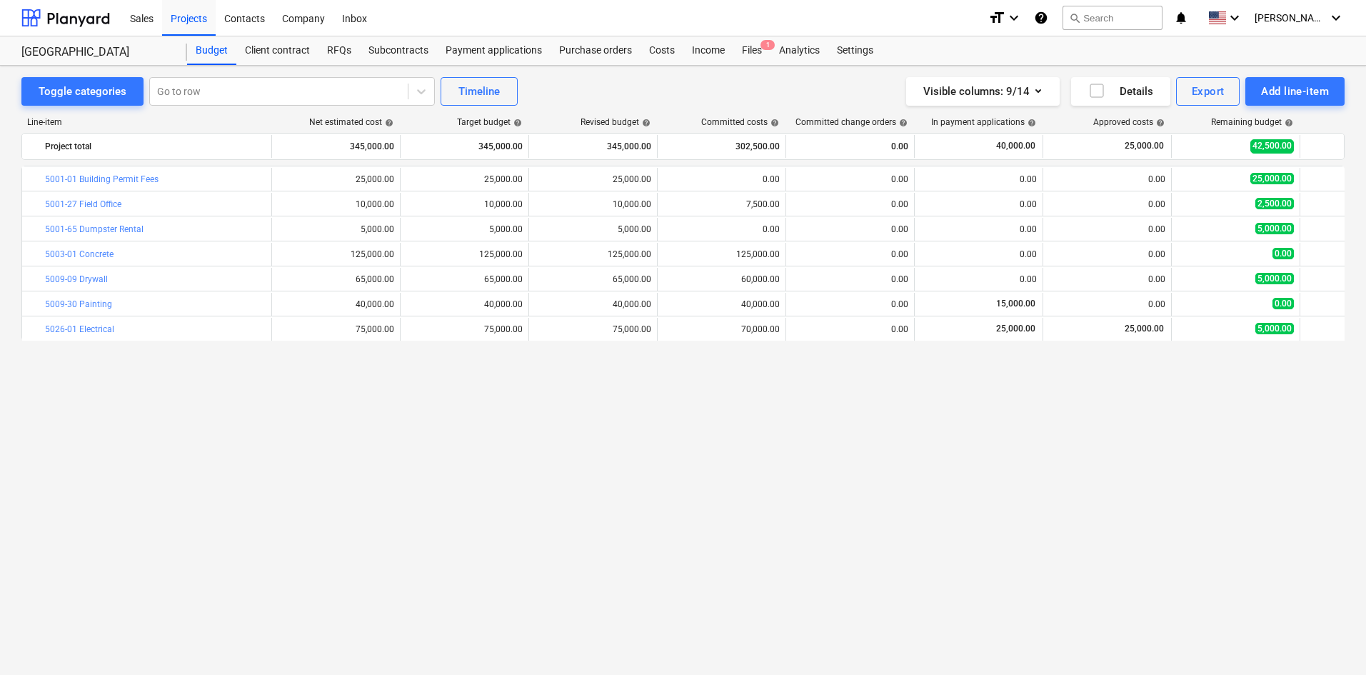
click at [1232, 121] on div "Remaining budget help" at bounding box center [1252, 122] width 82 height 10
click at [1038, 91] on icon "button" at bounding box center [1039, 91] width 6 height 4
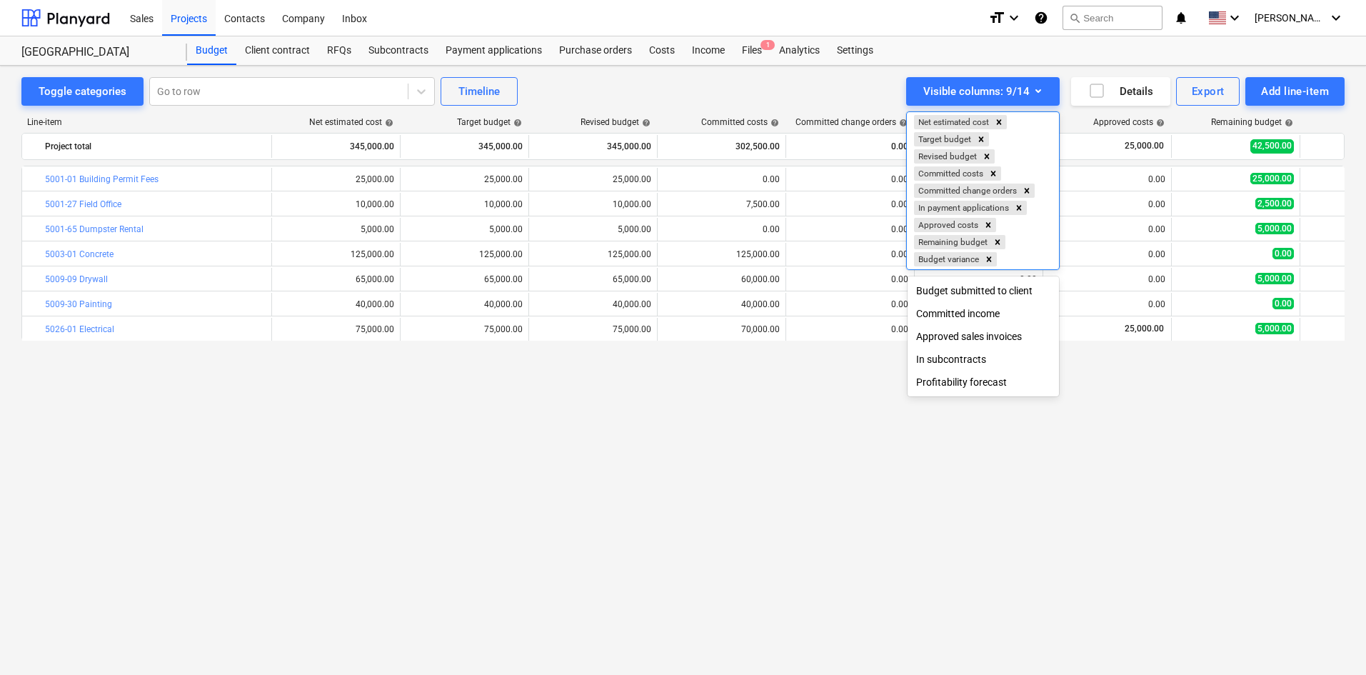
click at [1160, 391] on div at bounding box center [683, 337] width 1366 height 675
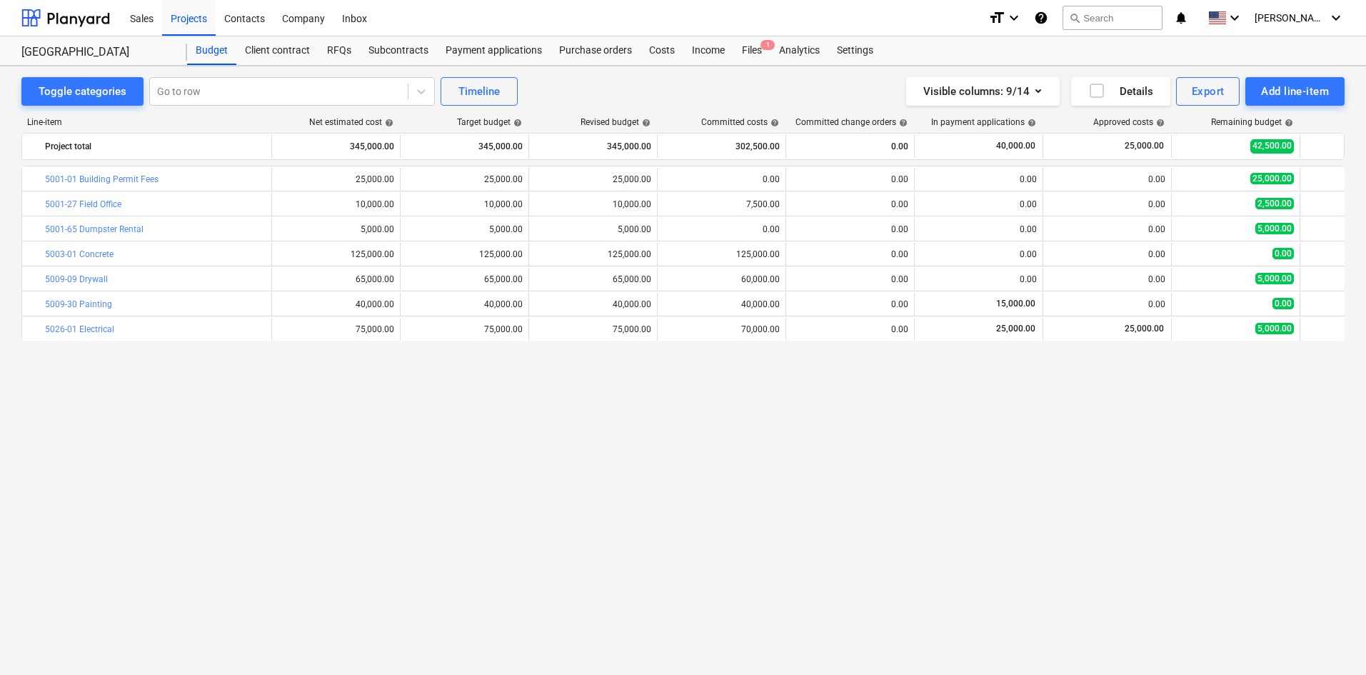
click at [644, 179] on div "25,000.00" at bounding box center [593, 179] width 116 height 10
click at [542, 182] on span "edit" at bounding box center [543, 179] width 11 height 11
type textarea "x"
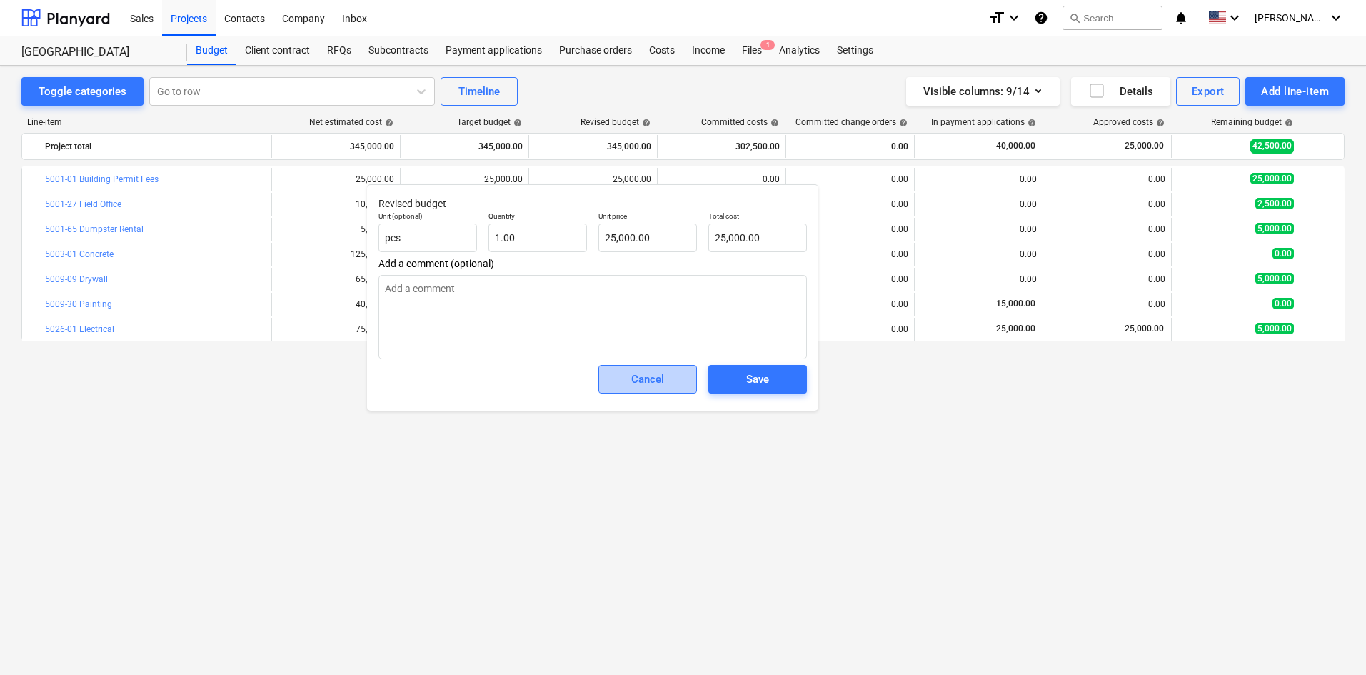
click at [646, 379] on div "Cancel" at bounding box center [647, 379] width 33 height 19
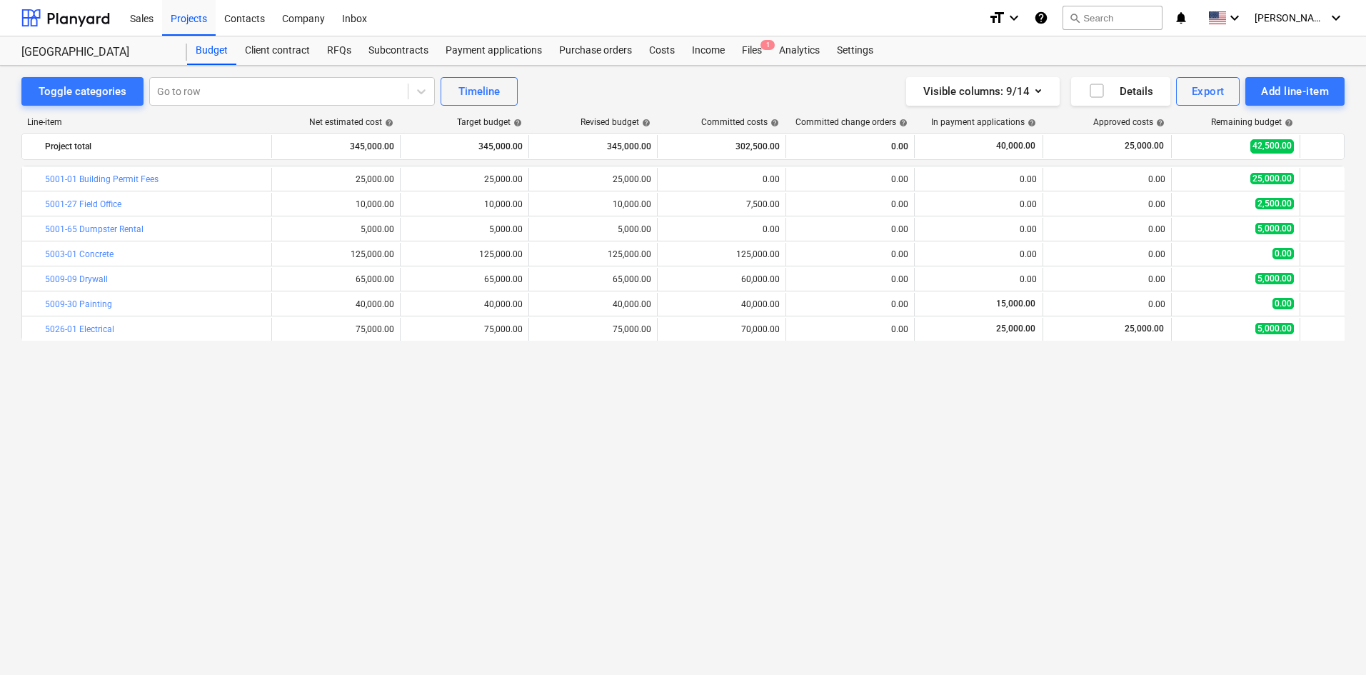
click at [646, 379] on div "bar_chart 5001-01 Building Permit Fees edit 25,000.00 edit 25,000.00 edit 25,00…" at bounding box center [682, 391] width 1323 height 450
click at [412, 149] on div "345,000.00" at bounding box center [464, 146] width 116 height 23
click at [585, 147] on div "345,000.00" at bounding box center [593, 146] width 116 height 23
click at [591, 181] on div "25,000.00" at bounding box center [593, 179] width 116 height 10
click at [427, 178] on div "25,000.00" at bounding box center [464, 179] width 116 height 10
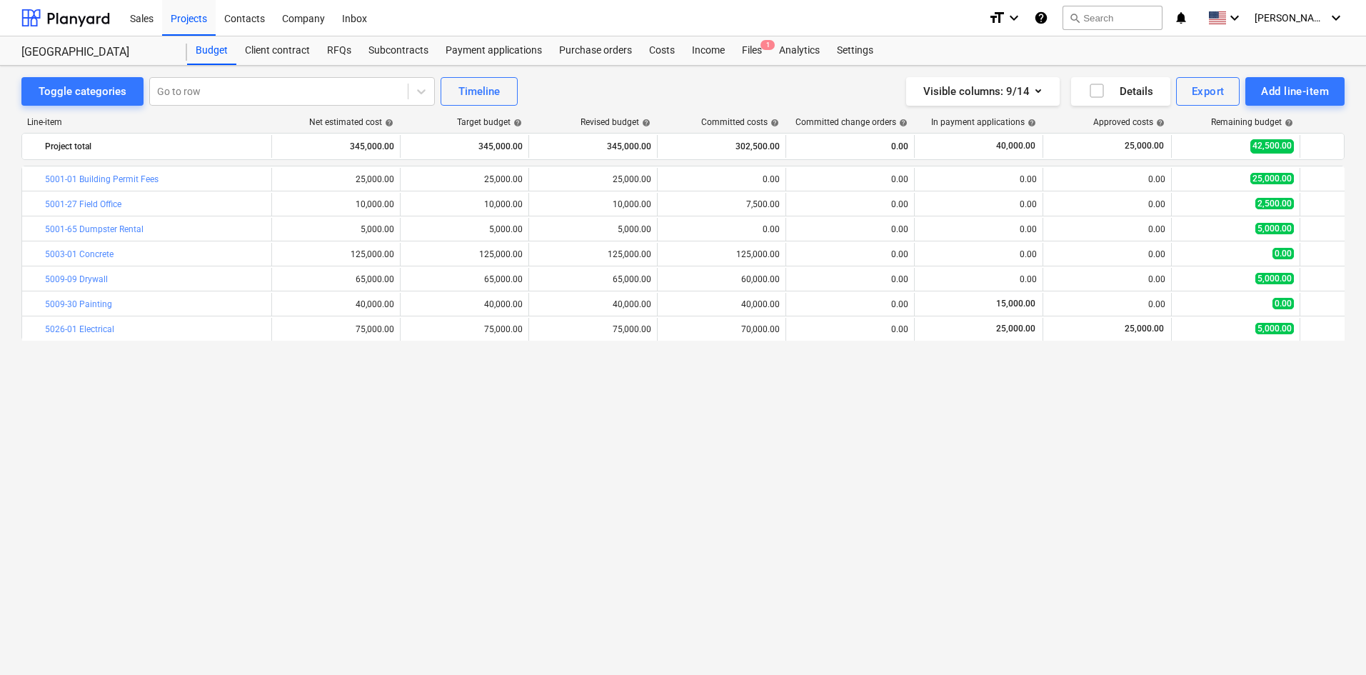
click at [311, 181] on div "25,000.00" at bounding box center [336, 179] width 116 height 10
click at [398, 51] on div "Subcontracts" at bounding box center [398, 50] width 77 height 29
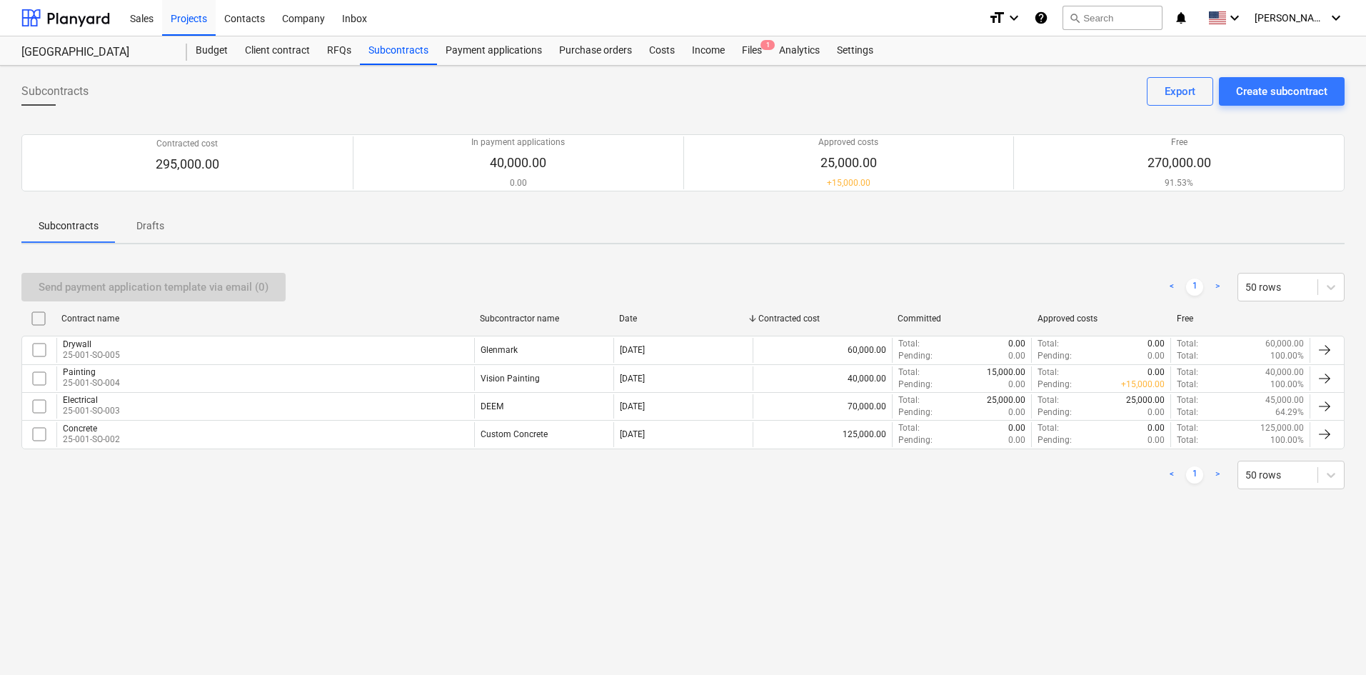
click at [216, 50] on div "Budget" at bounding box center [211, 50] width 49 height 29
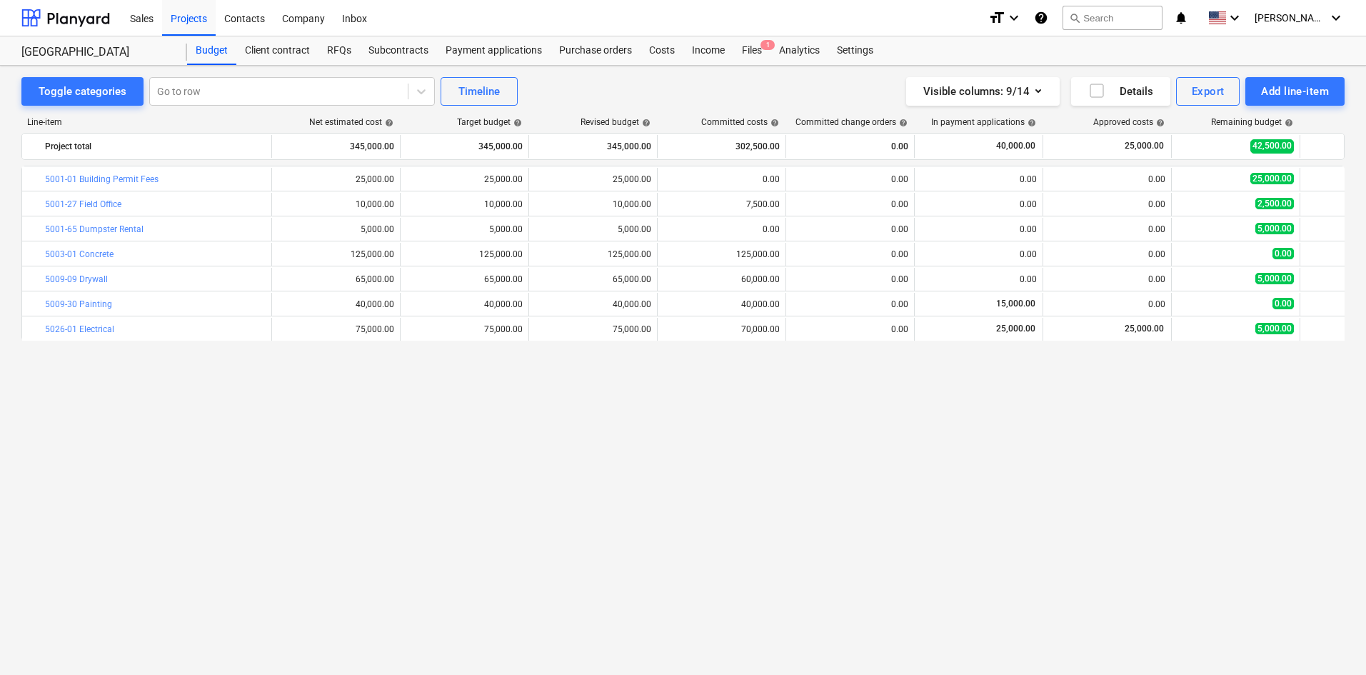
click at [651, 48] on div "Costs" at bounding box center [662, 50] width 43 height 29
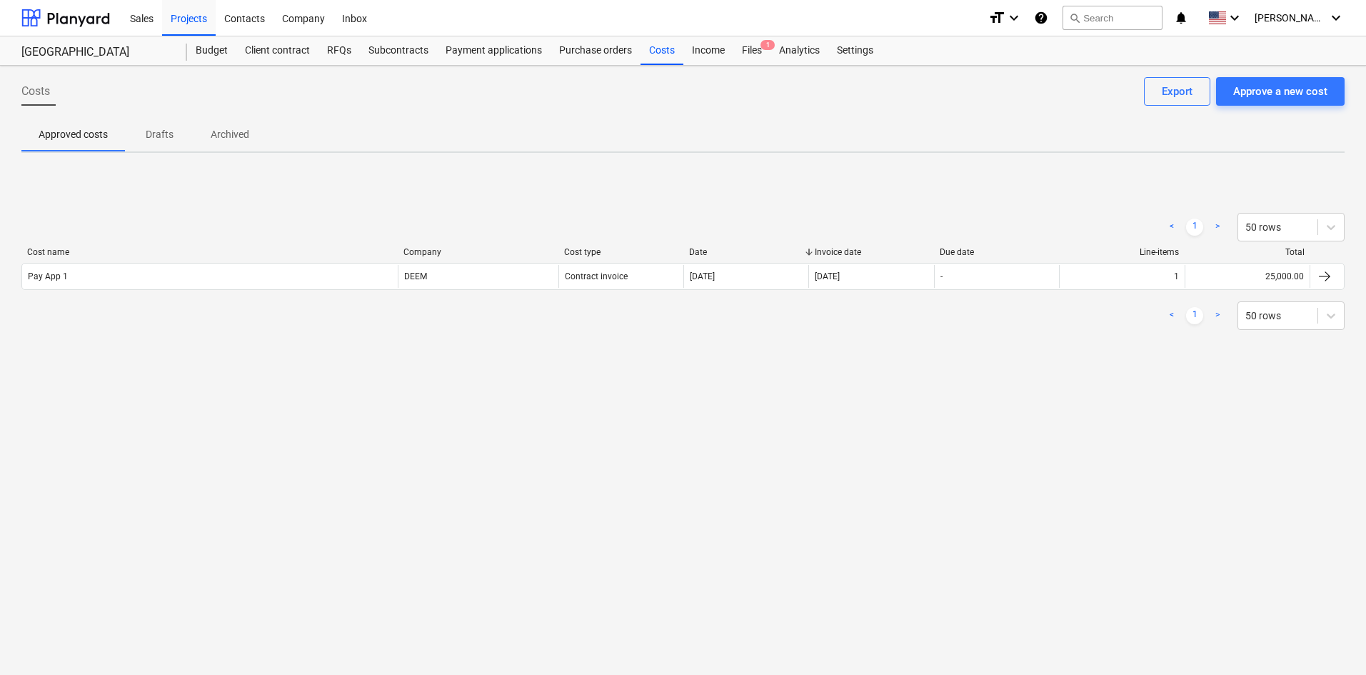
click at [309, 24] on div "Company" at bounding box center [304, 17] width 60 height 36
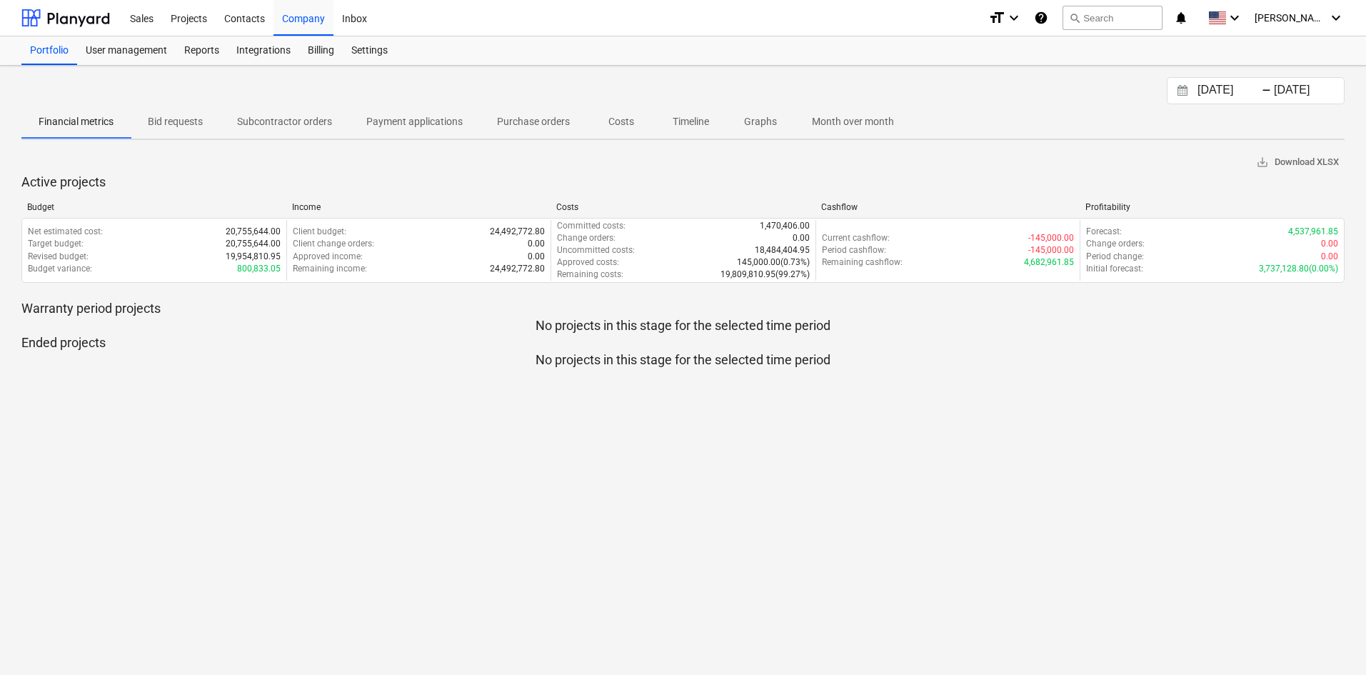
click at [381, 53] on div "Settings" at bounding box center [370, 50] width 54 height 29
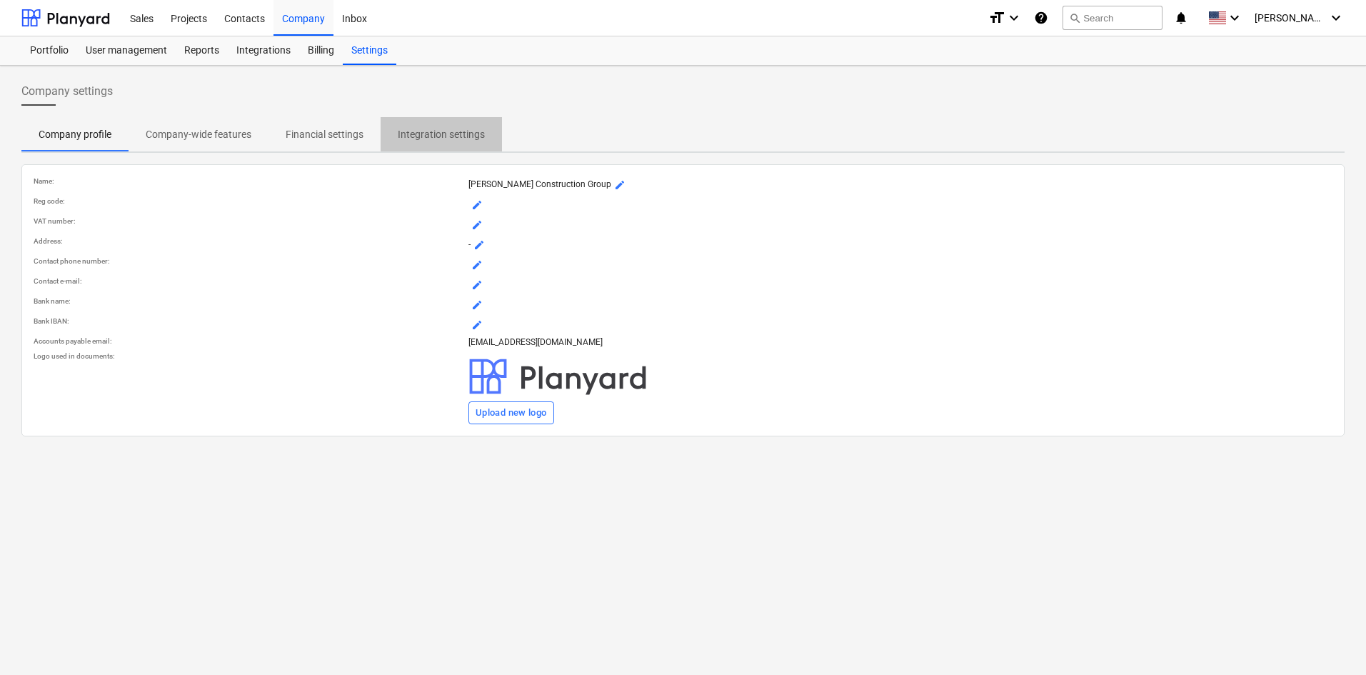
click at [456, 134] on p "Integration settings" at bounding box center [441, 134] width 87 height 15
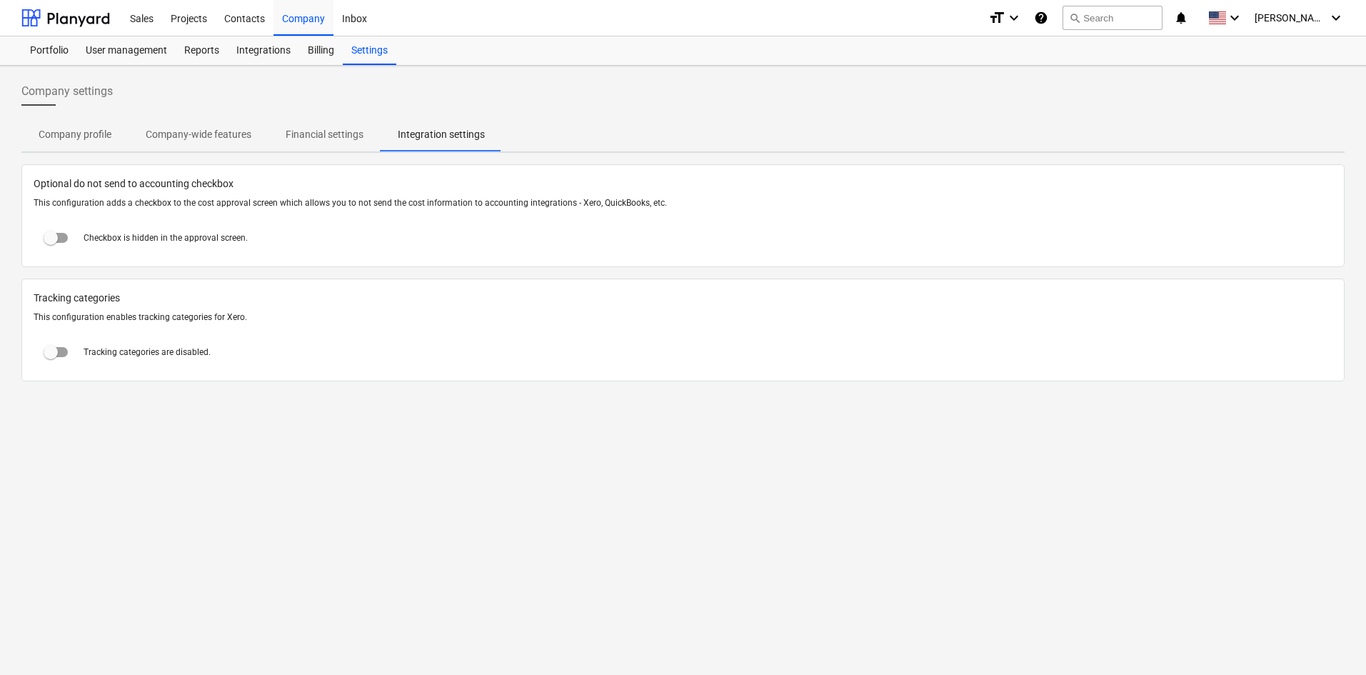
click at [54, 184] on span "Optional do not send to accounting checkbox" at bounding box center [683, 183] width 1299 height 15
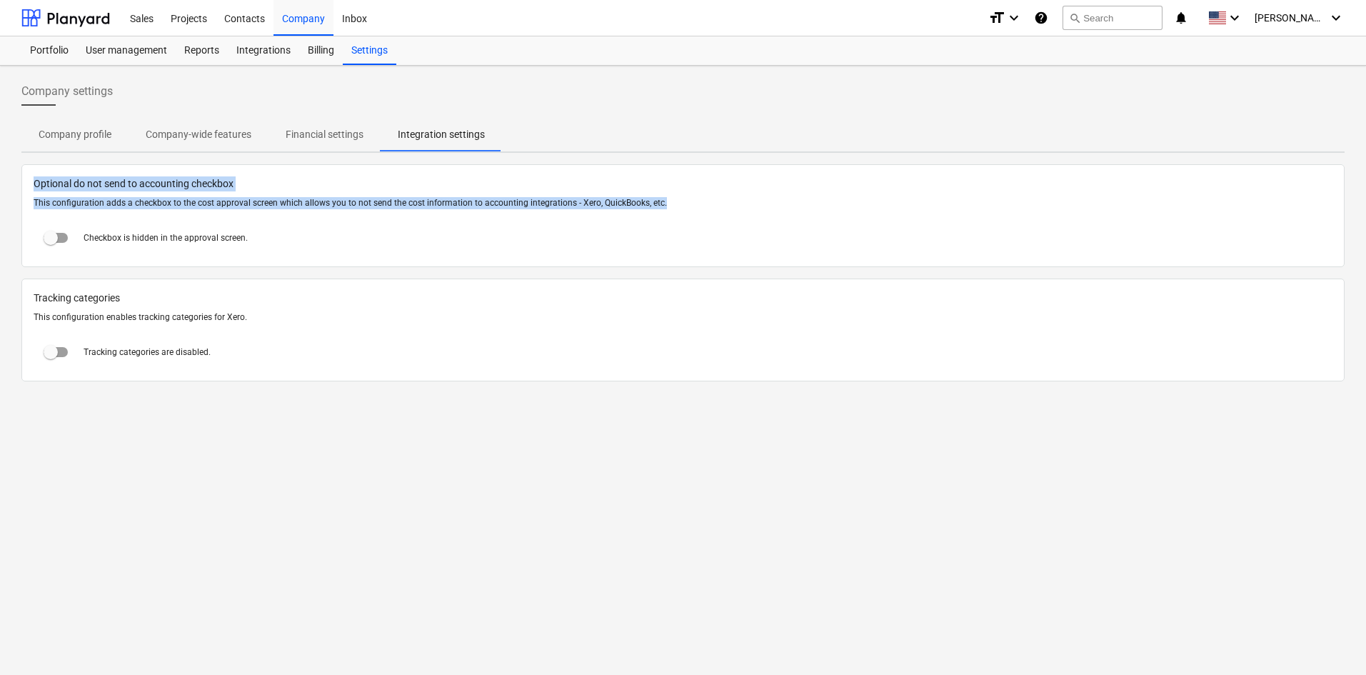
drag, startPoint x: 54, startPoint y: 184, endPoint x: 691, endPoint y: 202, distance: 637.3
click at [695, 202] on div "Optional do not send to accounting checkbox This configuration adds a checkbox …" at bounding box center [682, 215] width 1323 height 103
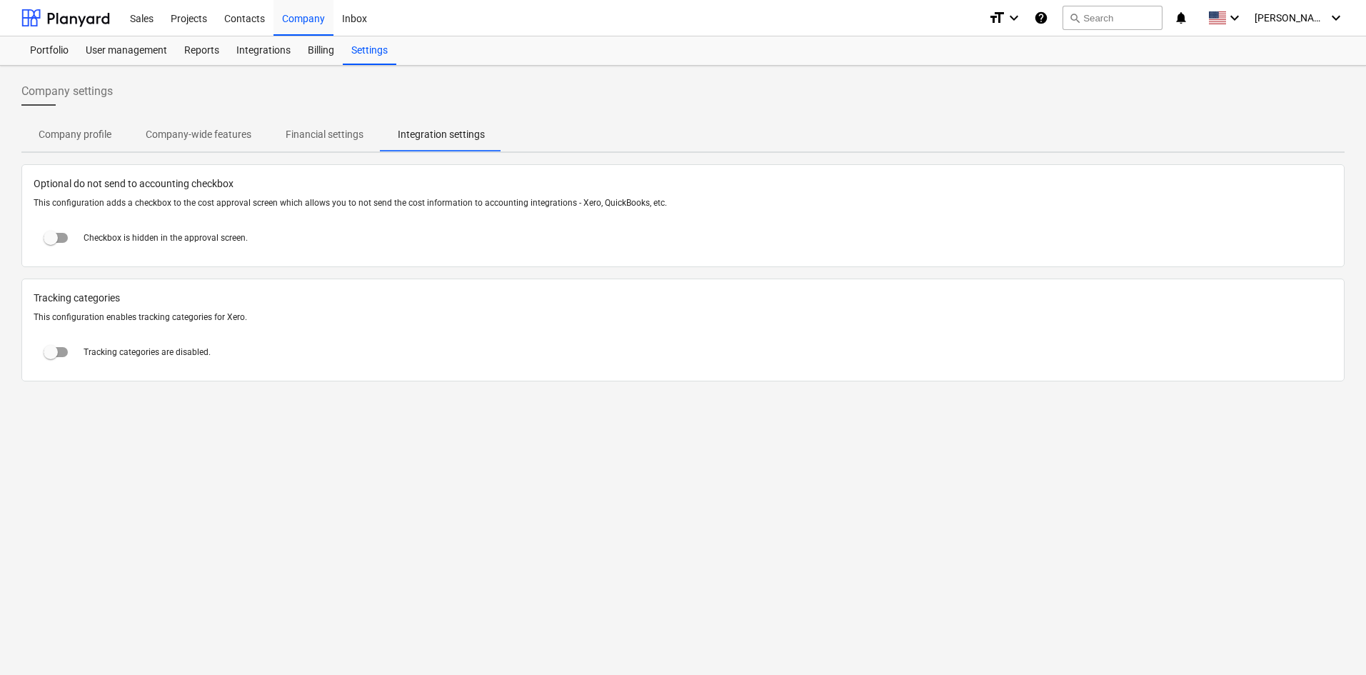
click at [417, 234] on div "Checkbox is hidden in the approval screen." at bounding box center [683, 238] width 1299 height 34
click at [55, 181] on span "Optional do not send to accounting checkbox" at bounding box center [683, 183] width 1299 height 15
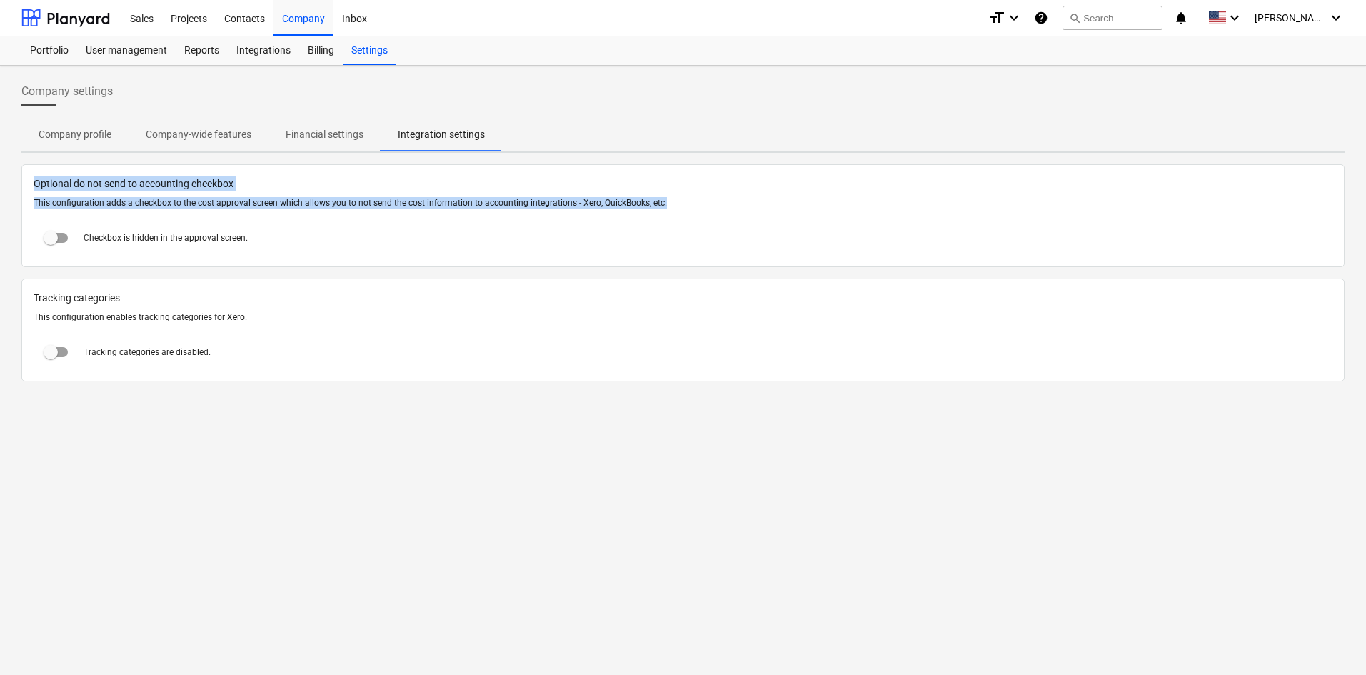
drag, startPoint x: 55, startPoint y: 181, endPoint x: 688, endPoint y: 204, distance: 633.2
click at [688, 204] on div "Optional do not send to accounting checkbox This configuration adds a checkbox …" at bounding box center [682, 215] width 1323 height 103
click at [55, 185] on span "Optional do not send to accounting checkbox" at bounding box center [683, 183] width 1299 height 15
drag, startPoint x: 55, startPoint y: 185, endPoint x: 695, endPoint y: 202, distance: 640.1
click at [695, 202] on div "Optional do not send to accounting checkbox This configuration adds a checkbox …" at bounding box center [682, 215] width 1323 height 103
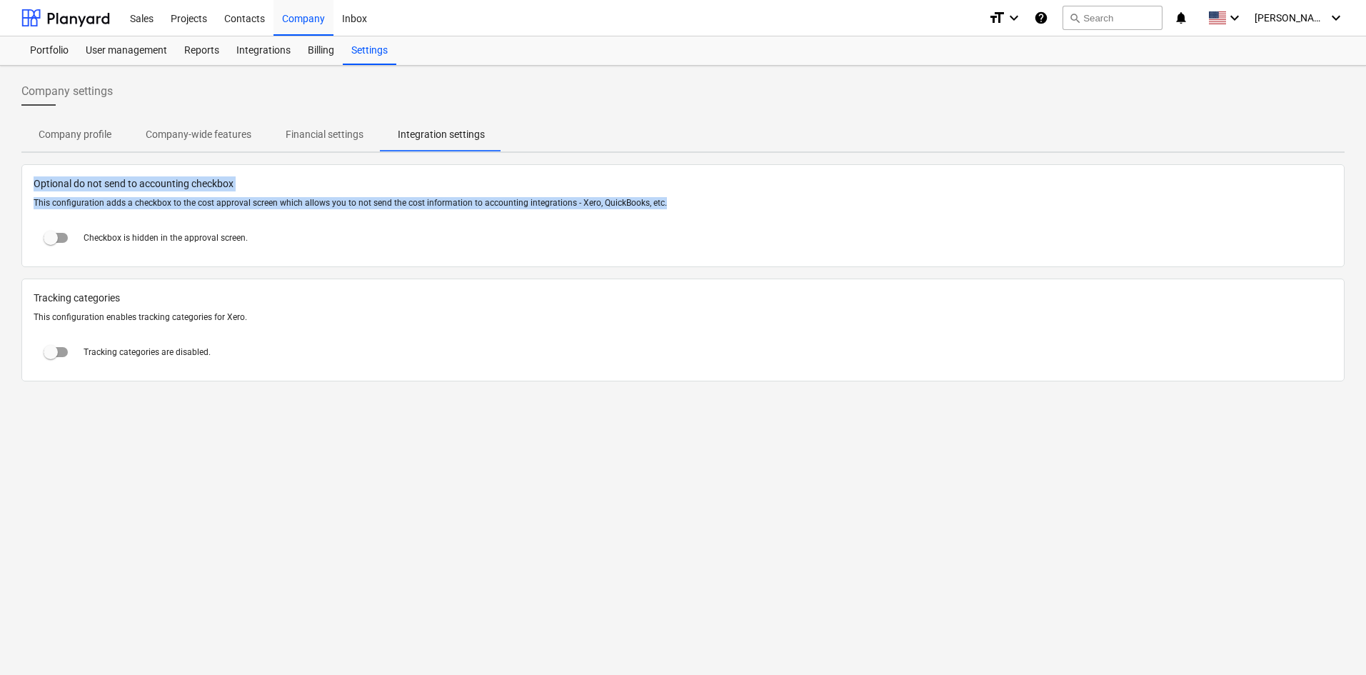
click at [37, 179] on span "Optional do not send to accounting checkbox" at bounding box center [683, 183] width 1299 height 15
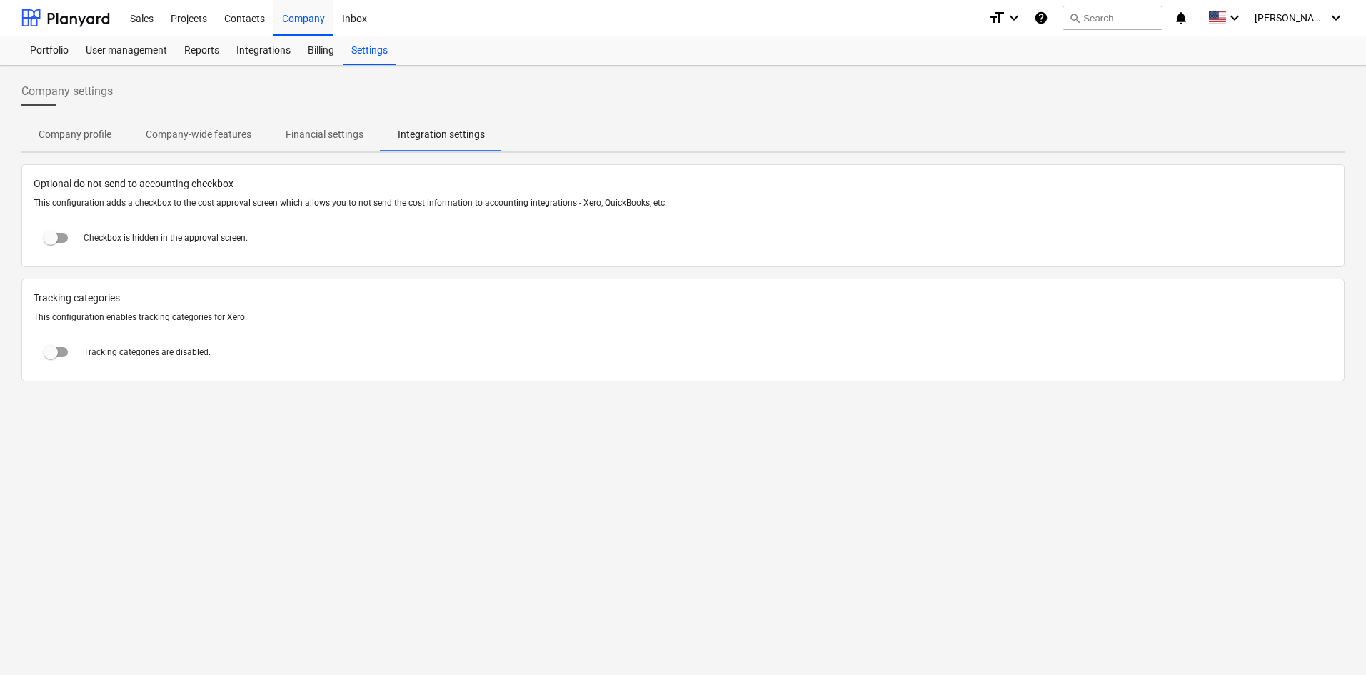
click at [48, 184] on span "Optional do not send to accounting checkbox" at bounding box center [683, 183] width 1299 height 15
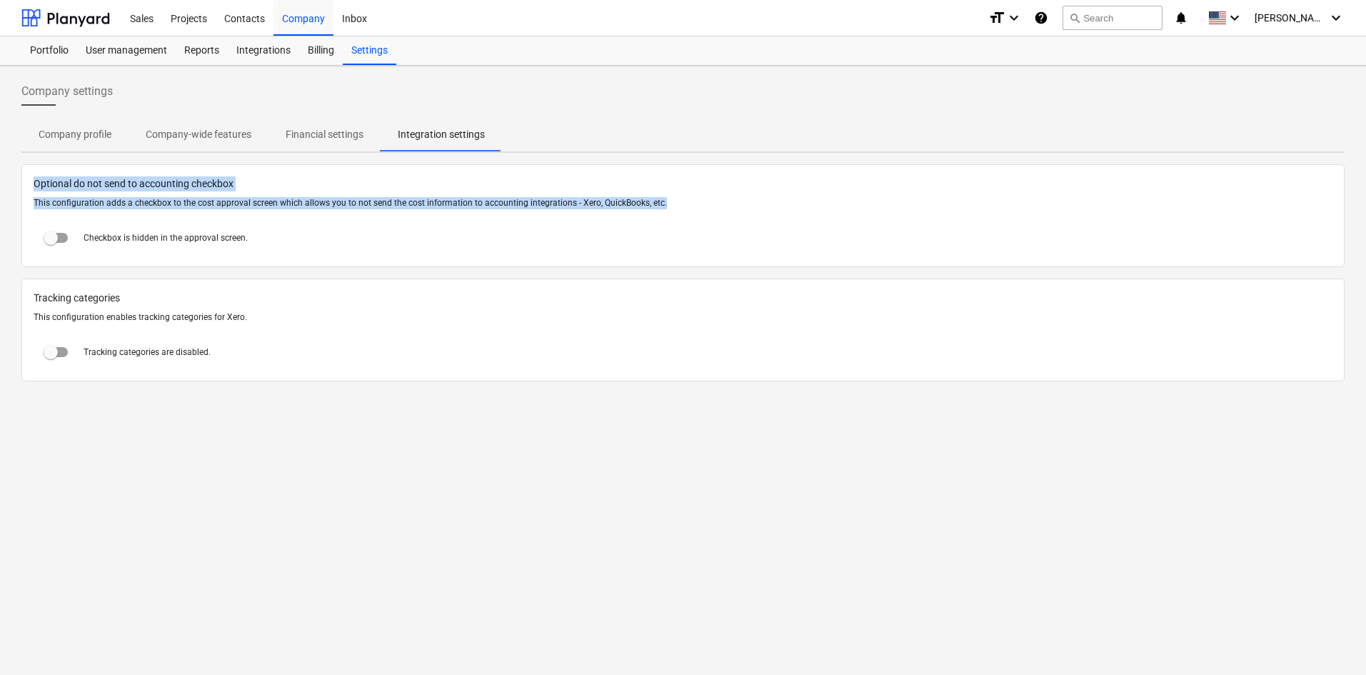
drag, startPoint x: 48, startPoint y: 184, endPoint x: 680, endPoint y: 204, distance: 632.4
click at [680, 204] on div "Optional do not send to accounting checkbox This configuration adds a checkbox …" at bounding box center [682, 215] width 1323 height 103
click at [114, 204] on p "This configuration adds a checkbox to the cost approval screen which allows you…" at bounding box center [683, 203] width 1299 height 12
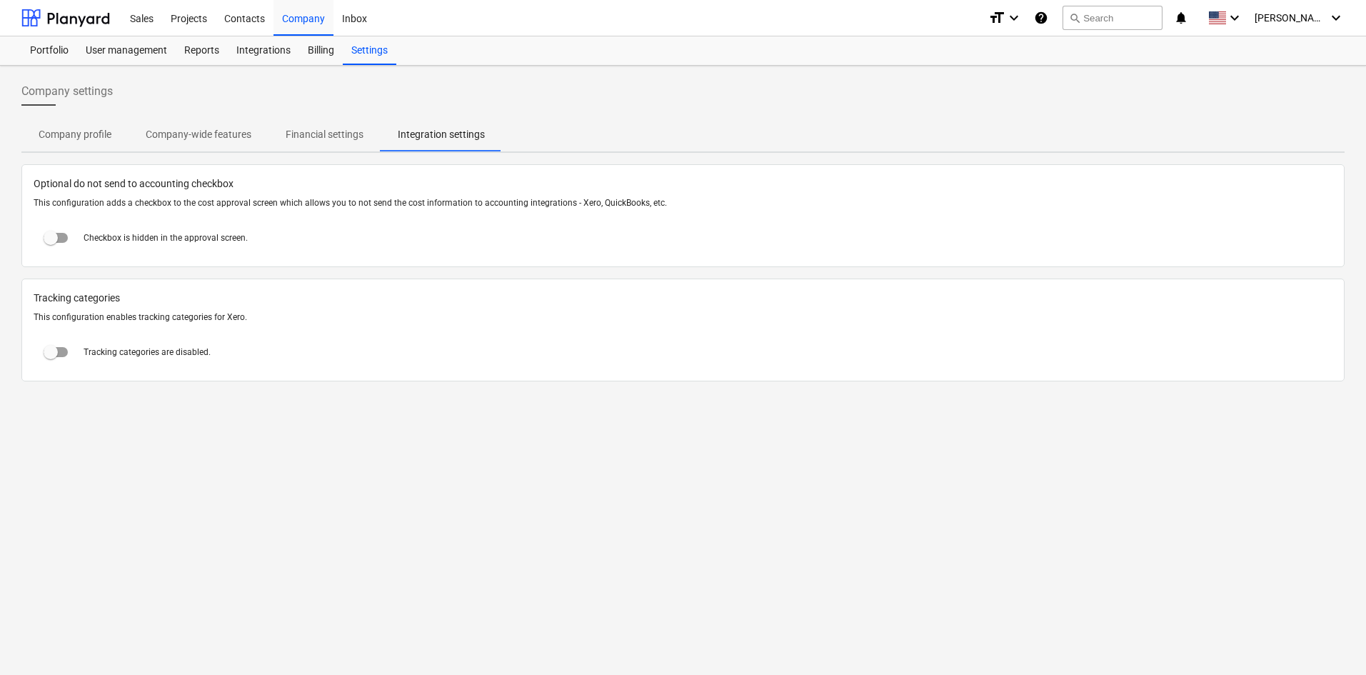
click at [54, 181] on span "Optional do not send to accounting checkbox" at bounding box center [683, 183] width 1299 height 15
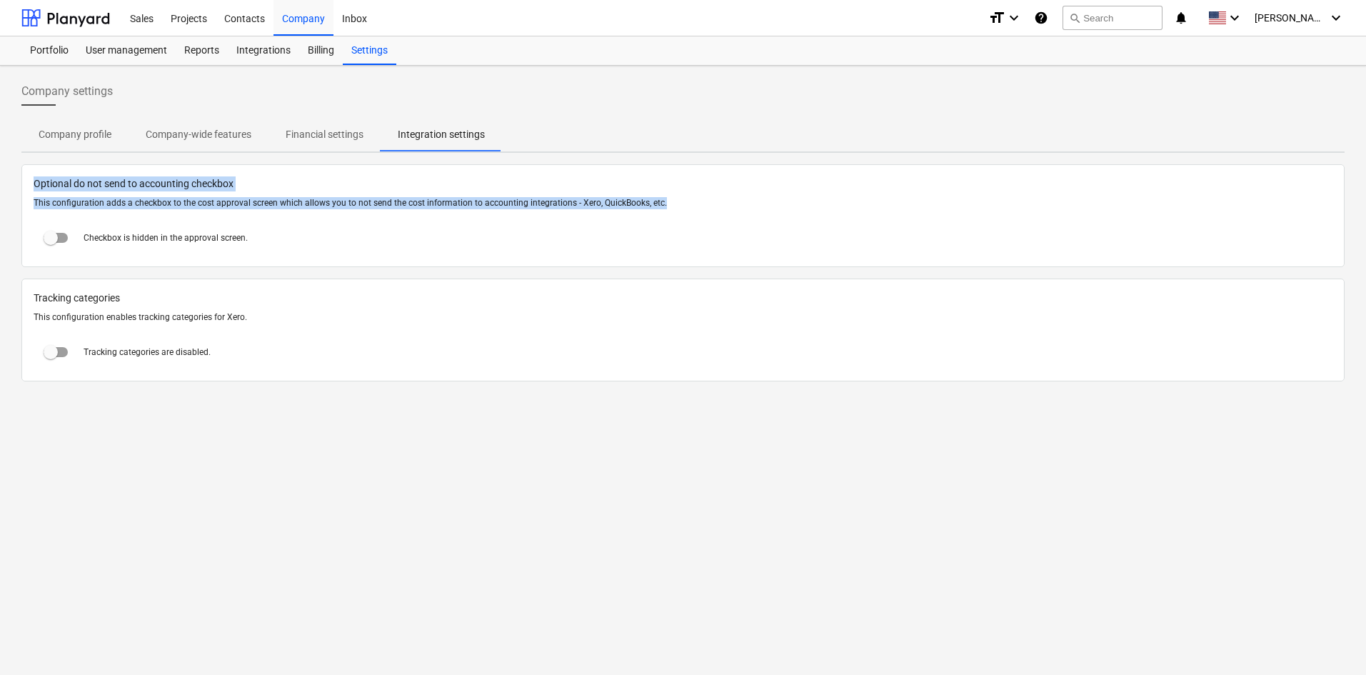
drag, startPoint x: 54, startPoint y: 181, endPoint x: 721, endPoint y: 209, distance: 667.6
click at [721, 209] on div "Optional do not send to accounting checkbox This configuration adds a checkbox …" at bounding box center [682, 215] width 1323 height 103
click at [52, 184] on span "Optional do not send to accounting checkbox" at bounding box center [683, 183] width 1299 height 15
drag, startPoint x: 52, startPoint y: 184, endPoint x: 699, endPoint y: 199, distance: 647.2
click at [699, 199] on div "Optional do not send to accounting checkbox This configuration adds a checkbox …" at bounding box center [682, 215] width 1323 height 103
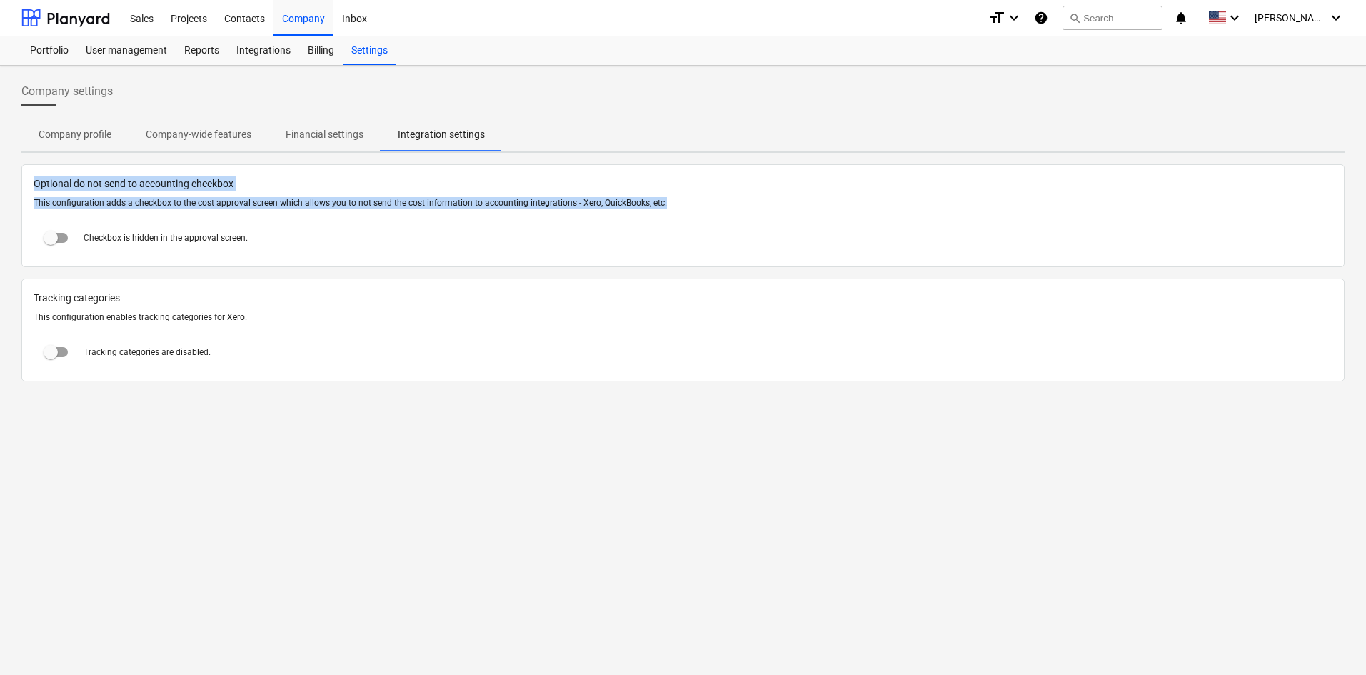
click at [165, 211] on div at bounding box center [683, 214] width 1299 height 11
drag, startPoint x: 46, startPoint y: 187, endPoint x: 673, endPoint y: 200, distance: 627.2
click at [673, 200] on div "Optional do not send to accounting checkbox This configuration adds a checkbox …" at bounding box center [682, 215] width 1323 height 103
click at [44, 178] on span "Optional do not send to accounting checkbox" at bounding box center [683, 183] width 1299 height 15
drag, startPoint x: 44, startPoint y: 178, endPoint x: 718, endPoint y: 203, distance: 675.4
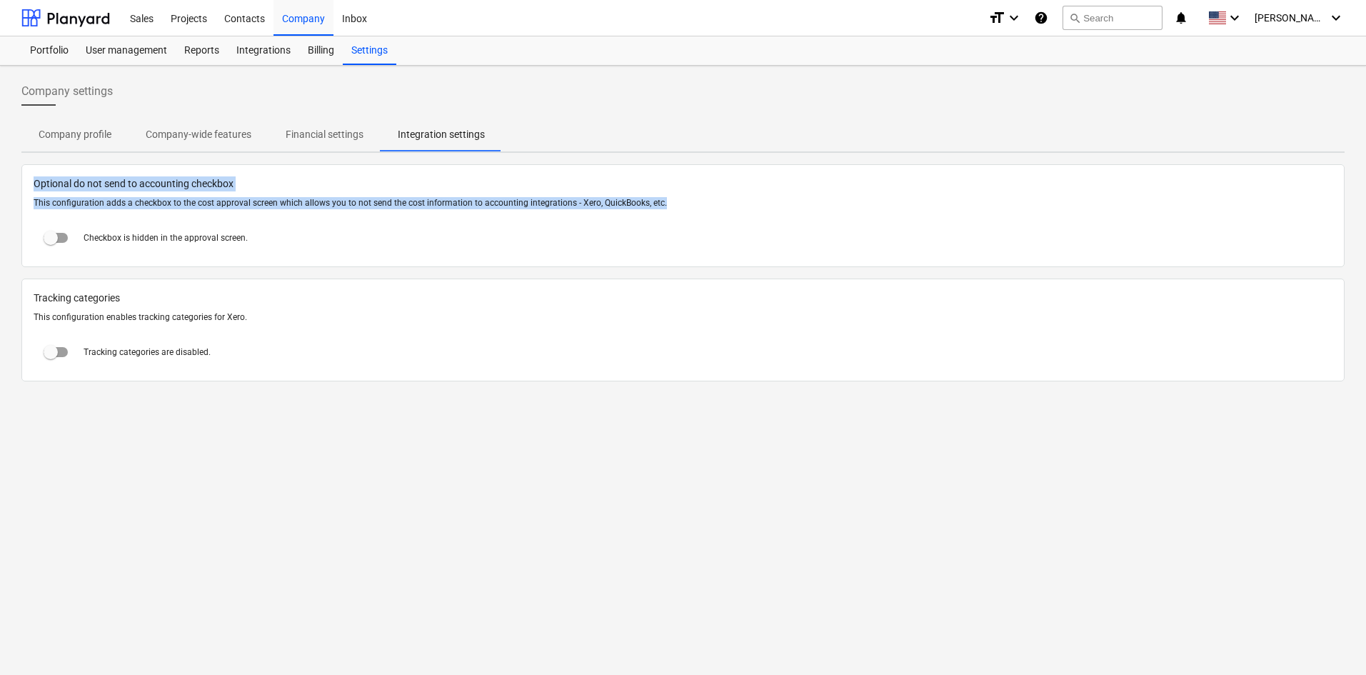
click at [718, 203] on div "Optional do not send to accounting checkbox This configuration adds a checkbox …" at bounding box center [682, 215] width 1323 height 103
click at [61, 185] on span "Optional do not send to accounting checkbox" at bounding box center [683, 183] width 1299 height 15
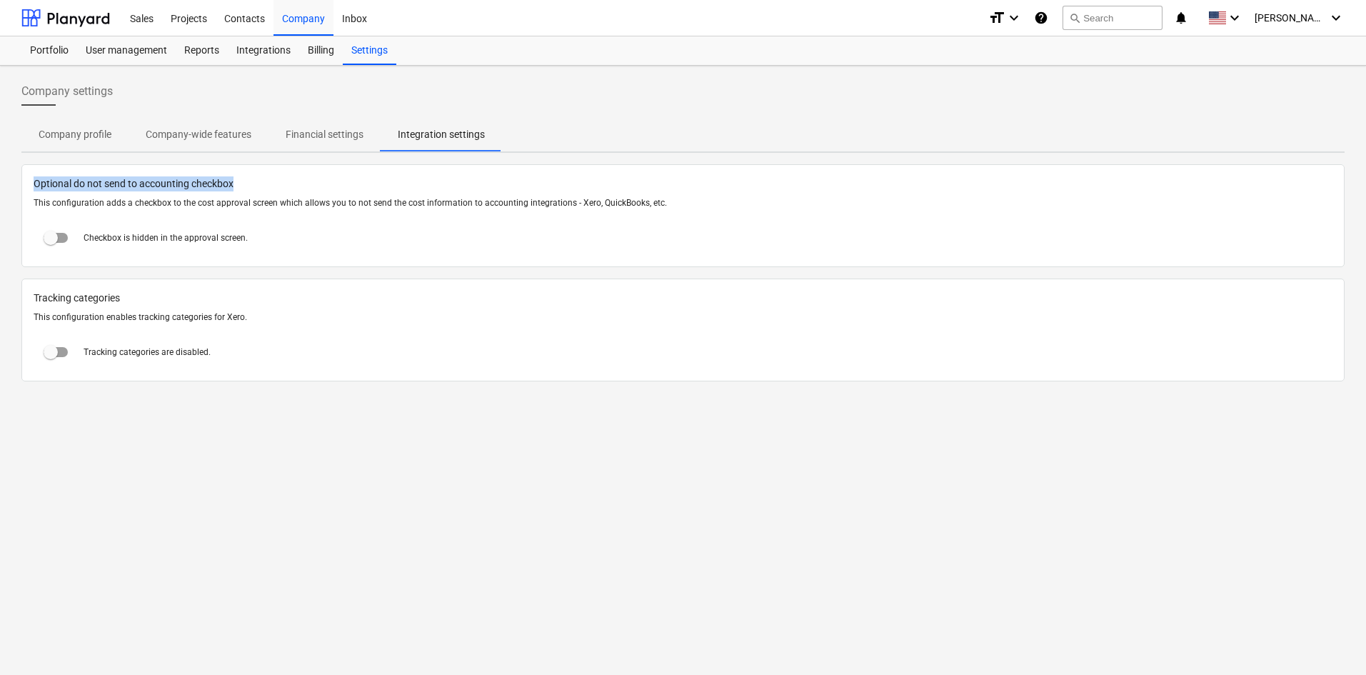
drag, startPoint x: 61, startPoint y: 185, endPoint x: 259, endPoint y: 215, distance: 200.1
click at [314, 188] on span "Optional do not send to accounting checkbox" at bounding box center [683, 183] width 1299 height 15
click at [248, 221] on div "Checkbox is hidden in the approval screen." at bounding box center [683, 238] width 1299 height 34
click at [188, 16] on div "Projects" at bounding box center [189, 17] width 54 height 36
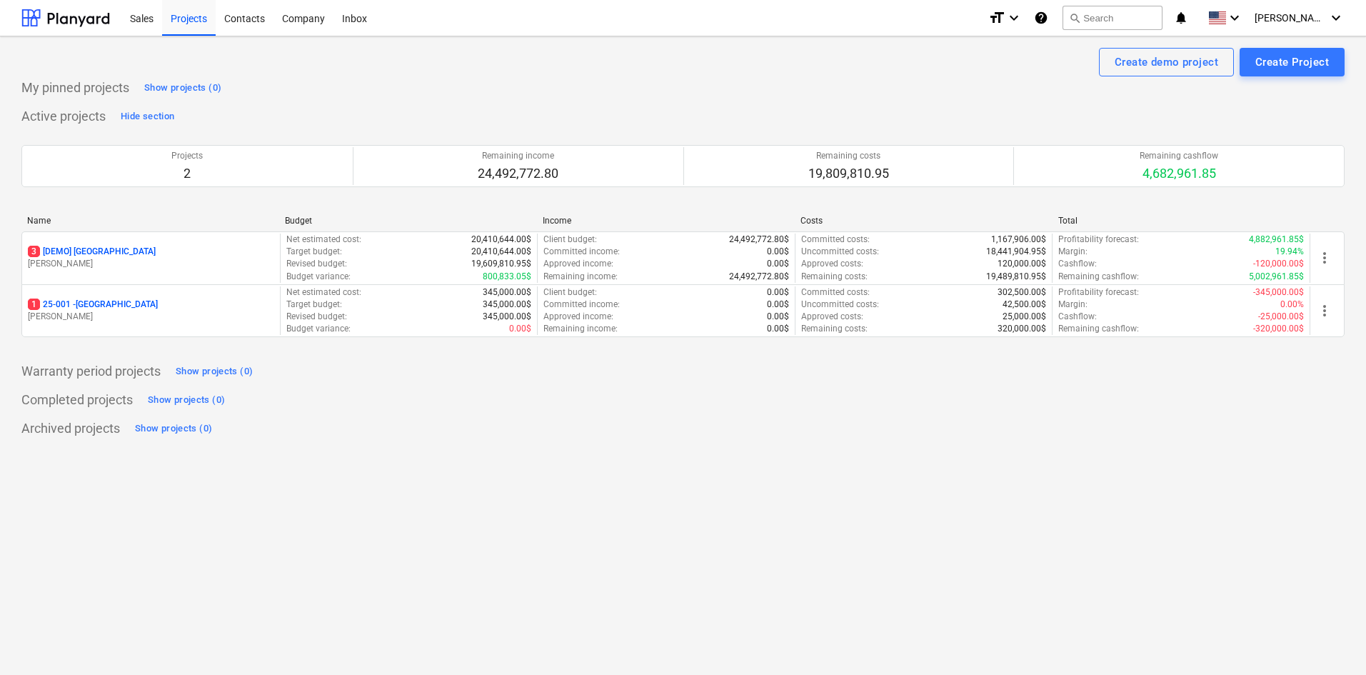
click at [122, 305] on p "1 25-001 - [GEOGRAPHIC_DATA]" at bounding box center [93, 305] width 130 height 12
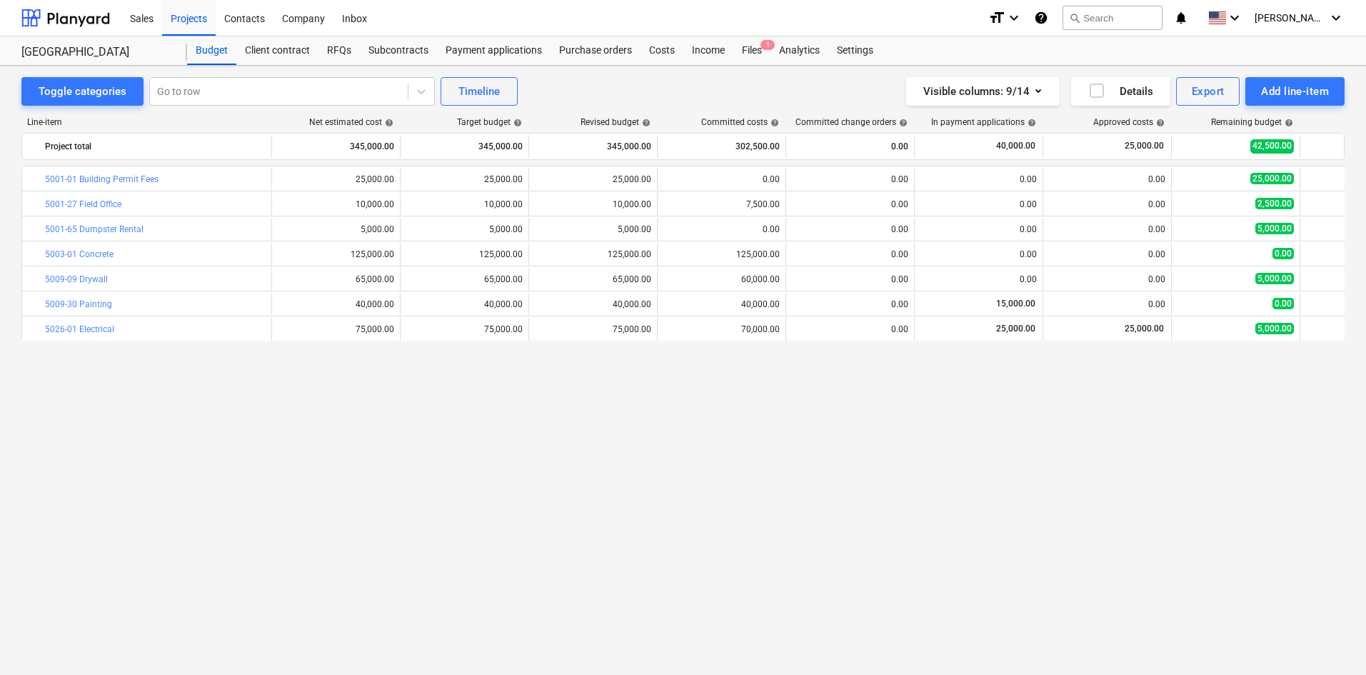
click at [657, 50] on div "Costs" at bounding box center [662, 50] width 43 height 29
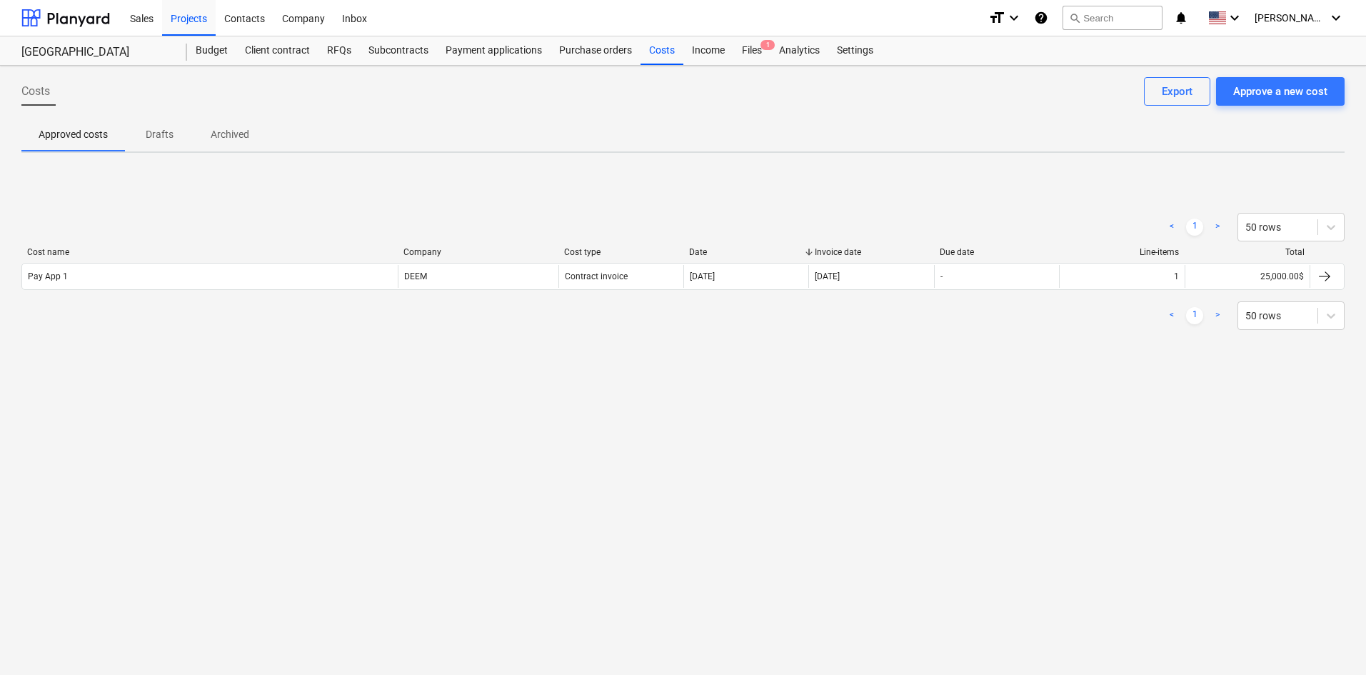
click at [430, 277] on div "DEEM" at bounding box center [478, 276] width 161 height 23
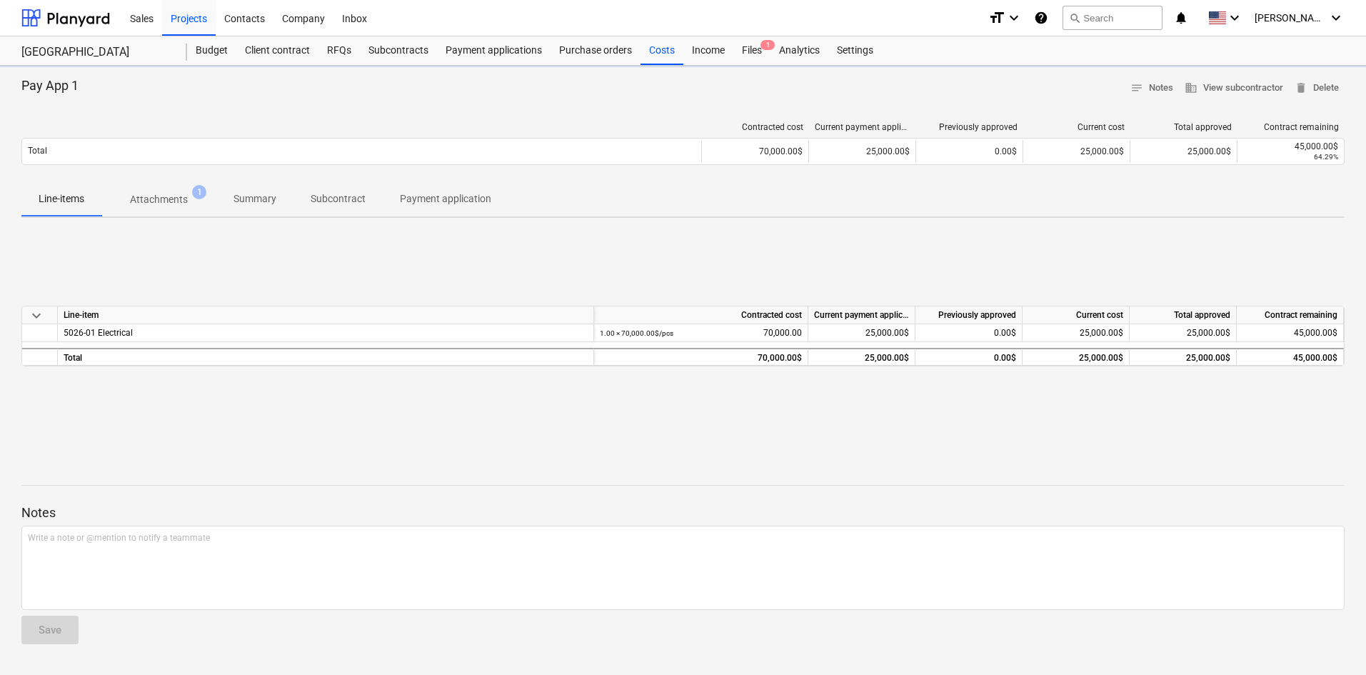
scroll to position [14, 0]
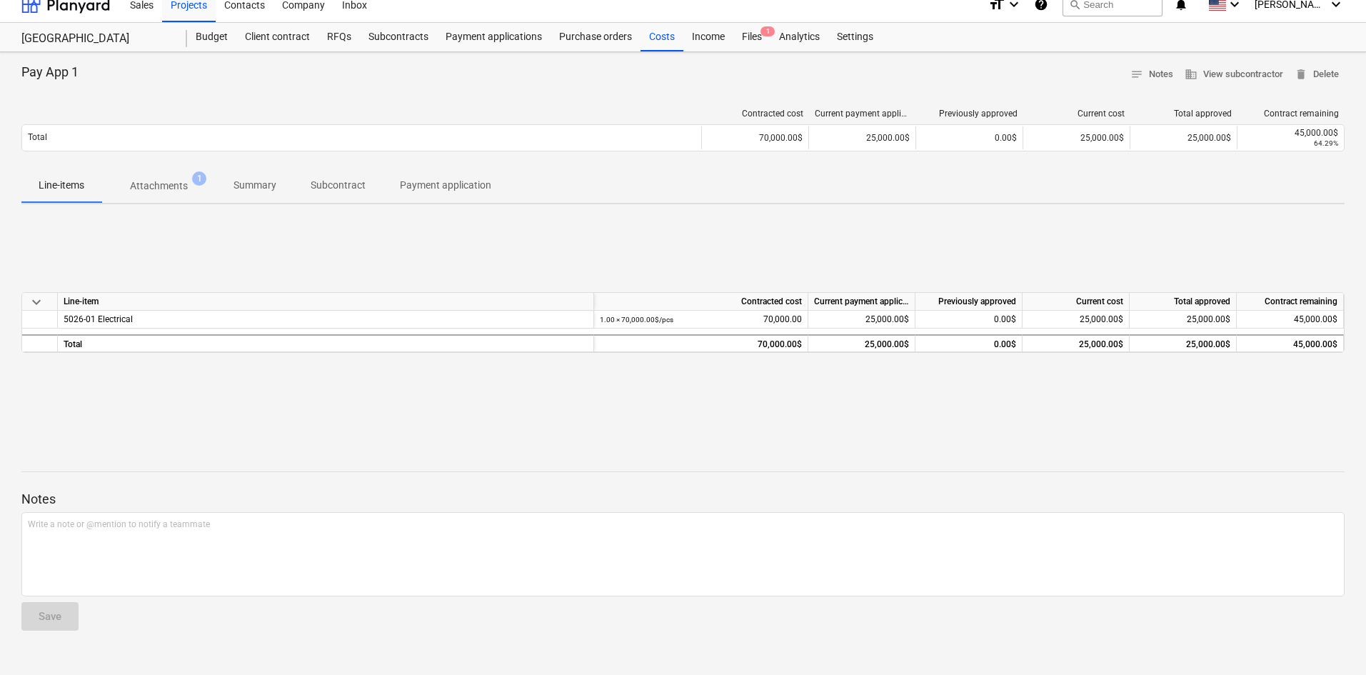
click at [135, 316] on div "5026-01 Electrical" at bounding box center [326, 320] width 536 height 18
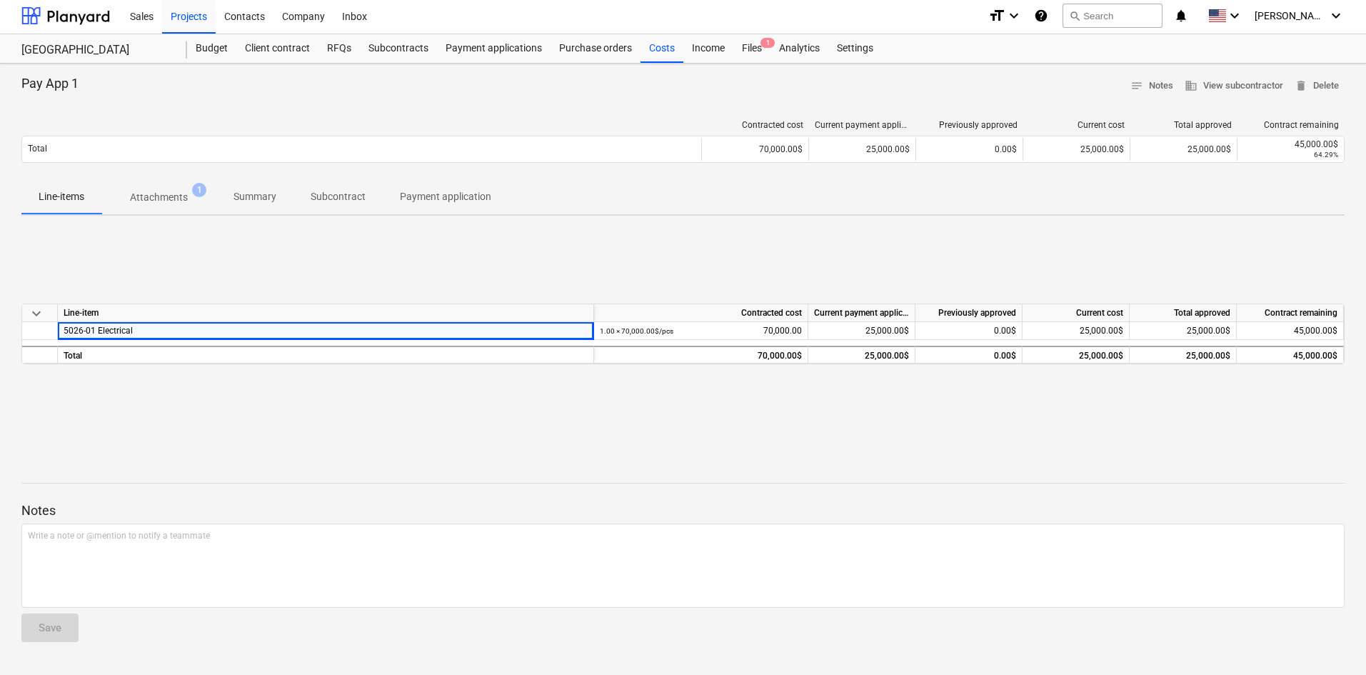
scroll to position [0, 0]
click at [146, 201] on p "Attachments" at bounding box center [159, 199] width 58 height 15
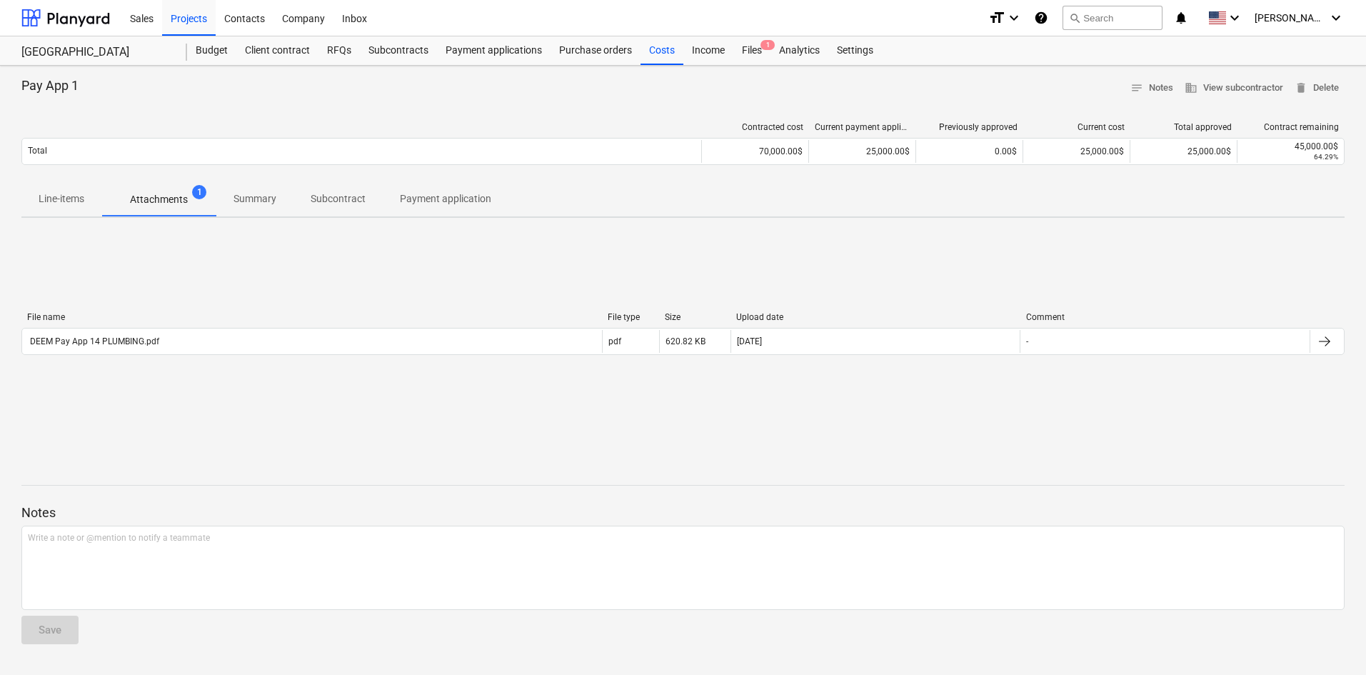
click at [141, 338] on div "DEEM Pay App 14 PLUMBING.pdf" at bounding box center [93, 341] width 131 height 10
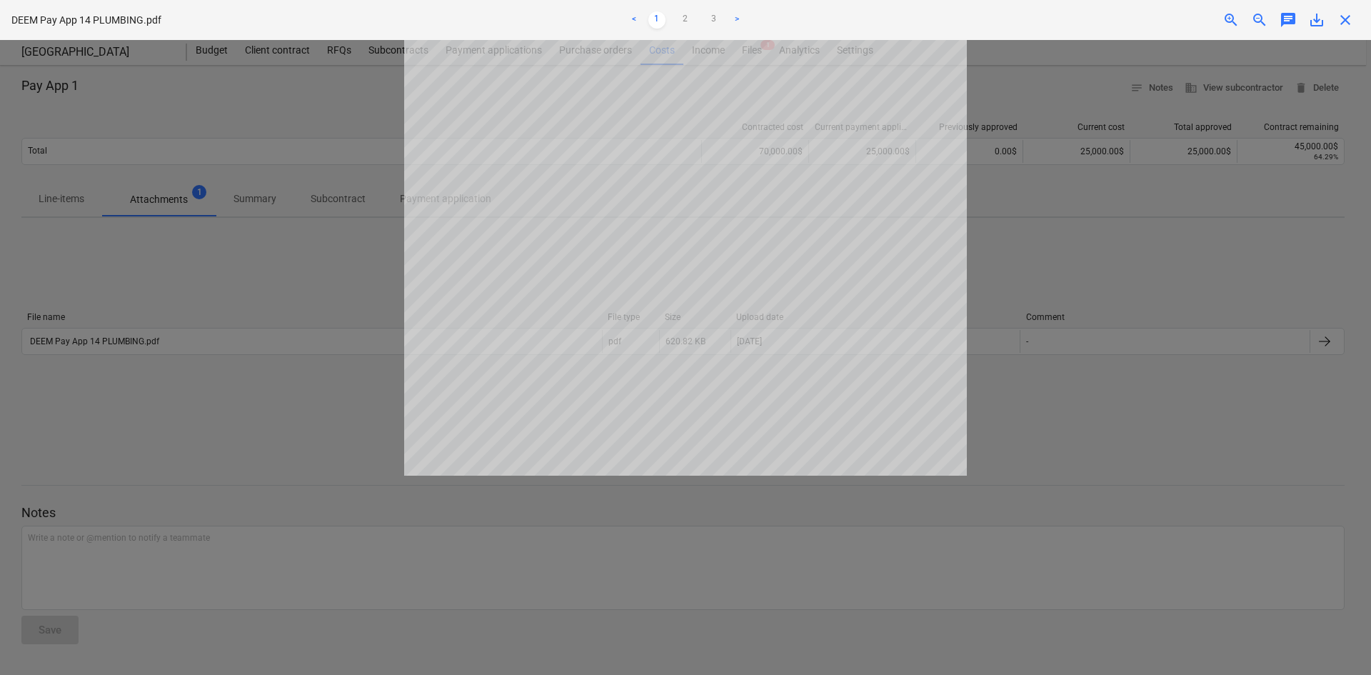
click at [344, 264] on div at bounding box center [685, 357] width 1371 height 635
click at [1067, 318] on div at bounding box center [685, 357] width 1371 height 635
click at [1347, 16] on div "Project fetching failed" at bounding box center [1171, 15] width 386 height 30
click at [1346, 21] on div "Project fetching failed" at bounding box center [1171, 15] width 386 height 30
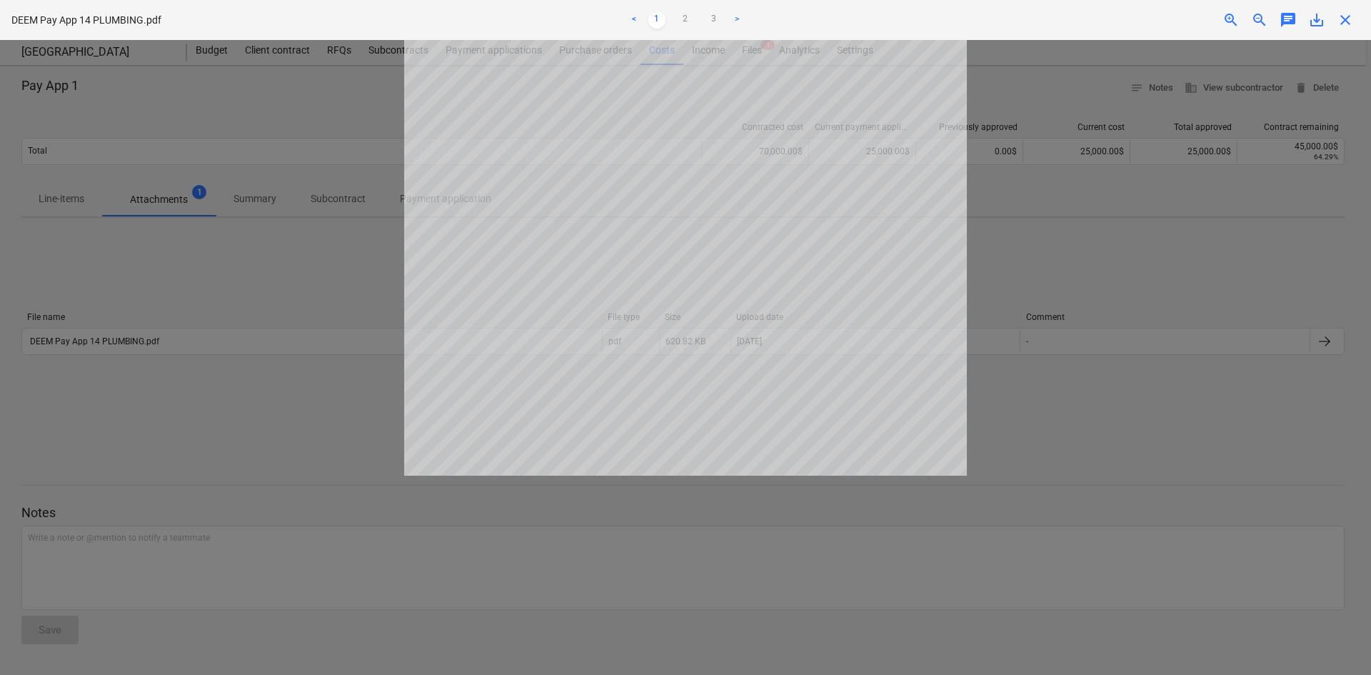
click at [1348, 19] on div "Project fetching failed" at bounding box center [1171, 15] width 386 height 30
click at [738, 14] on link ">" at bounding box center [736, 19] width 17 height 17
click at [737, 19] on link ">" at bounding box center [736, 19] width 17 height 17
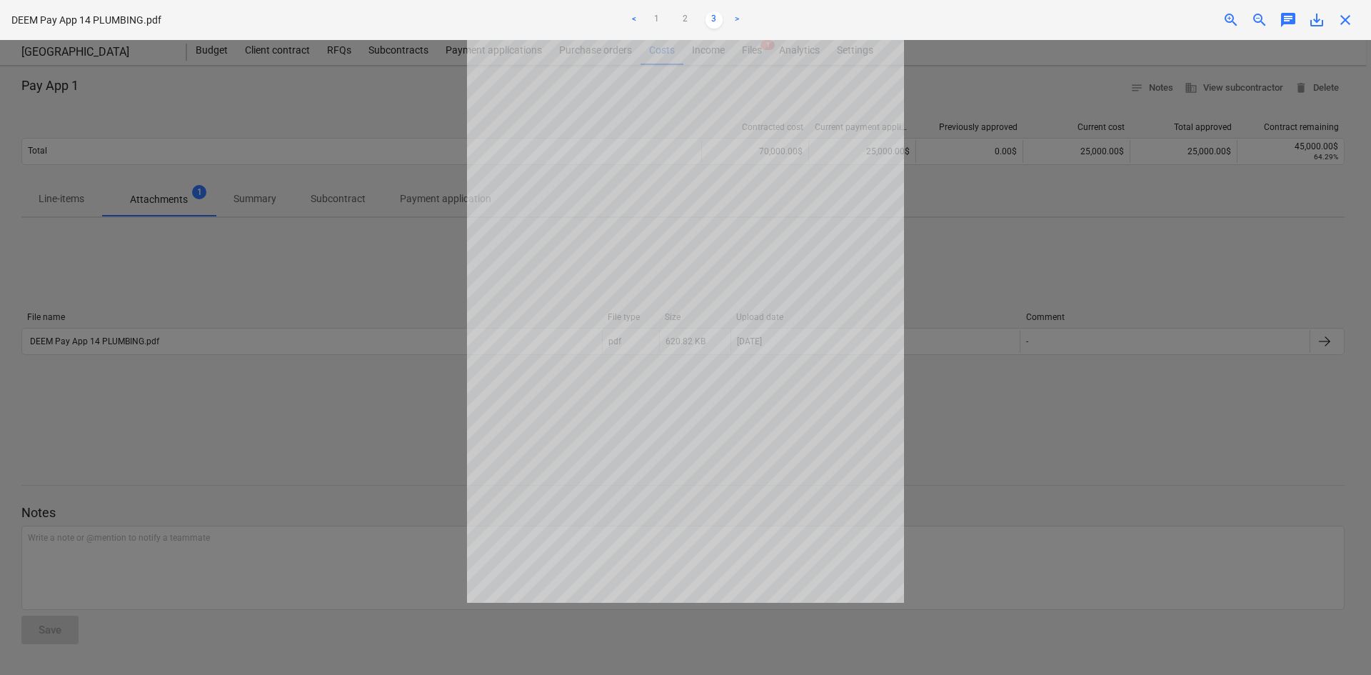
click at [737, 19] on link ">" at bounding box center [736, 19] width 17 height 17
click at [1342, 19] on div "Project fetching failed" at bounding box center [1171, 15] width 386 height 30
click at [1345, 16] on div "Project fetching failed" at bounding box center [1171, 15] width 386 height 30
click at [1346, 11] on div "Project fetching failed" at bounding box center [1171, 15] width 386 height 30
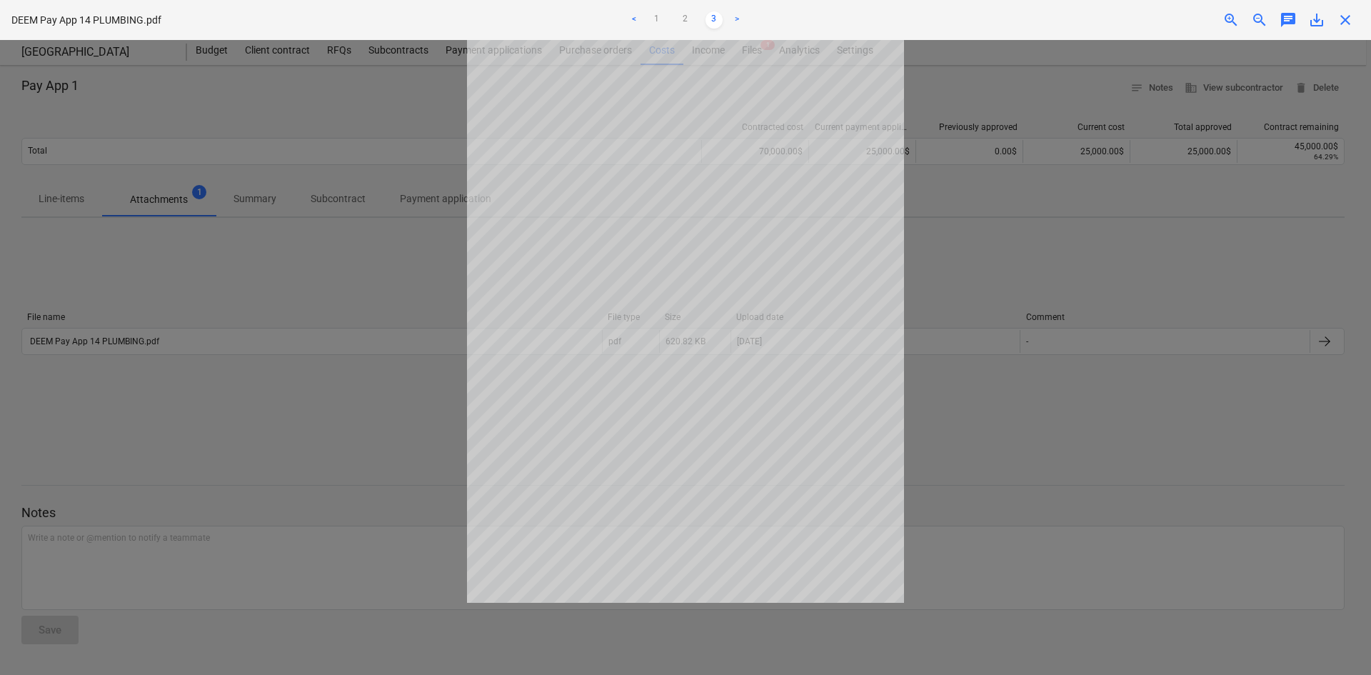
drag, startPoint x: 1347, startPoint y: 4, endPoint x: 1346, endPoint y: 19, distance: 15.0
click at [1347, 6] on div "Project fetching failed" at bounding box center [1171, 15] width 386 height 30
click at [1347, 30] on div "DEEM Pay App 14 PLUMBING.pdf < 1 2 3 > zoom_in zoom_out chat 0 save_alt close" at bounding box center [685, 20] width 1371 height 40
drag, startPoint x: 1348, startPoint y: 28, endPoint x: 1346, endPoint y: 16, distance: 12.2
click at [1348, 22] on div "Project fetching failed" at bounding box center [1171, 15] width 386 height 30
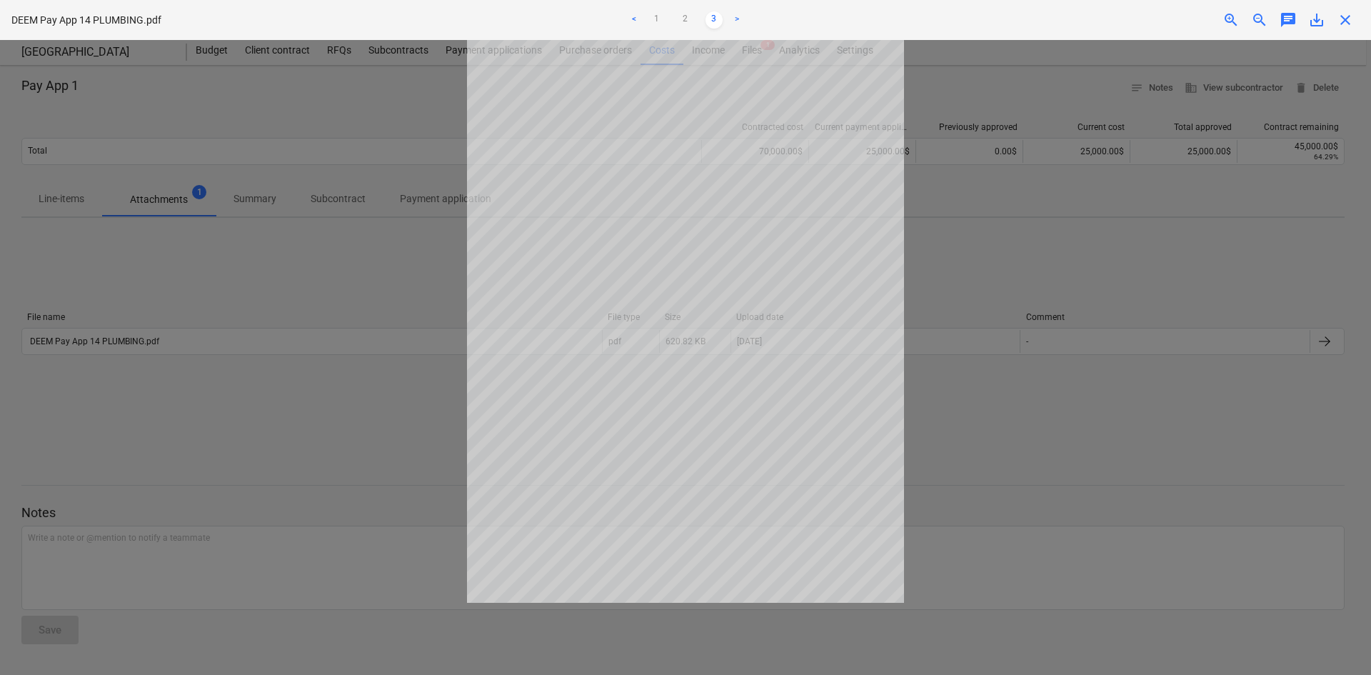
click at [1346, 16] on div "Project fetching failed" at bounding box center [1171, 15] width 386 height 30
drag, startPoint x: 1352, startPoint y: 11, endPoint x: 1343, endPoint y: 15, distance: 9.6
click at [1347, 11] on div "Project fetching failed" at bounding box center [1171, 15] width 386 height 30
click at [1336, 24] on div "Project fetching failed" at bounding box center [1171, 15] width 386 height 30
click at [1345, 24] on div "Project fetching failed" at bounding box center [1171, 15] width 386 height 30
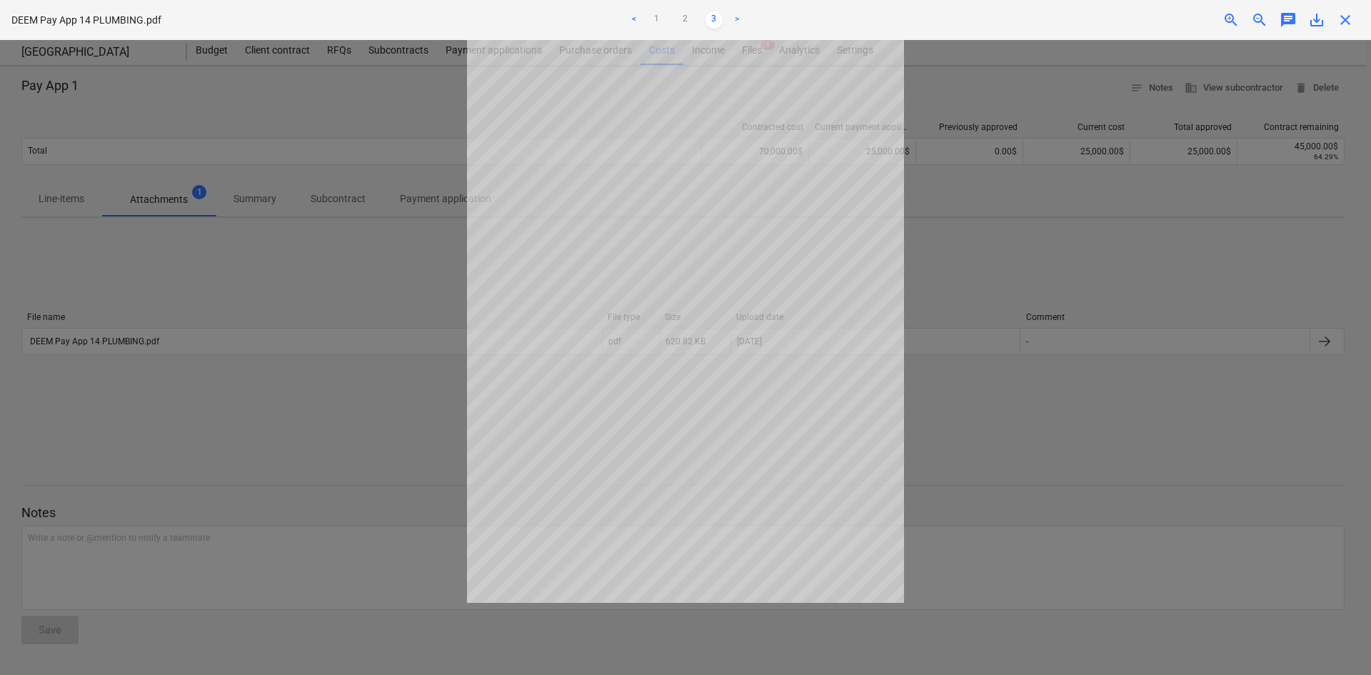
click at [1343, 16] on div "Project fetching failed" at bounding box center [1171, 15] width 386 height 30
click at [1344, 16] on div "Project fetching failed" at bounding box center [1171, 15] width 386 height 30
click at [1351, 12] on div "Project fetching failed" at bounding box center [1171, 15] width 386 height 30
click at [1240, 154] on div at bounding box center [685, 357] width 1371 height 635
drag, startPoint x: 1205, startPoint y: 91, endPoint x: 1218, endPoint y: 90, distance: 13.6
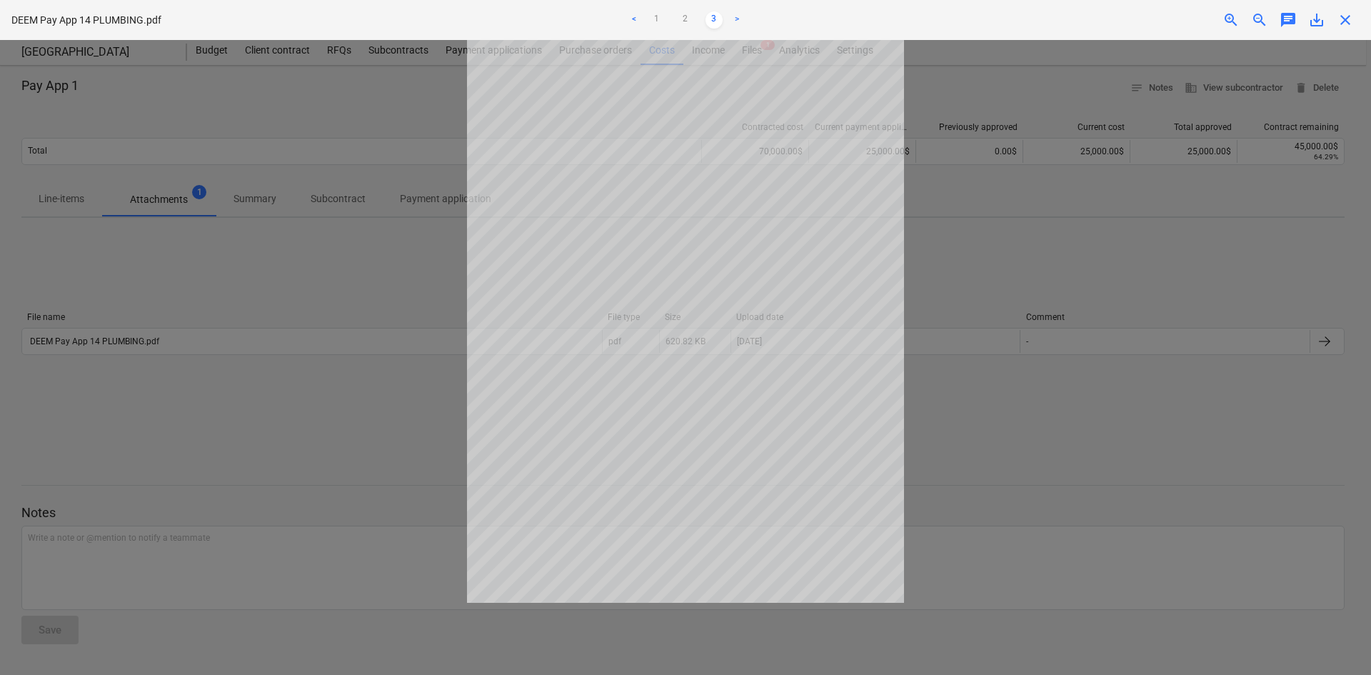
click at [1207, 91] on div at bounding box center [685, 357] width 1371 height 635
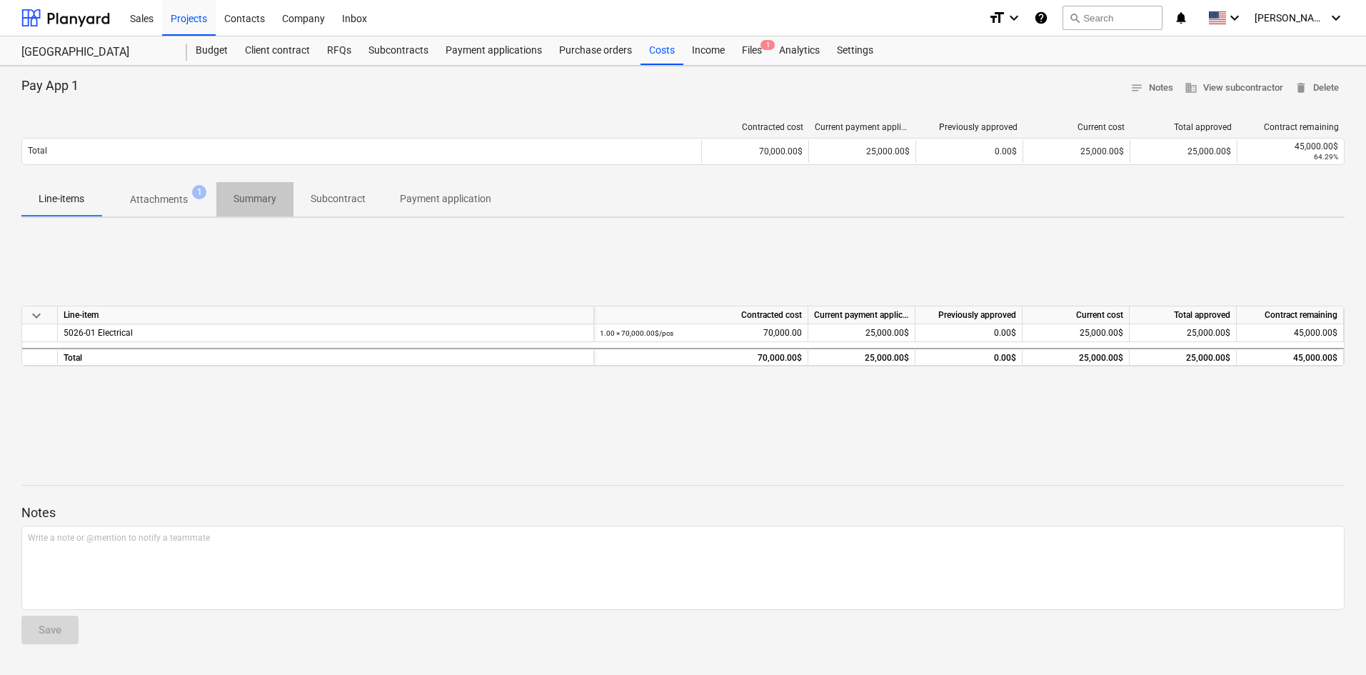
click at [243, 199] on p "Summary" at bounding box center [255, 198] width 43 height 15
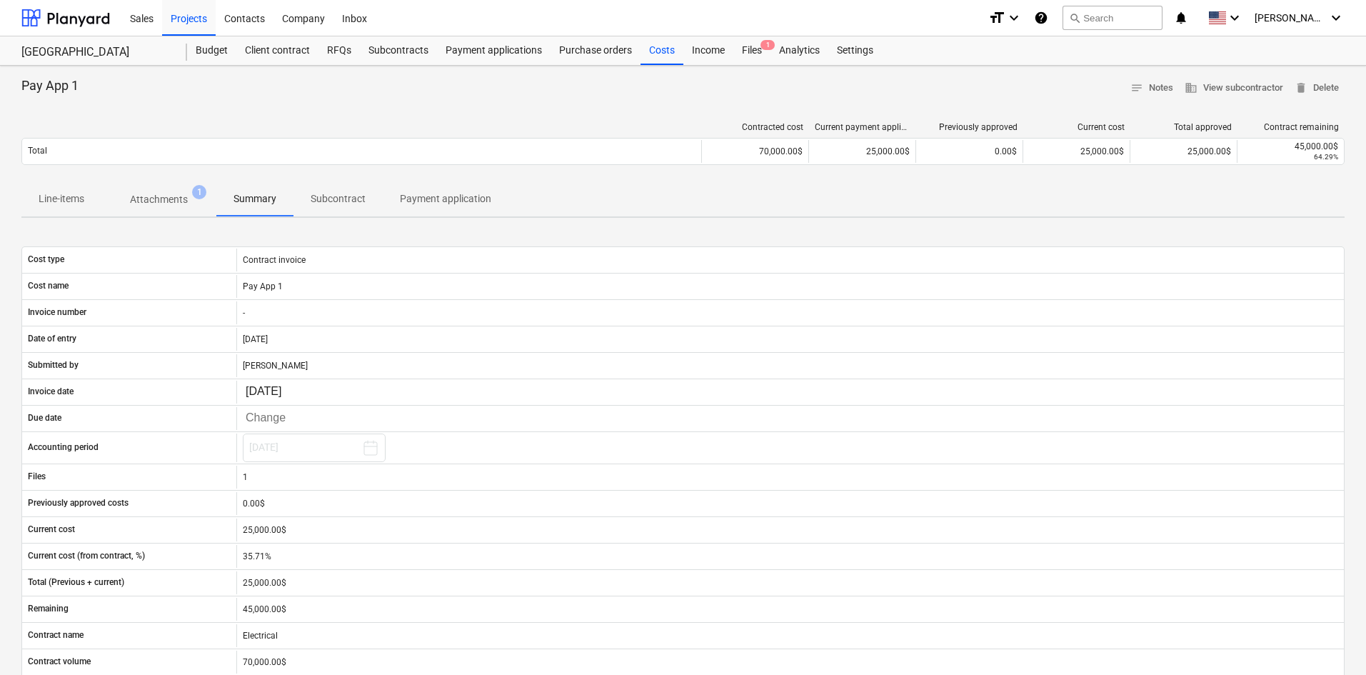
click at [663, 49] on div "Costs" at bounding box center [662, 50] width 43 height 29
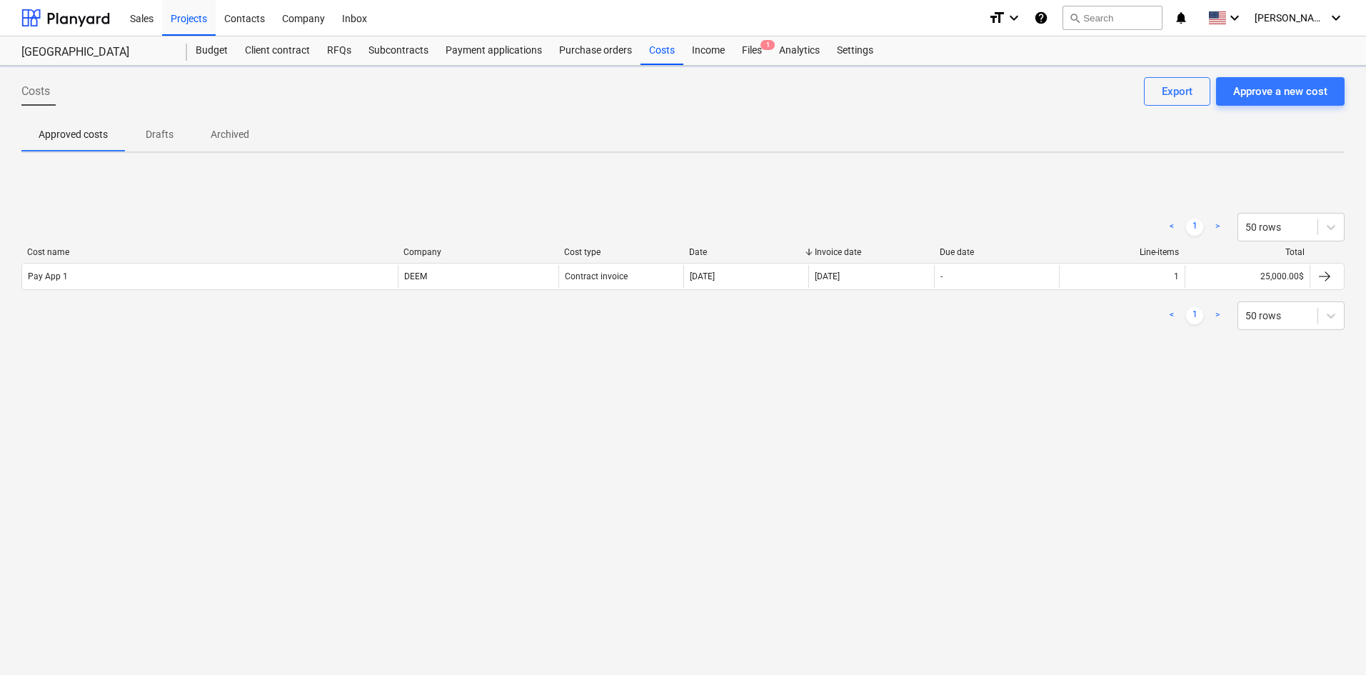
click at [1284, 94] on div "Approve a new cost" at bounding box center [1280, 91] width 94 height 19
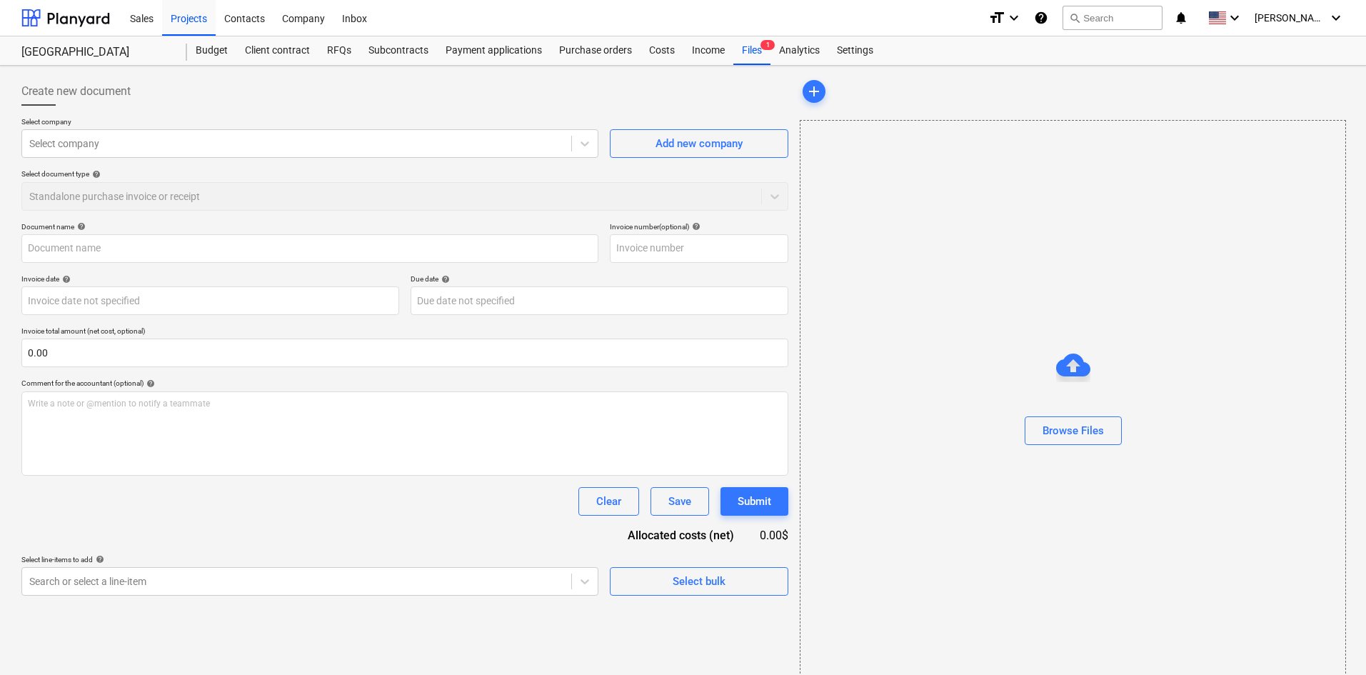
click at [200, 53] on div "Budget" at bounding box center [211, 50] width 49 height 29
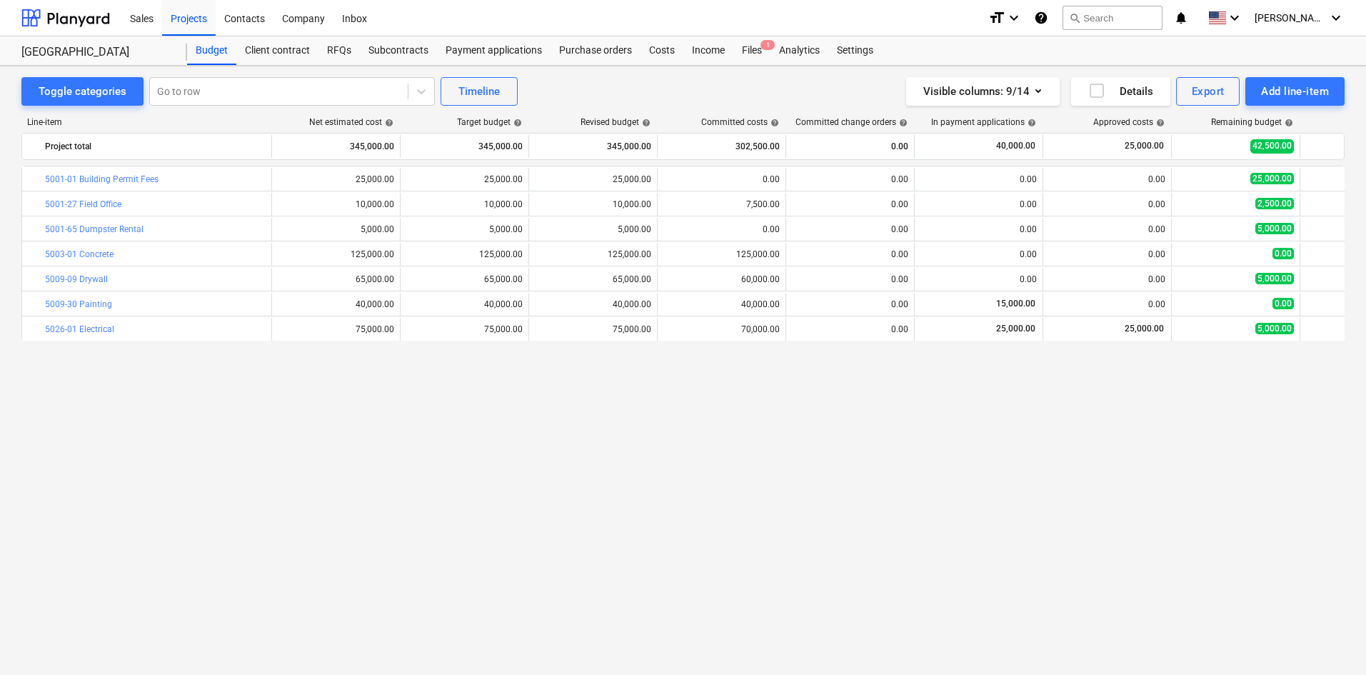
click at [600, 403] on div "bar_chart 5001-01 Building Permit Fees edit 25,000.00 edit 25,000.00 edit 25,00…" at bounding box center [682, 391] width 1323 height 450
drag, startPoint x: 382, startPoint y: 41, endPoint x: 384, endPoint y: 49, distance: 8.1
click at [382, 44] on div "Subcontracts" at bounding box center [398, 50] width 77 height 29
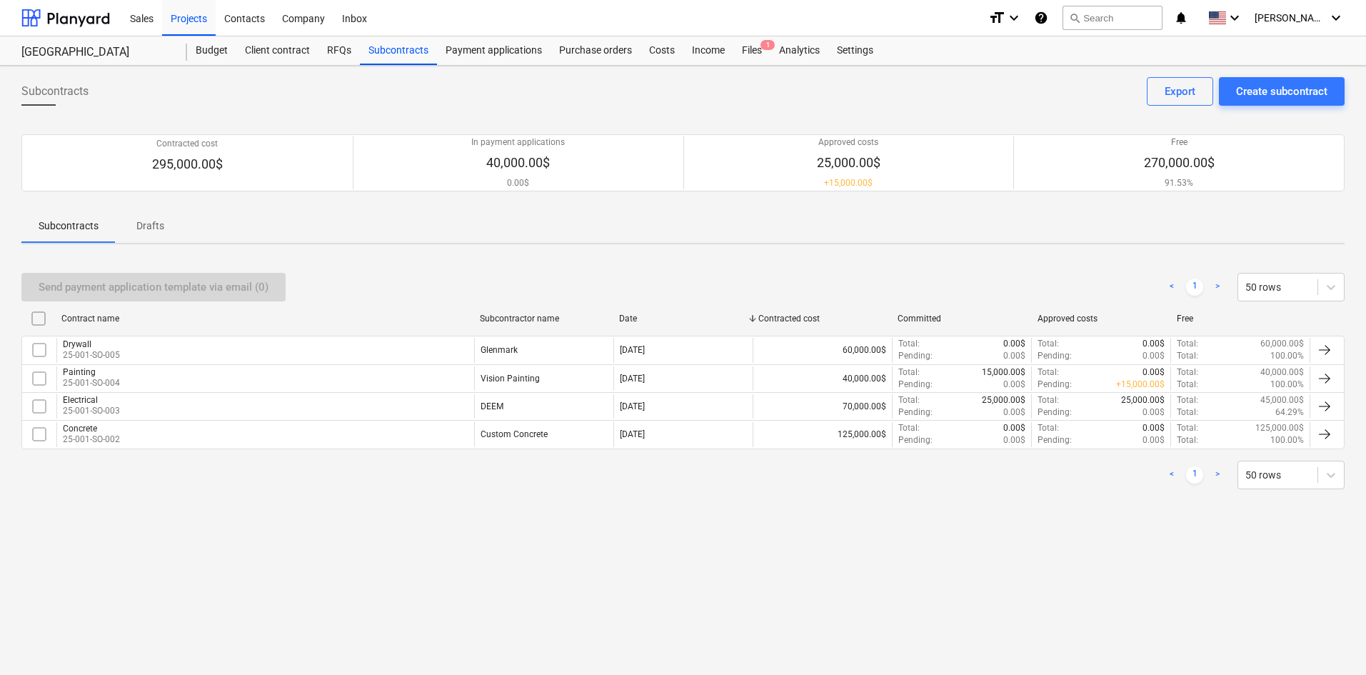
click at [120, 350] on div "Drywall 25-001-SO-005" at bounding box center [265, 350] width 418 height 24
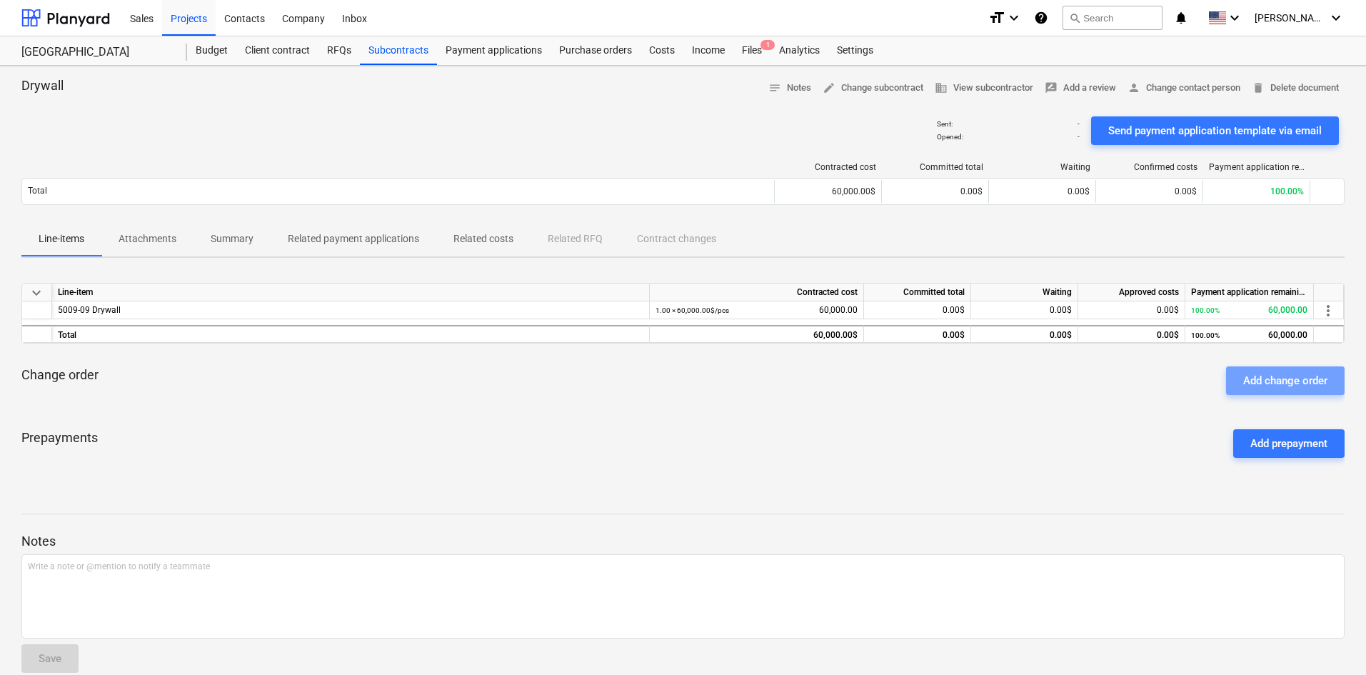
click at [1281, 383] on div "Add change order" at bounding box center [1285, 380] width 84 height 19
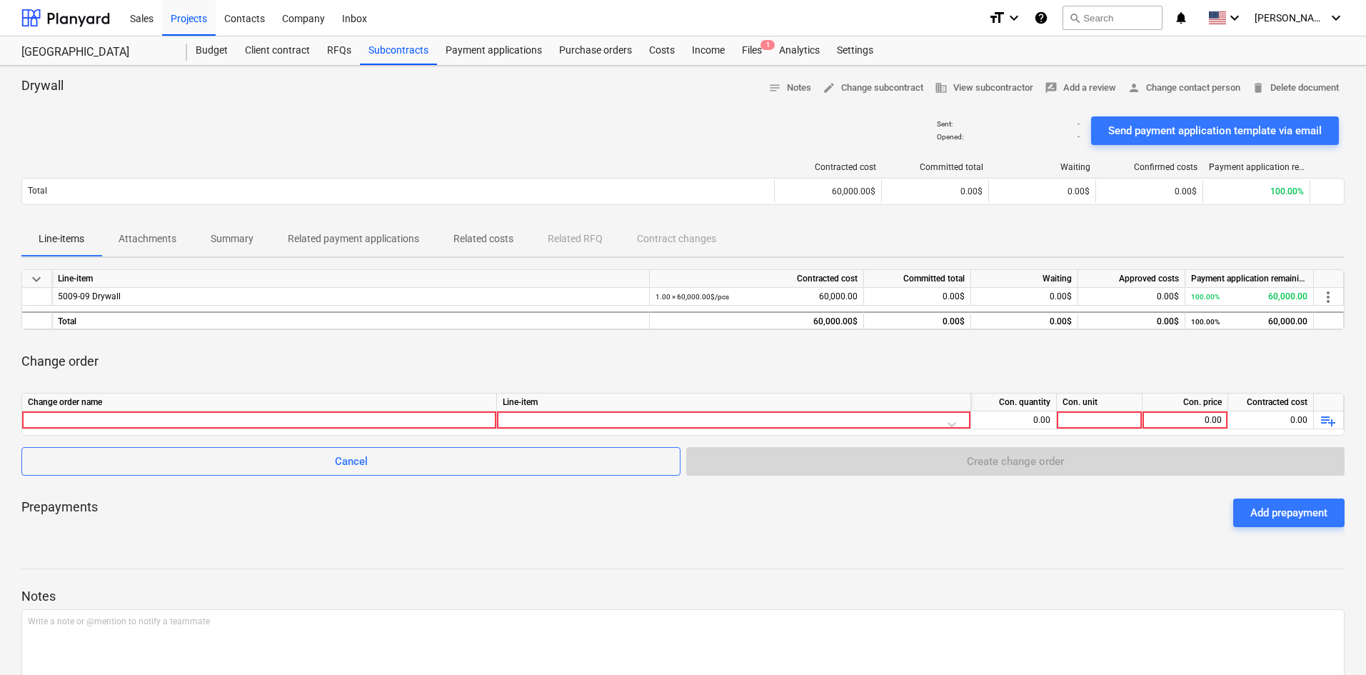
click at [215, 422] on div at bounding box center [259, 419] width 463 height 17
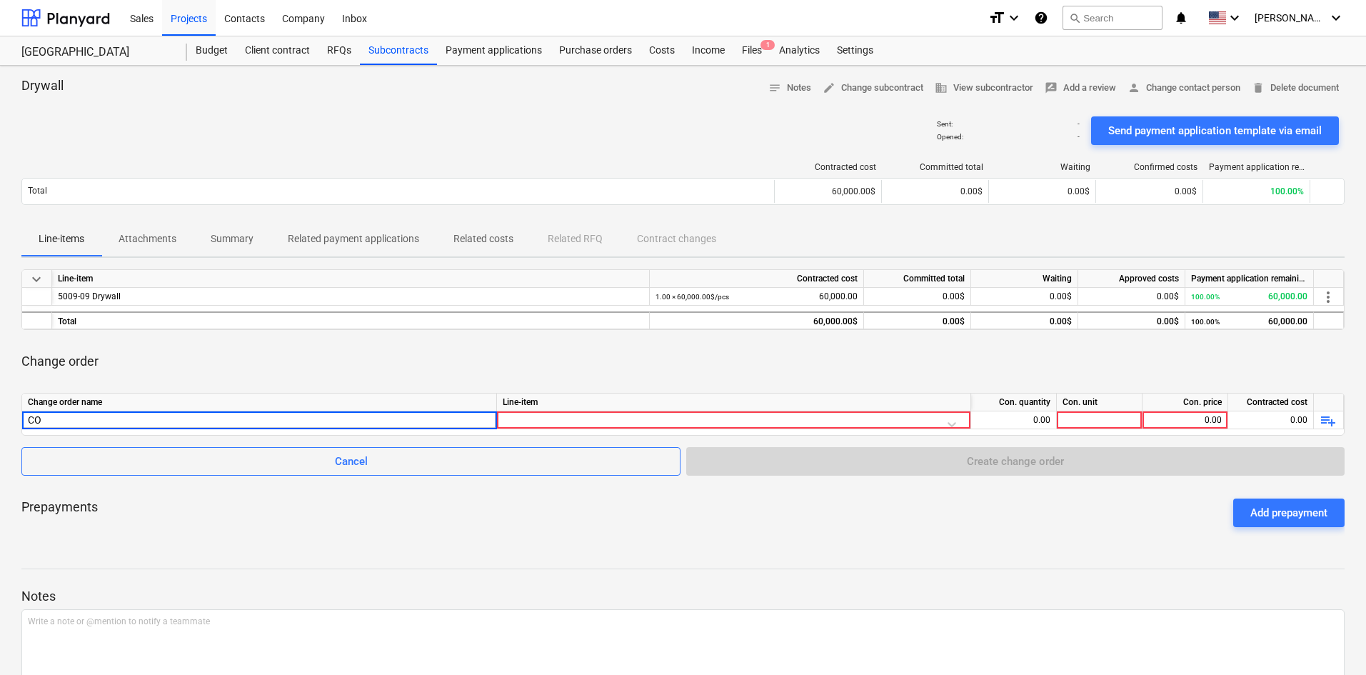
type input "CO1"
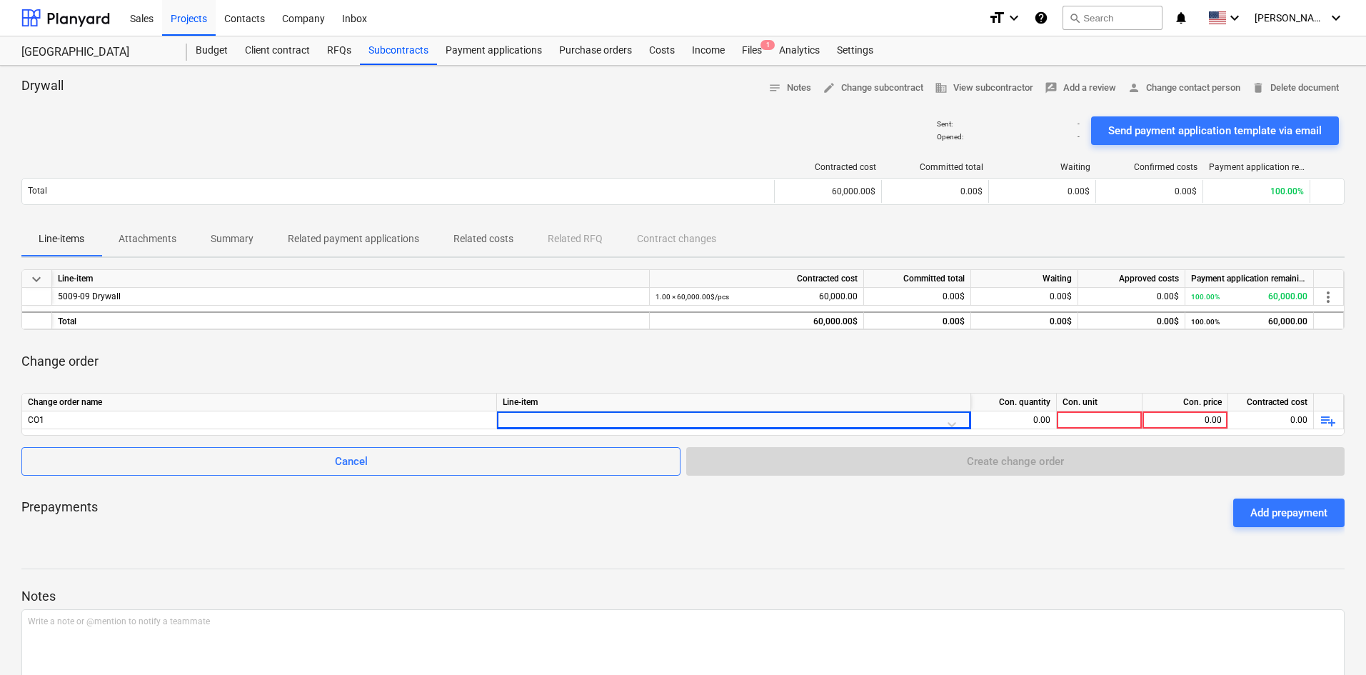
click at [811, 423] on div at bounding box center [734, 423] width 462 height 25
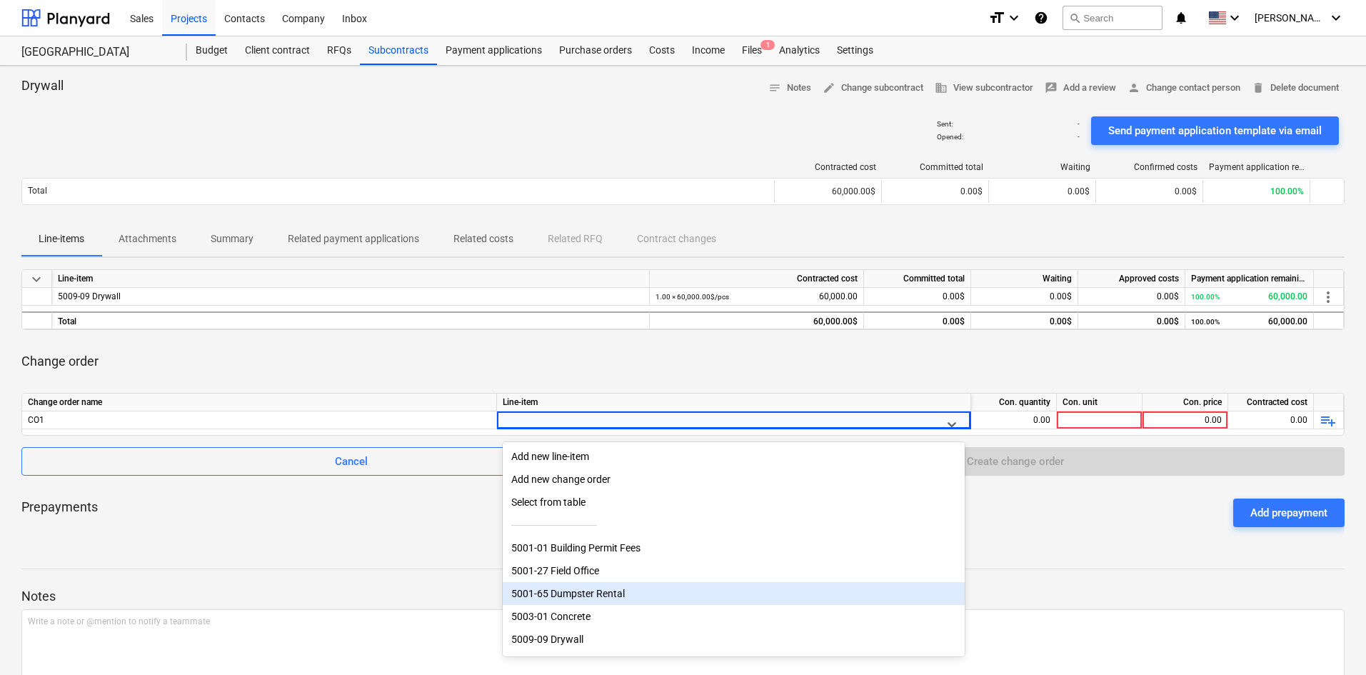
scroll to position [51, 0]
click at [562, 593] on div "5009-09 Drywall" at bounding box center [734, 596] width 462 height 23
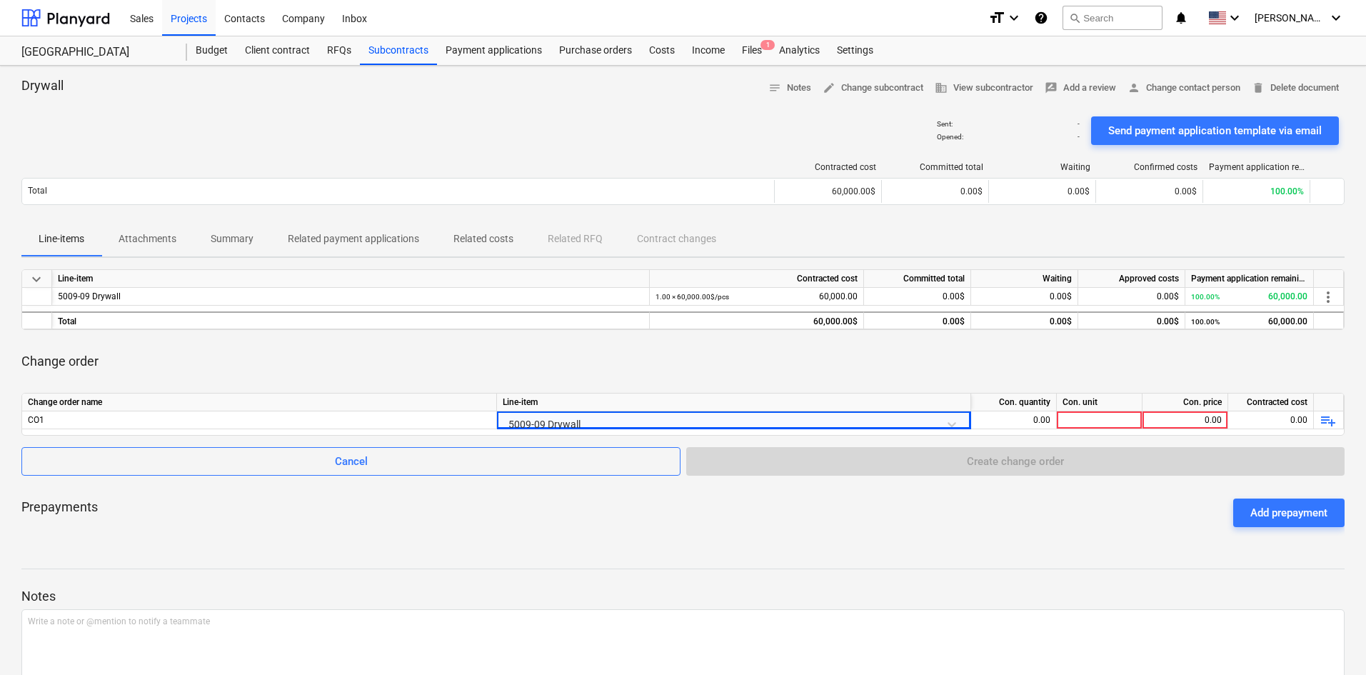
click at [1187, 424] on div "0.00" at bounding box center [1185, 420] width 74 height 18
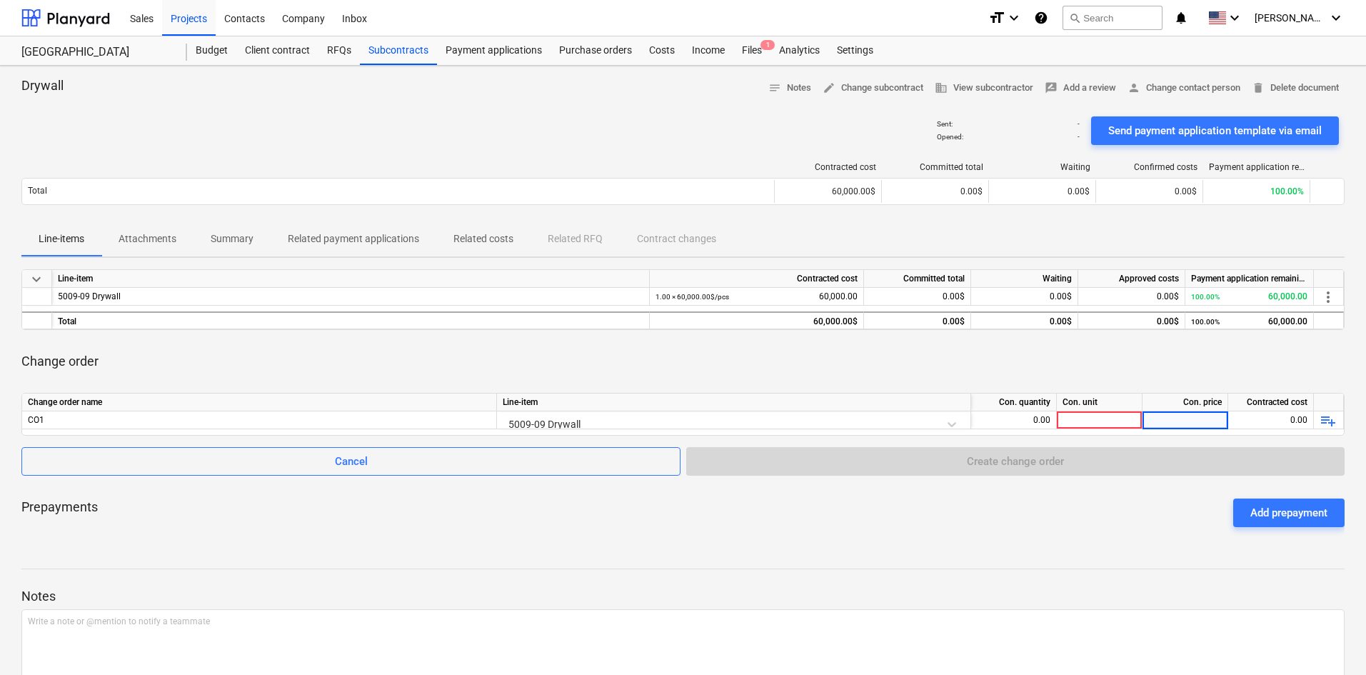
click at [1263, 419] on div "0.00" at bounding box center [1271, 420] width 86 height 18
drag, startPoint x: 1199, startPoint y: 418, endPoint x: 1230, endPoint y: 419, distance: 30.7
click at [0, 0] on div "CO1 5009-09 Drywall 0.00 0.00 0.00 playlist_add" at bounding box center [0, 0] width 0 height 0
click at [1173, 411] on div "0.00" at bounding box center [1185, 420] width 74 height 18
type input "10000"
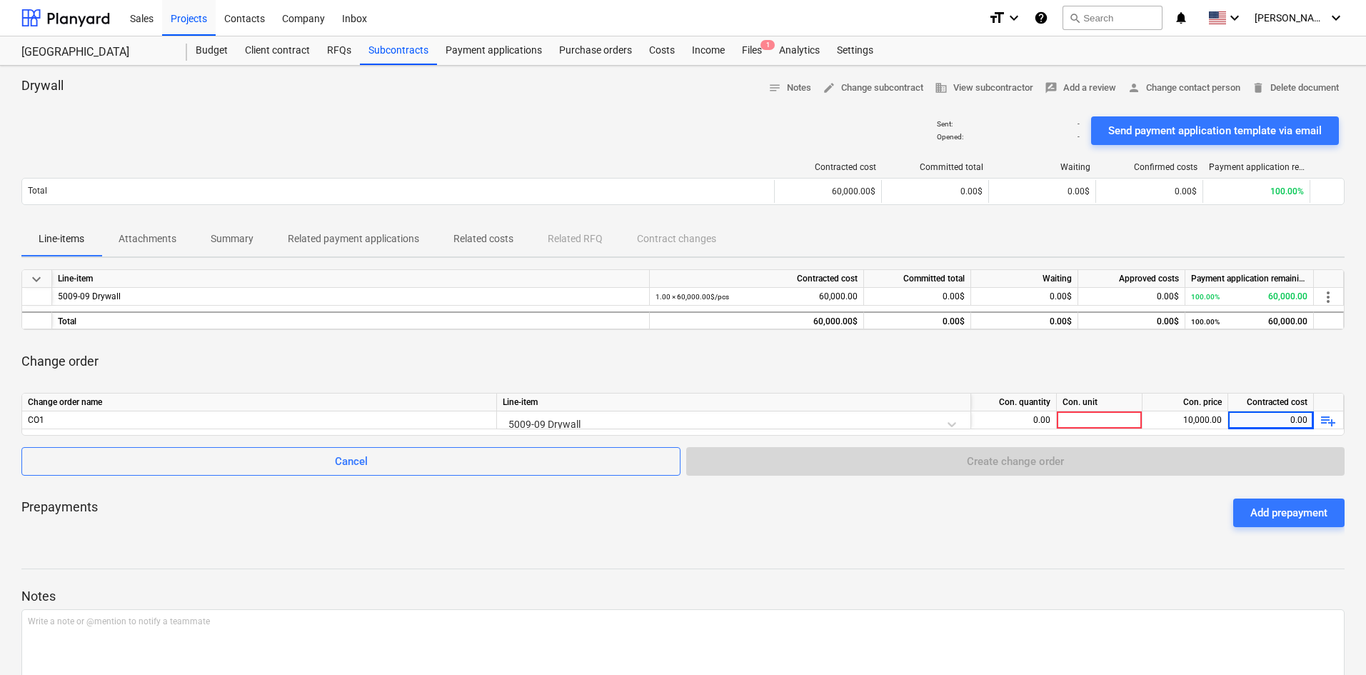
click at [1157, 514] on div "Prepayments Add prepayment" at bounding box center [682, 512] width 1323 height 51
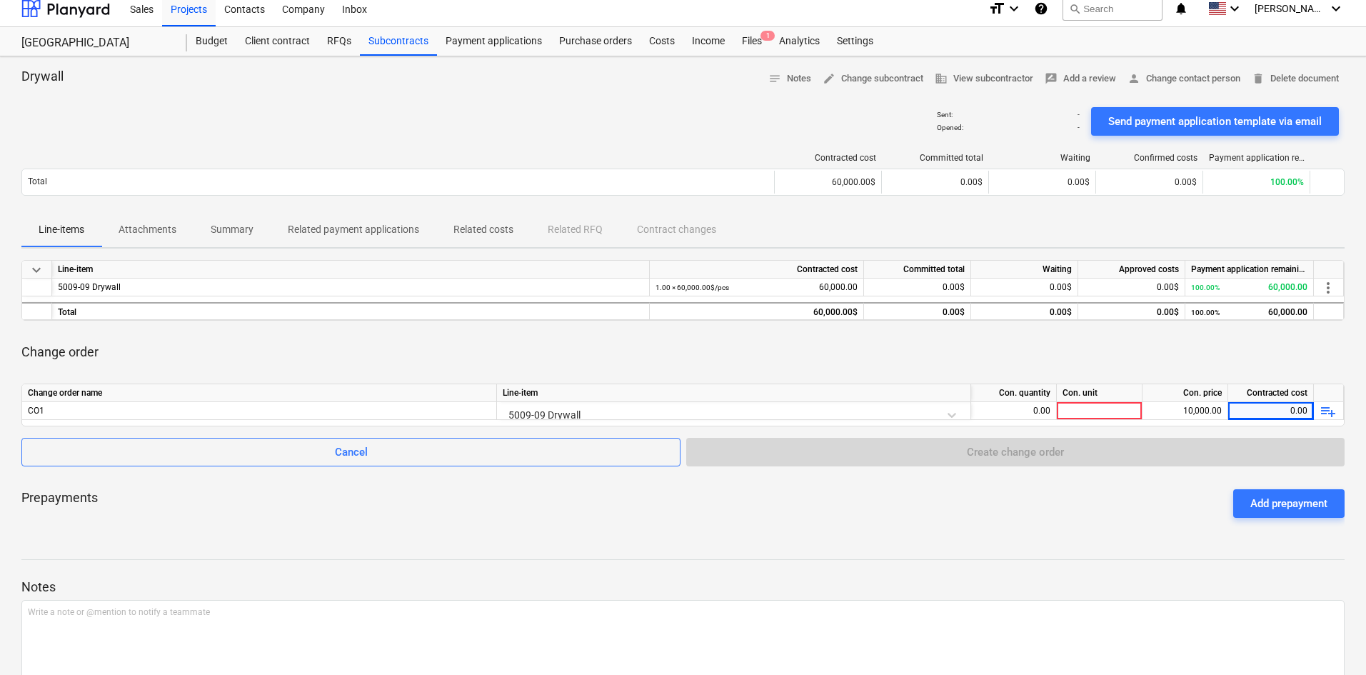
scroll to position [0, 0]
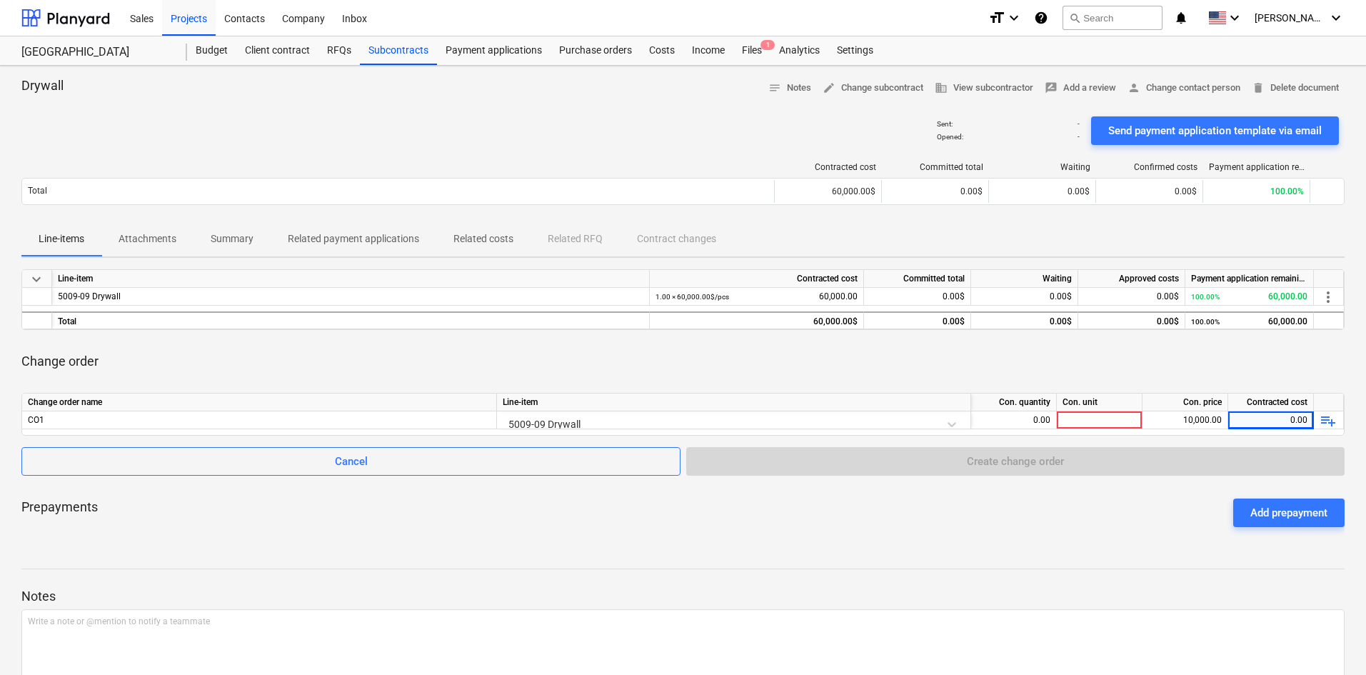
click at [1119, 423] on div at bounding box center [1100, 420] width 86 height 18
click at [1000, 419] on div "0.00" at bounding box center [1014, 420] width 74 height 18
type input "1"
click at [1088, 415] on div at bounding box center [1100, 420] width 86 height 18
type input "1"
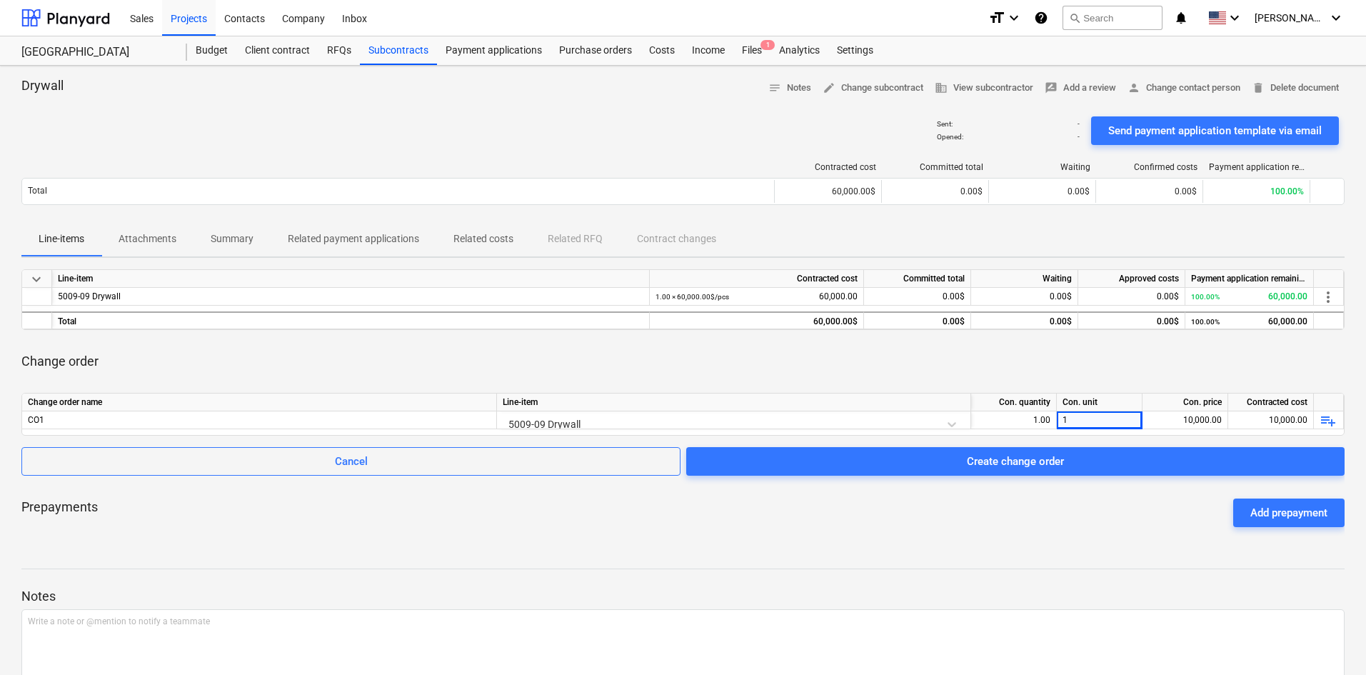
click at [1006, 507] on div "Prepayments Add prepayment" at bounding box center [682, 512] width 1323 height 51
click at [1026, 462] on div "Create change order" at bounding box center [1015, 461] width 97 height 19
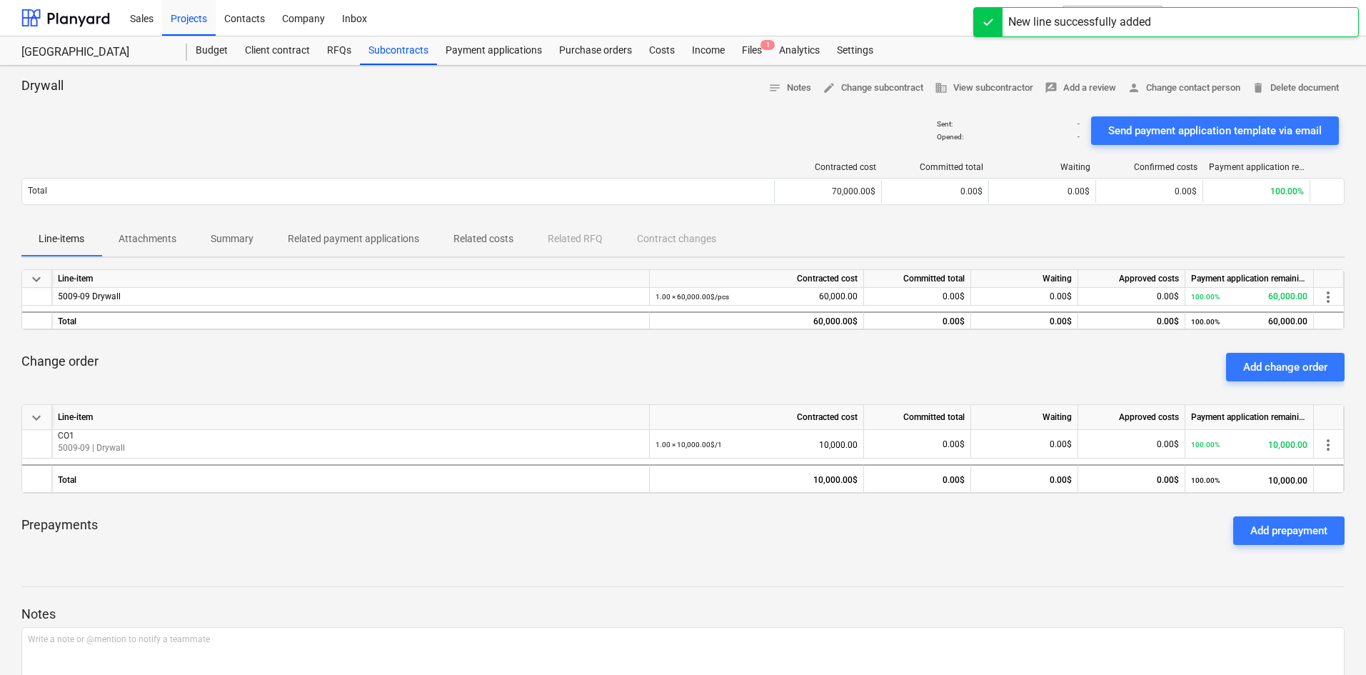
click at [212, 54] on div "Budget" at bounding box center [211, 50] width 49 height 29
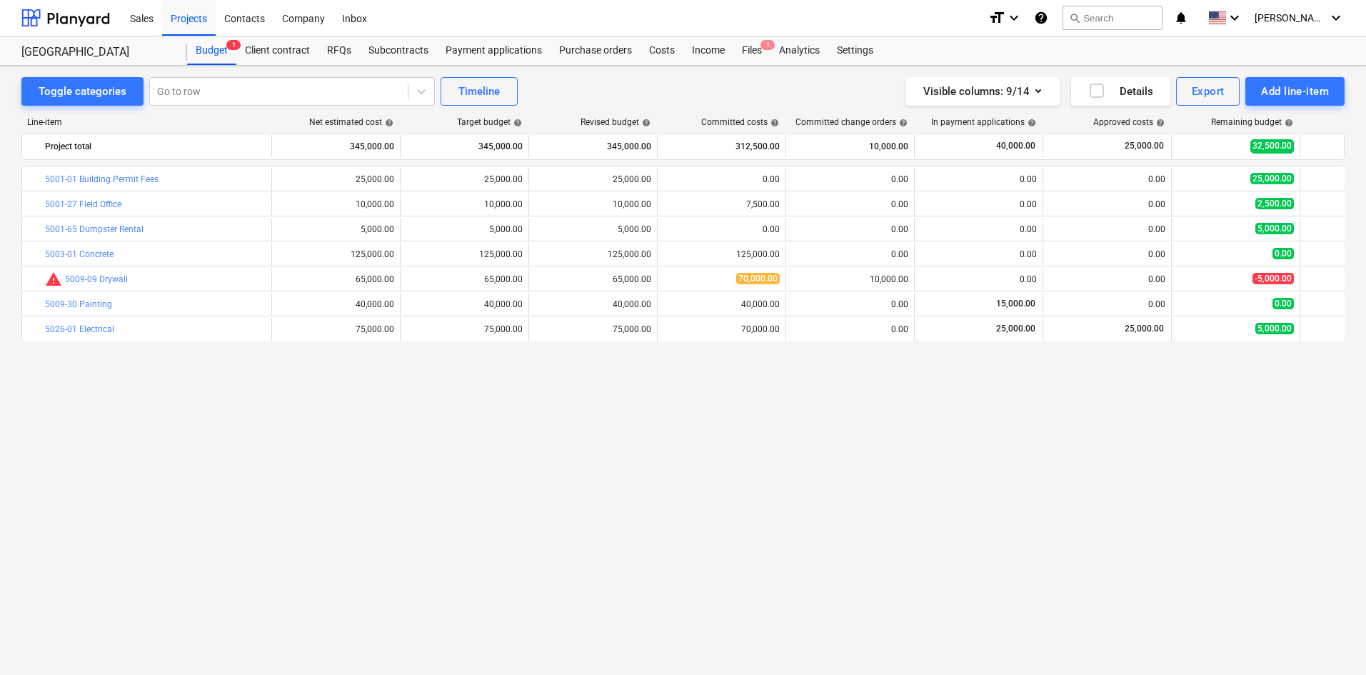
click at [89, 277] on link "5009-09 Drywall" at bounding box center [96, 279] width 63 height 10
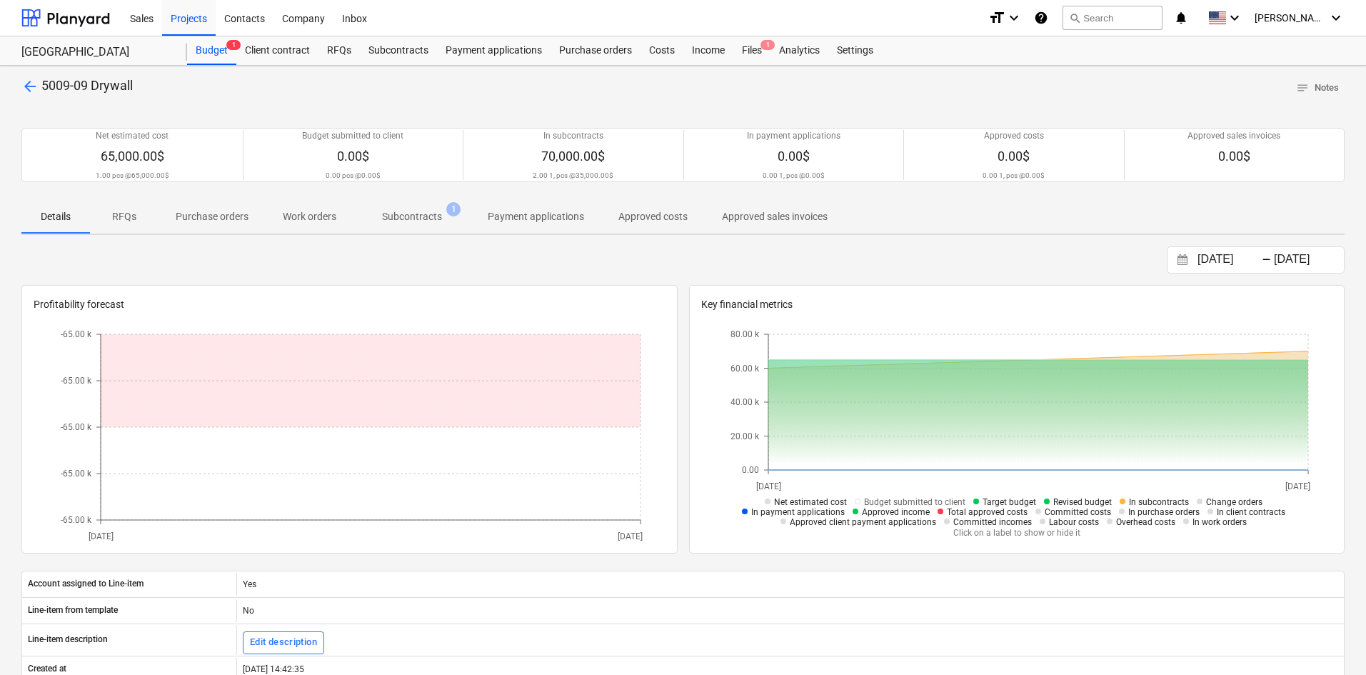
click at [396, 50] on div "Subcontracts" at bounding box center [398, 50] width 77 height 29
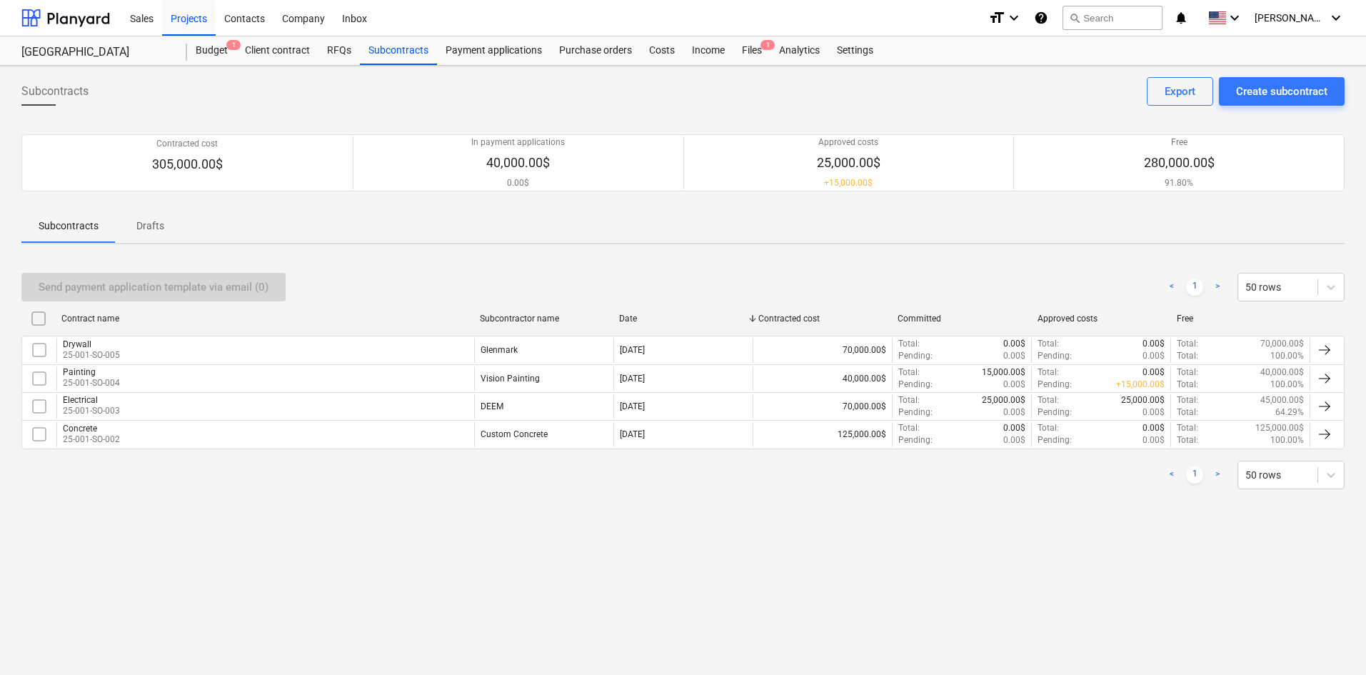
click at [176, 346] on div "Drywall 25-001-SO-005" at bounding box center [265, 350] width 418 height 24
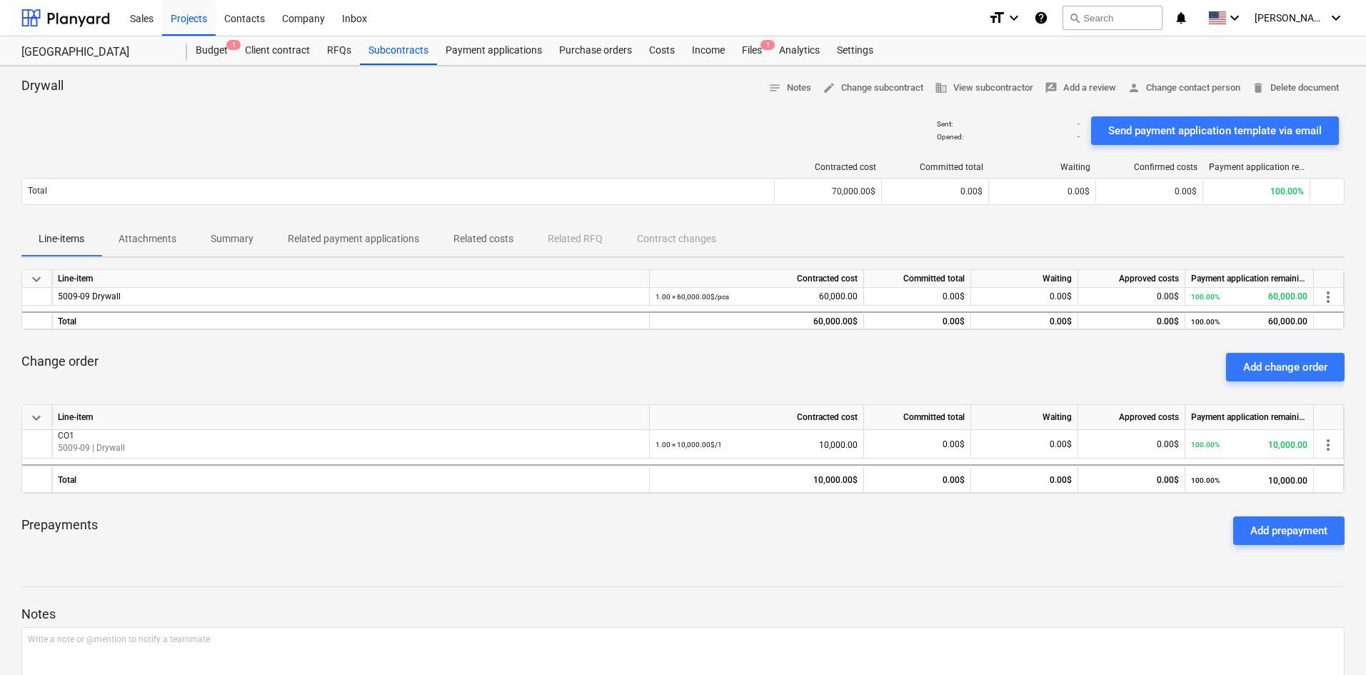
click at [842, 296] on div "1.00 × 60,000.00$ / pcs 60,000.00" at bounding box center [757, 297] width 202 height 18
click at [211, 50] on div "Budget 1" at bounding box center [211, 50] width 49 height 29
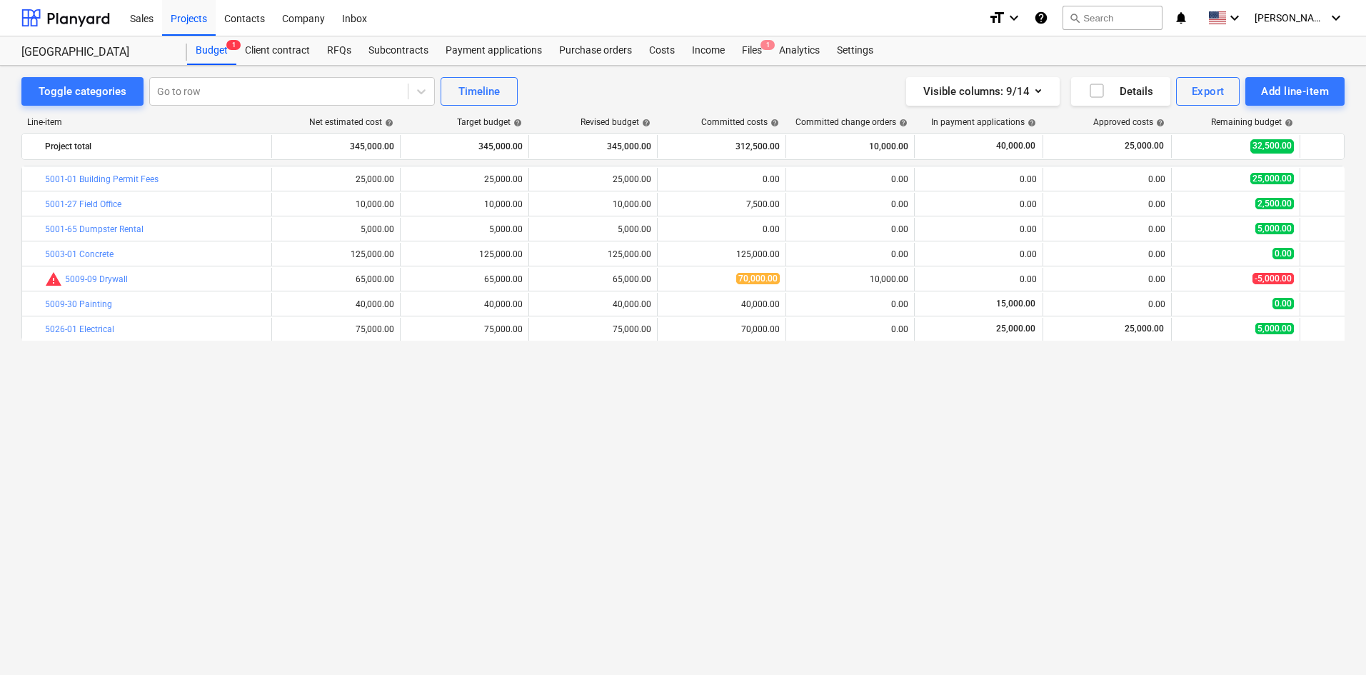
click at [545, 279] on span "edit" at bounding box center [543, 279] width 11 height 11
type textarea "x"
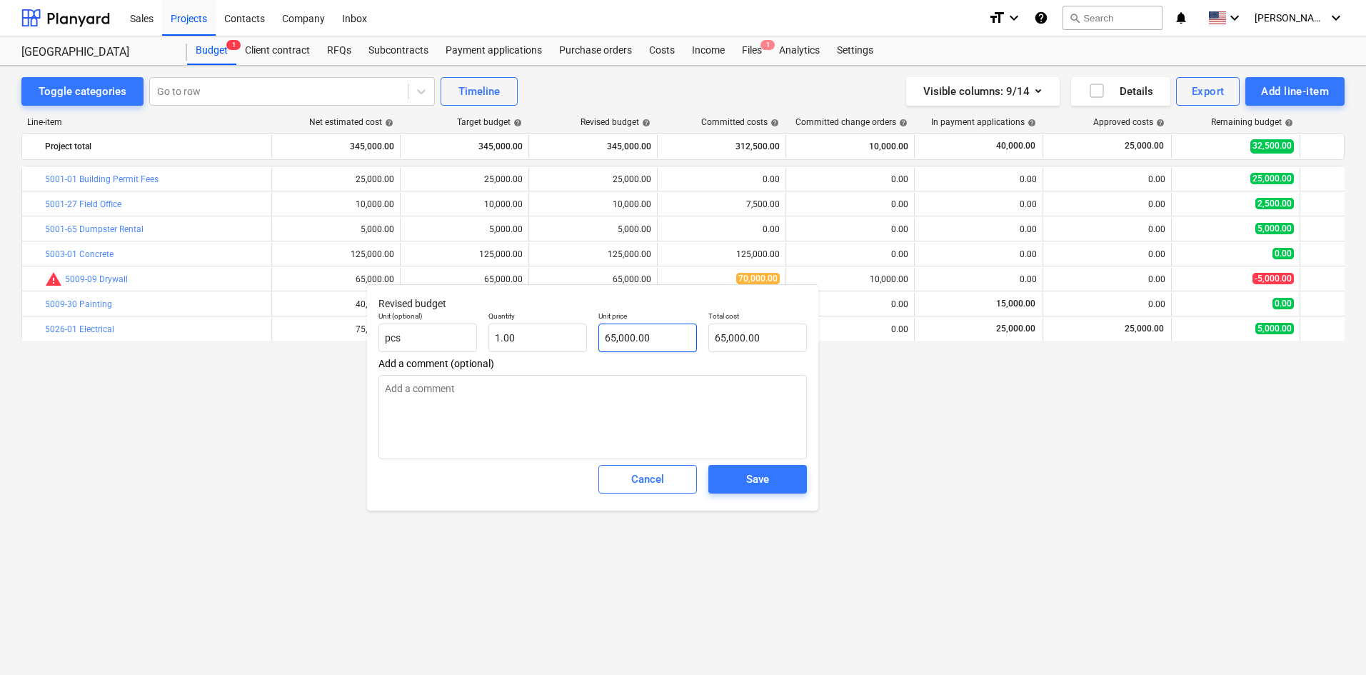
type input "65000"
drag, startPoint x: 658, startPoint y: 338, endPoint x: 583, endPoint y: 337, distance: 74.3
click at [583, 337] on div "Unit (optional) pcs Quantity 1.00 Unit price 65000 Total cost 65,000.00" at bounding box center [593, 332] width 440 height 52
type textarea "x"
type input "7"
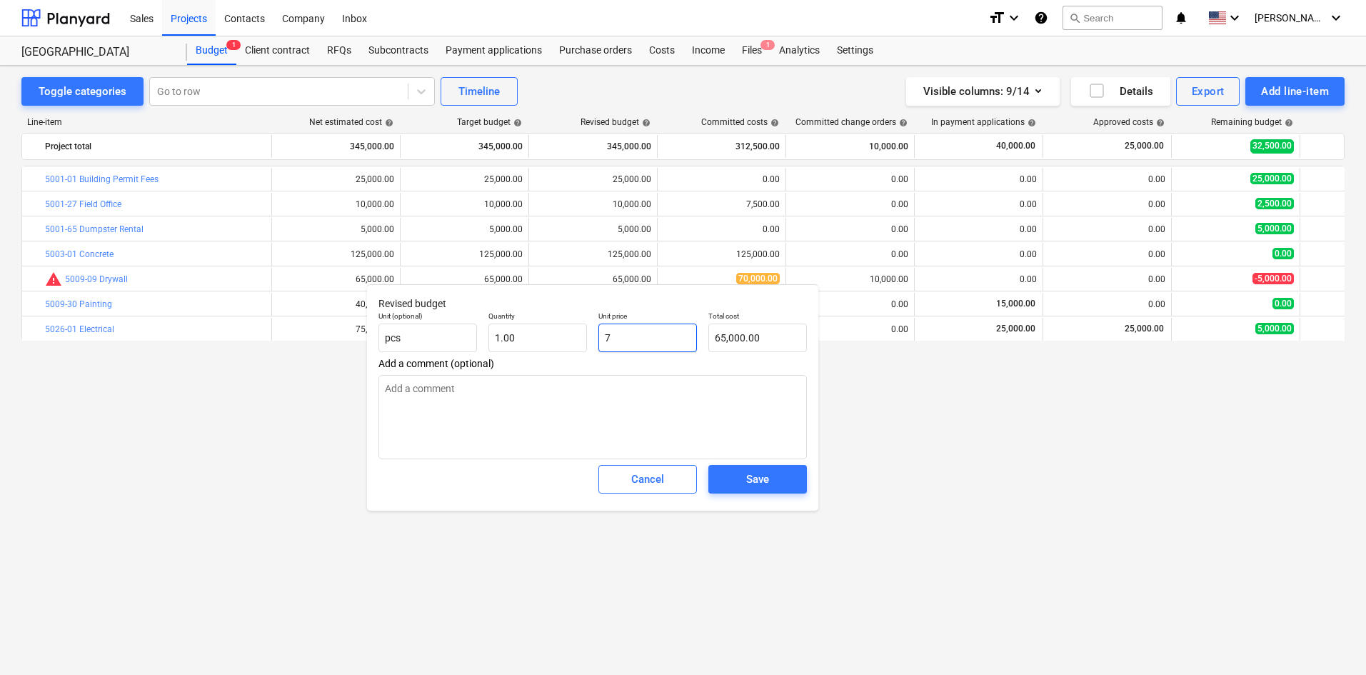
type input "7.00"
type textarea "x"
type input "70"
type input "70.00"
type textarea "x"
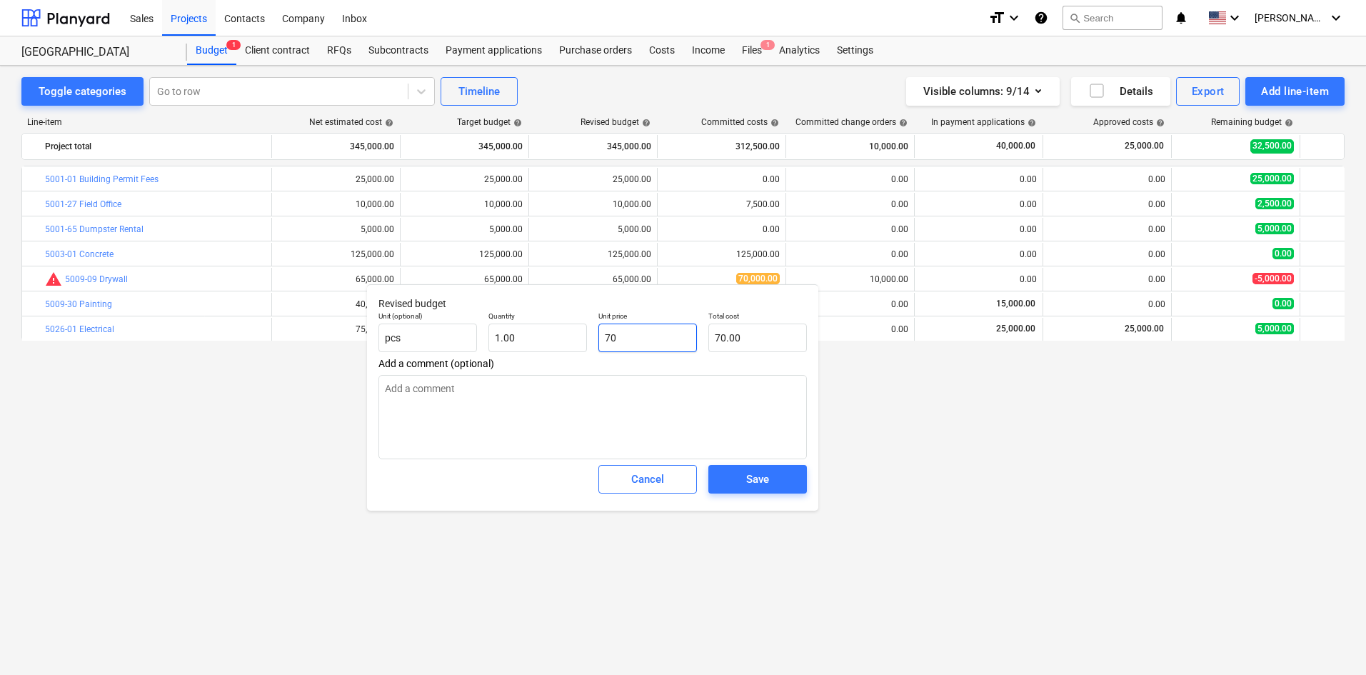
type input "700"
type input "700.00"
type textarea "x"
type input "7000"
type input "7,000.00"
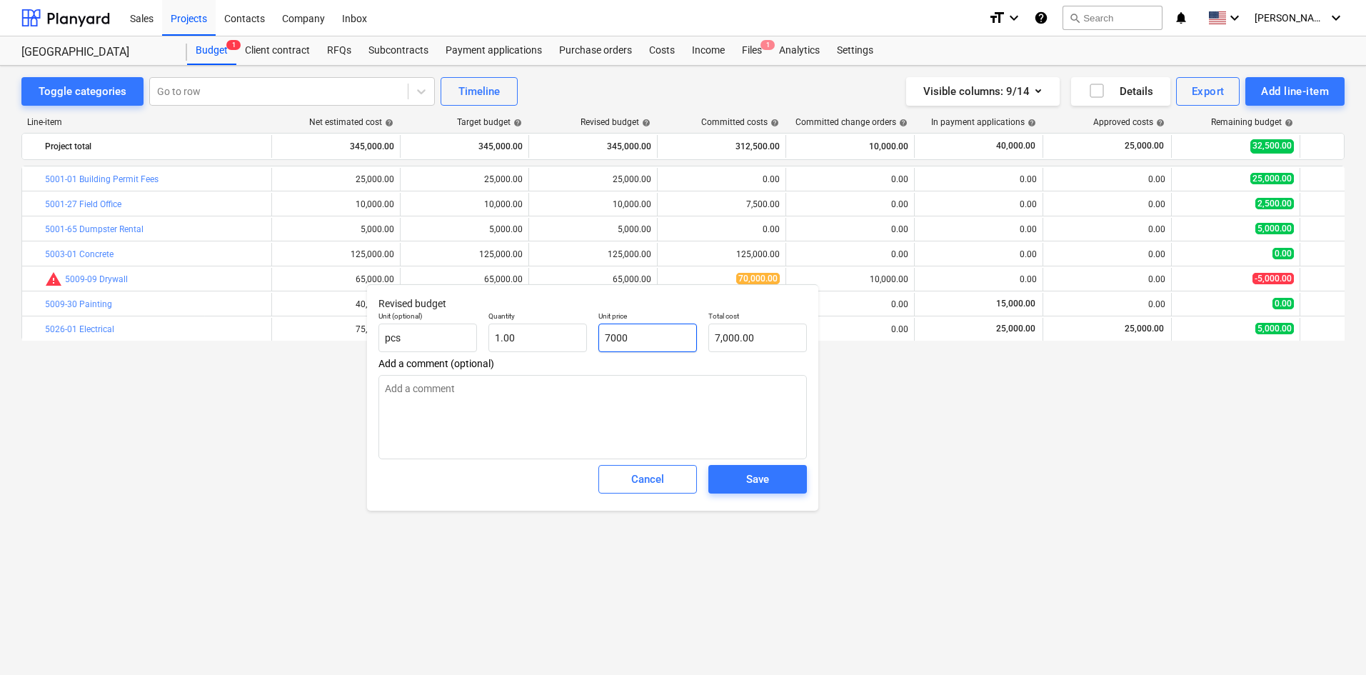
type textarea "x"
type input "70000"
type input "70,000.00"
type input "70000"
type textarea "x"
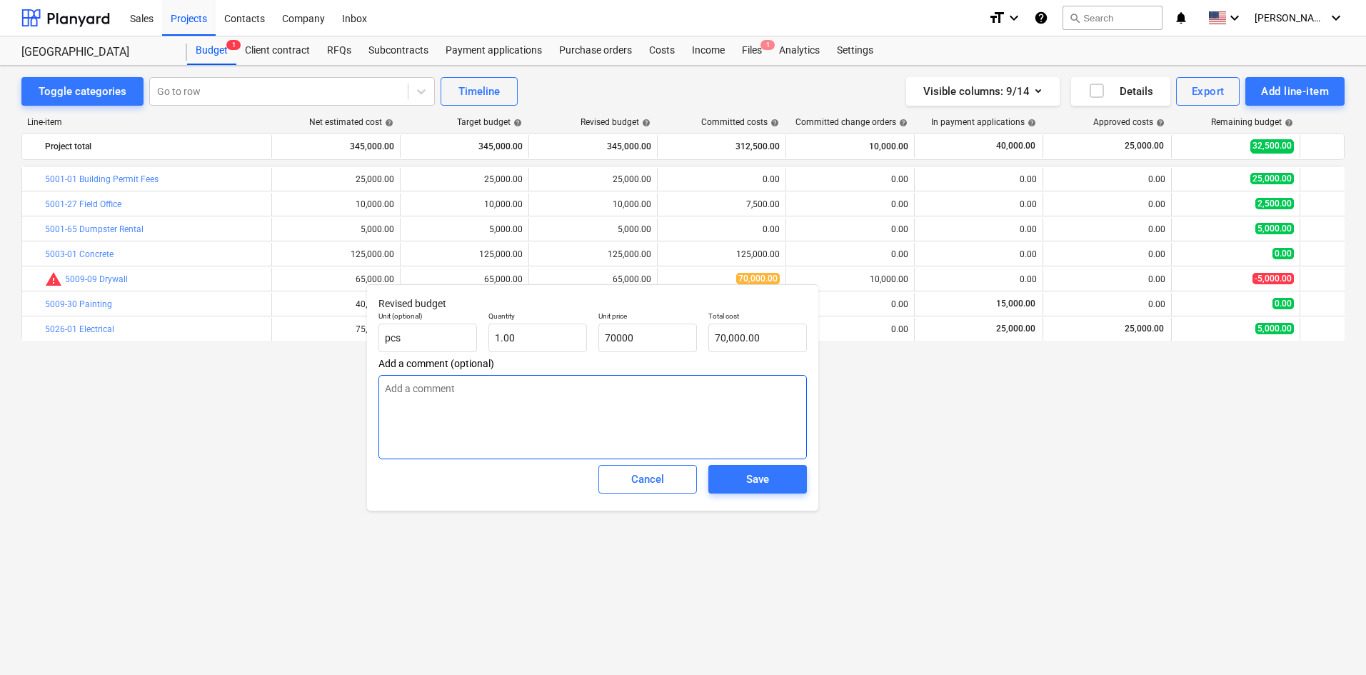
type input "70,000.00"
click at [691, 409] on textarea at bounding box center [593, 417] width 429 height 84
click at [758, 483] on div "Save" at bounding box center [757, 479] width 23 height 19
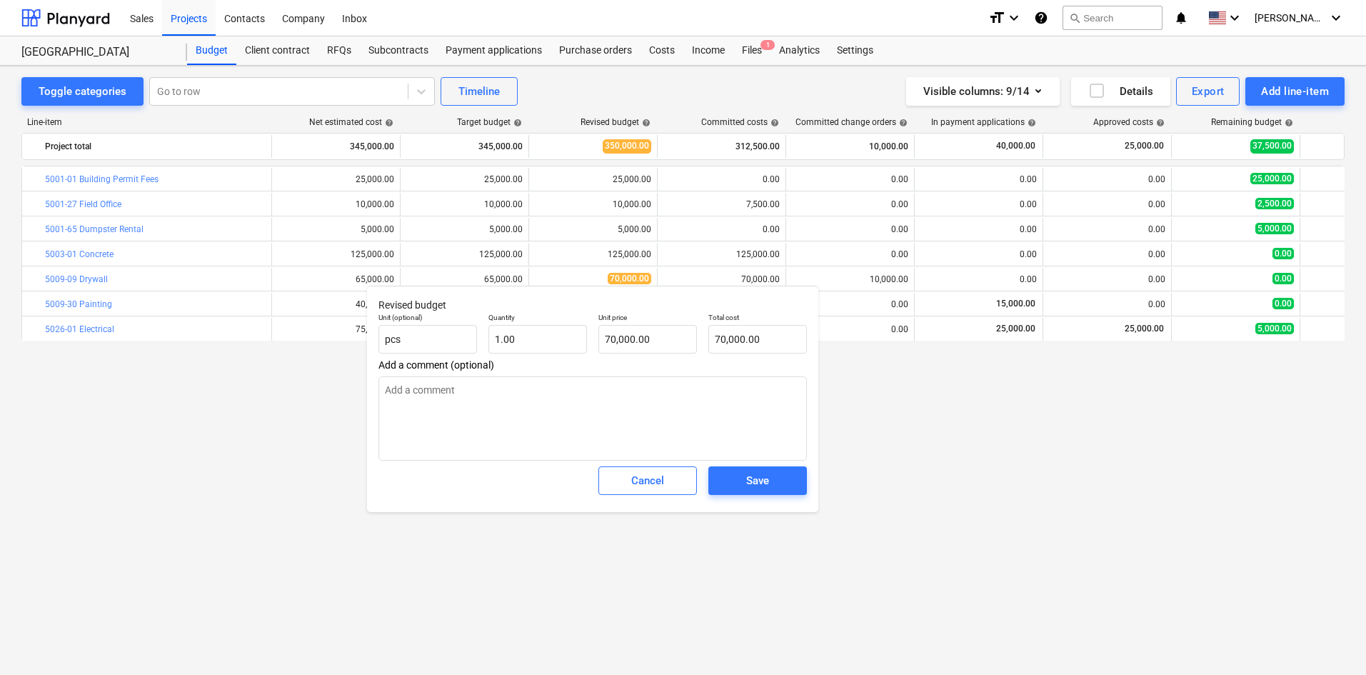
type textarea "x"
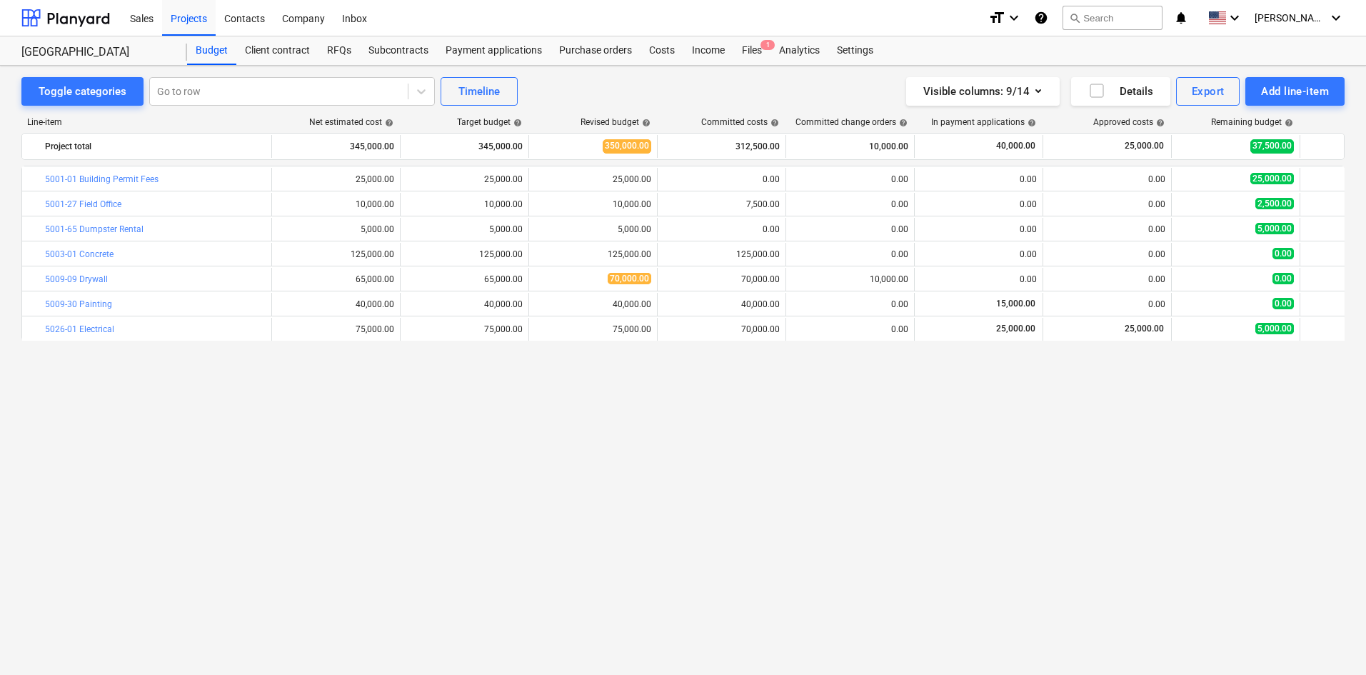
click at [276, 46] on div "Client contract" at bounding box center [277, 50] width 82 height 29
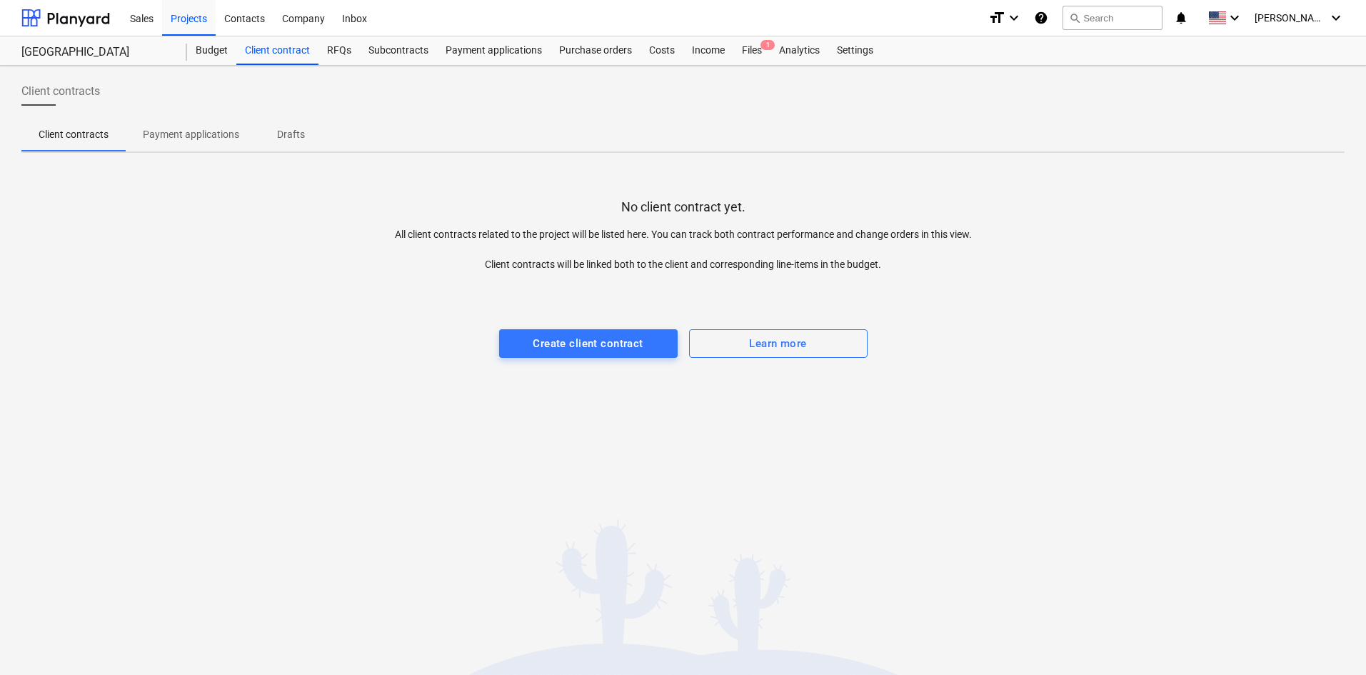
click at [208, 54] on div "Budget" at bounding box center [211, 50] width 49 height 29
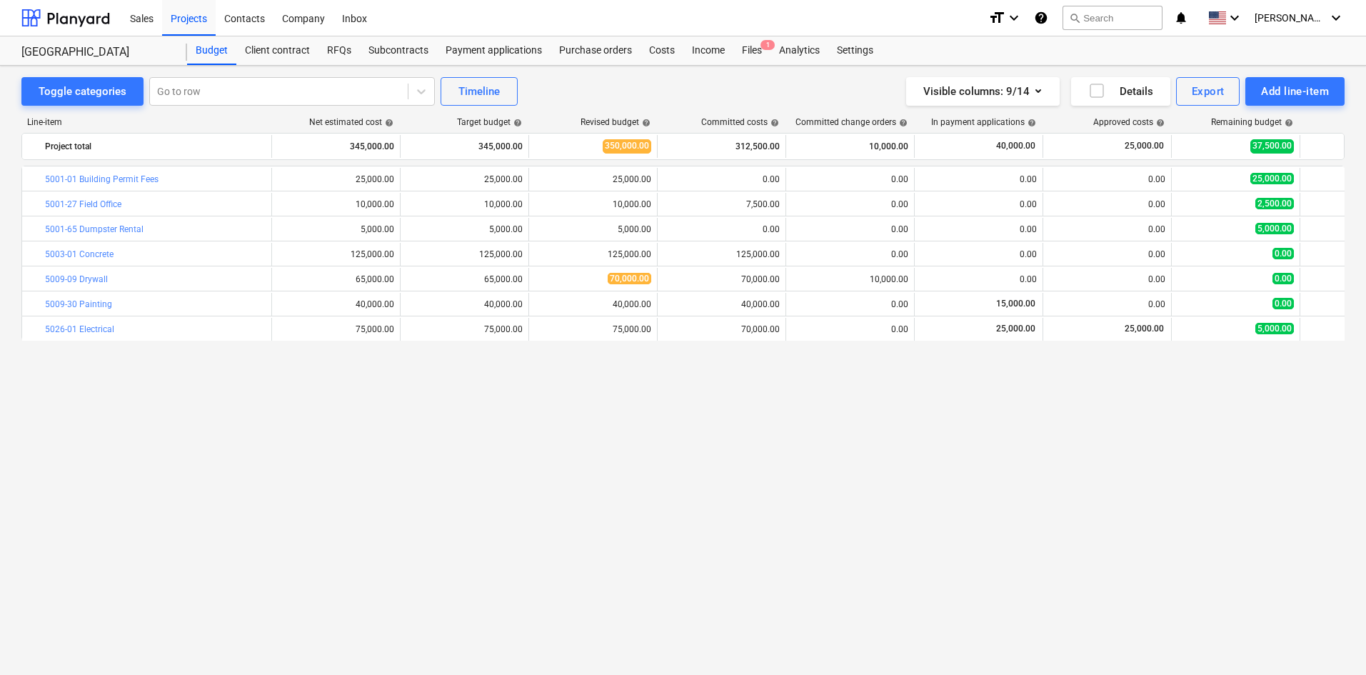
click at [1038, 92] on icon "button" at bounding box center [1039, 91] width 6 height 4
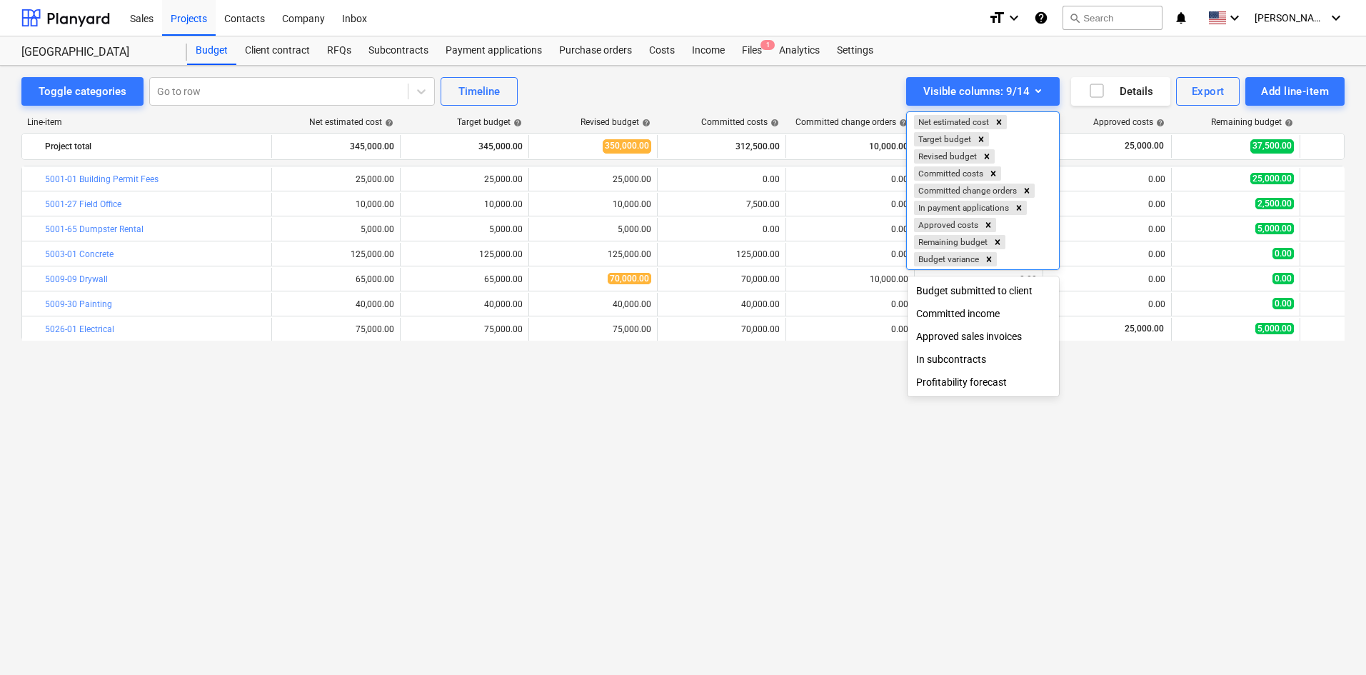
click at [1021, 208] on icon "Remove In payment applications" at bounding box center [1019, 208] width 10 height 10
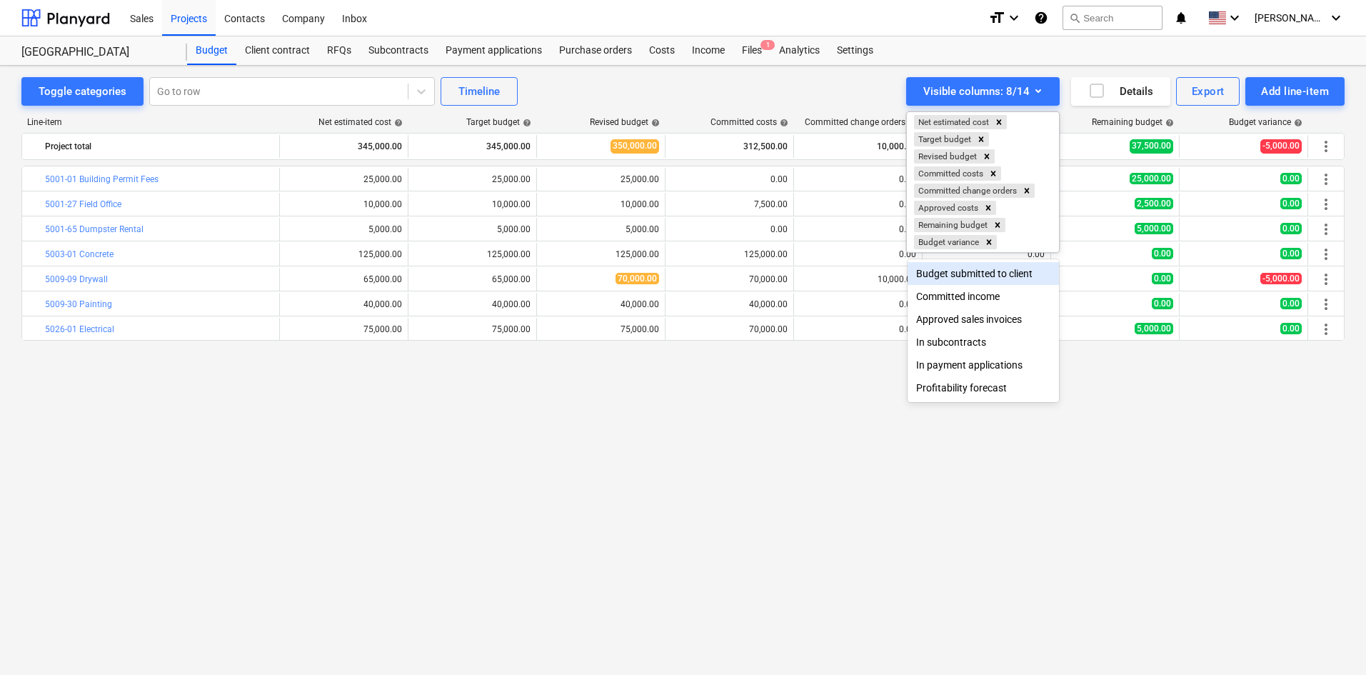
click at [790, 394] on div at bounding box center [683, 337] width 1366 height 675
